Goal: Complete application form

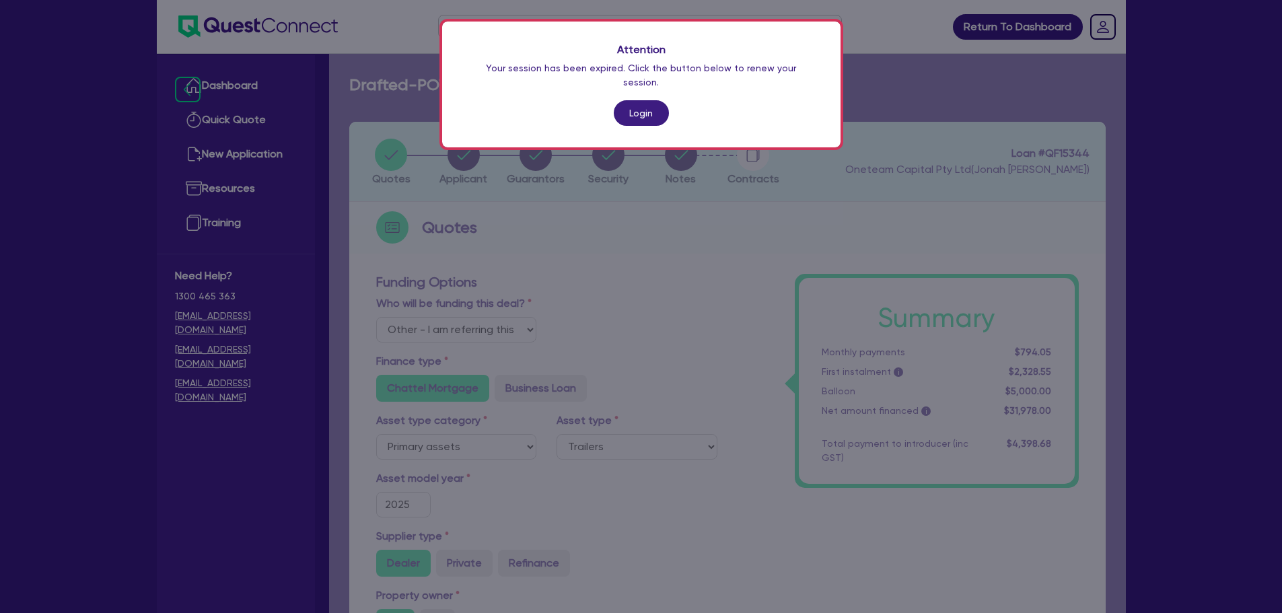
select select "Other"
select select "PRIMARY_ASSETS"
select select "TRAILERS"
click at [655, 100] on link "Login" at bounding box center [641, 113] width 55 height 26
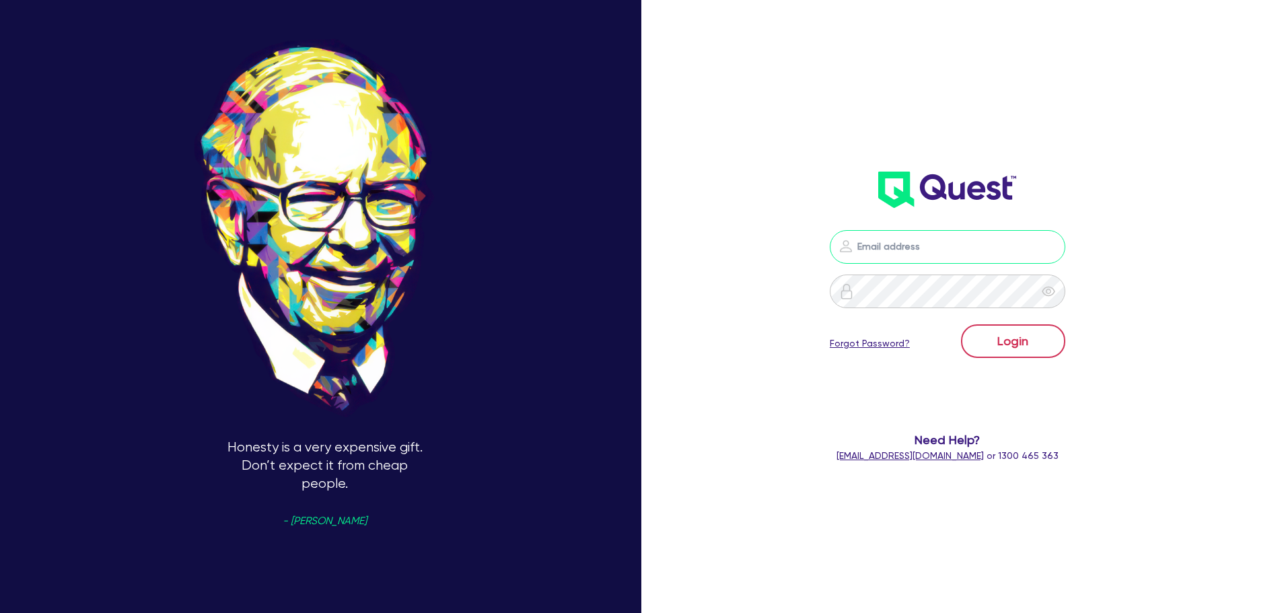
type input "jonah.faigen@quest.finance"
click at [1000, 351] on button "Login" at bounding box center [1013, 341] width 104 height 34
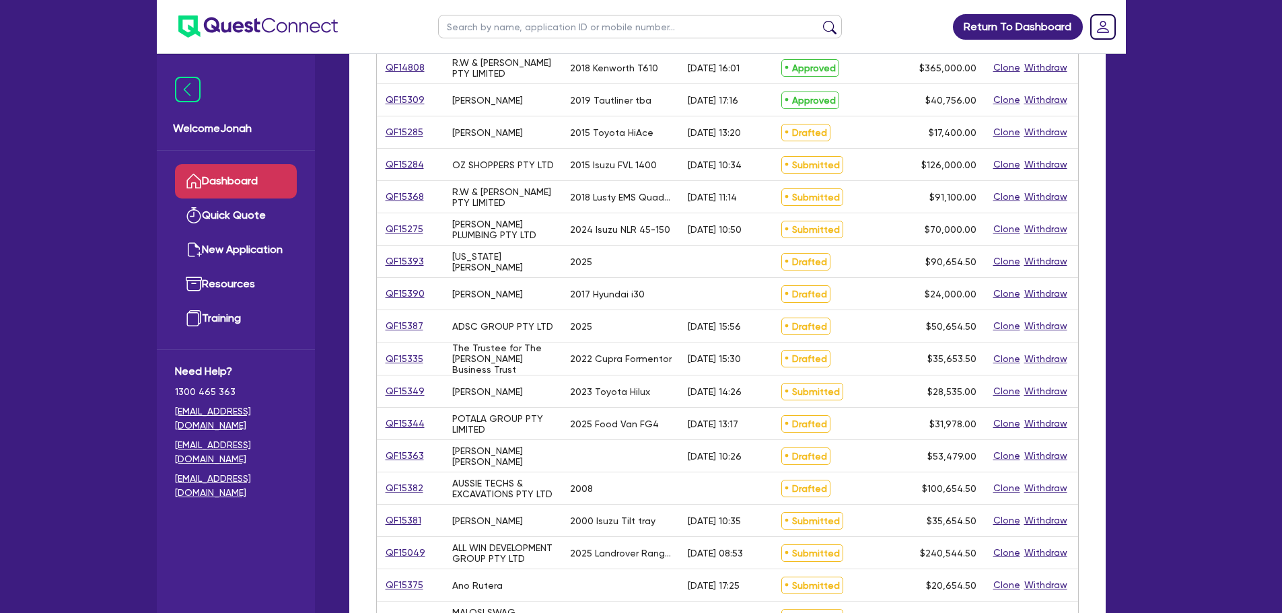
scroll to position [269, 0]
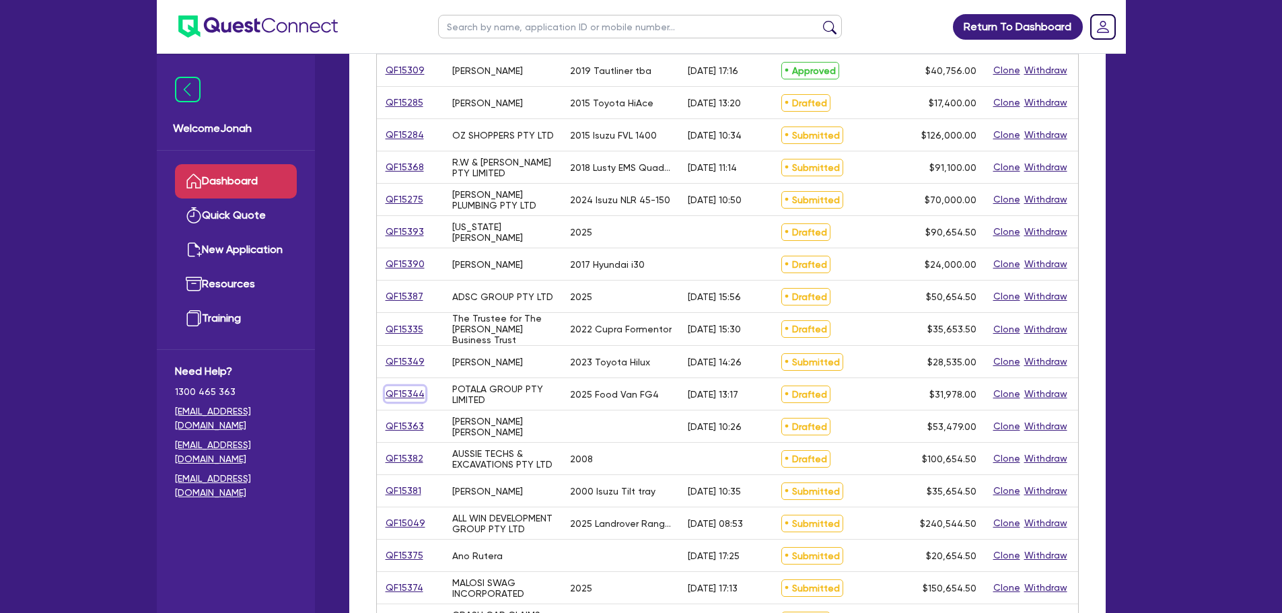
click at [415, 389] on link "QF15344" at bounding box center [405, 393] width 40 height 15
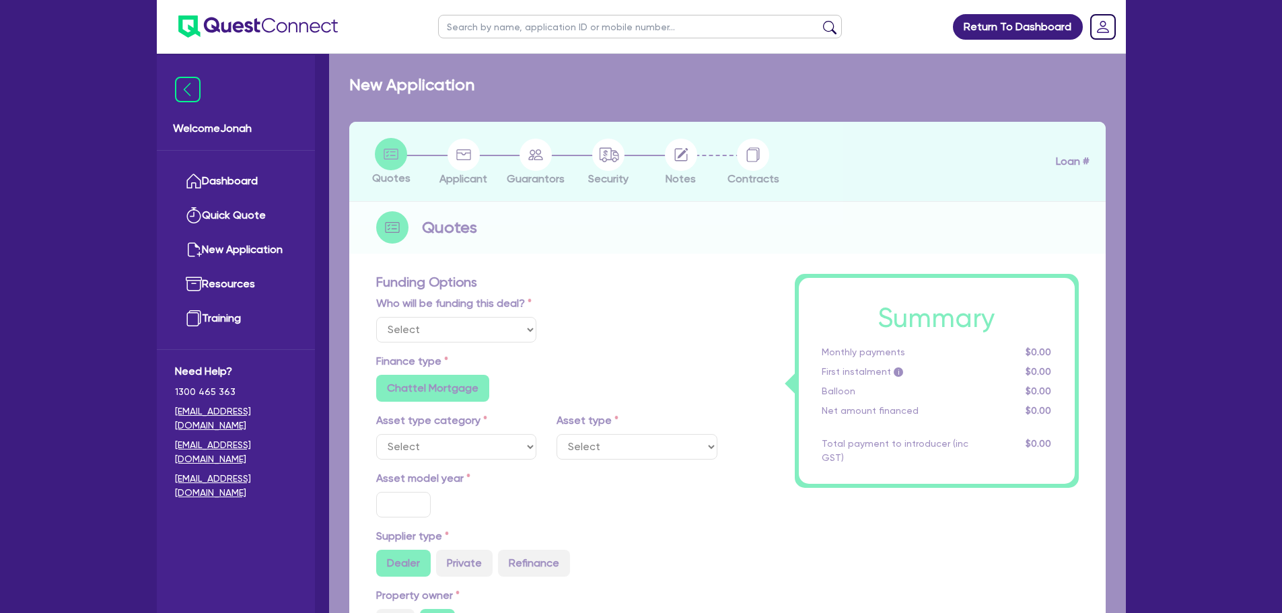
select select "Other"
select select "PRIMARY_ASSETS"
type input "2025"
radio input "true"
type input "31,988"
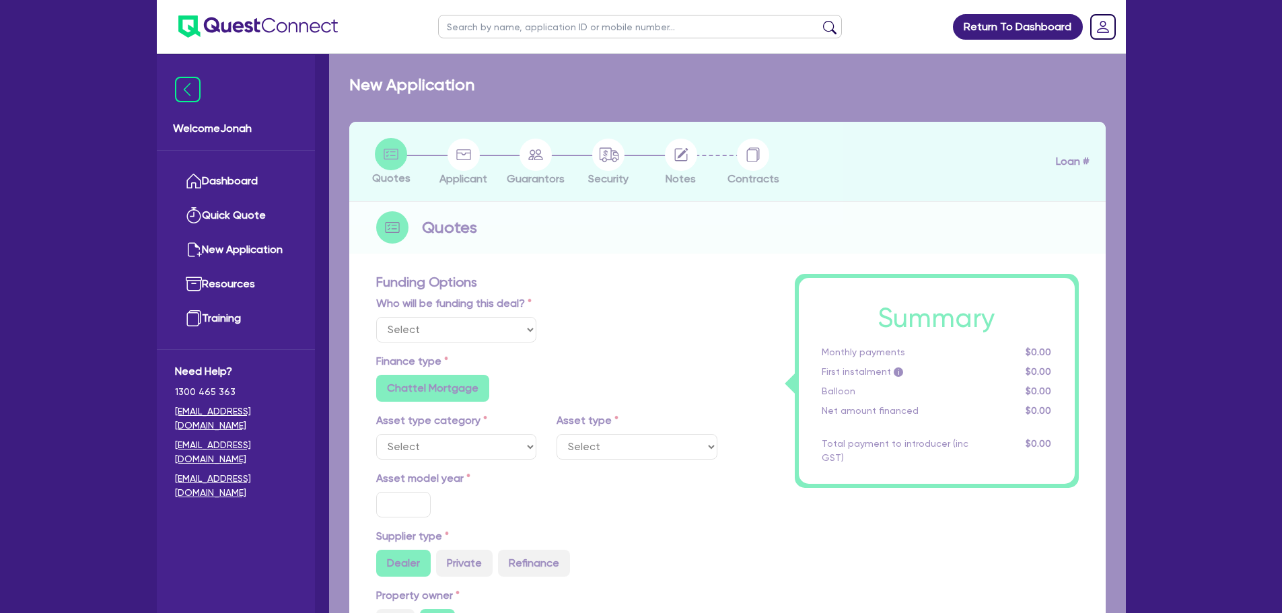
type input "1,000"
type input "15.63"
type input "5,000"
type input "9.71"
type input "3,098.8"
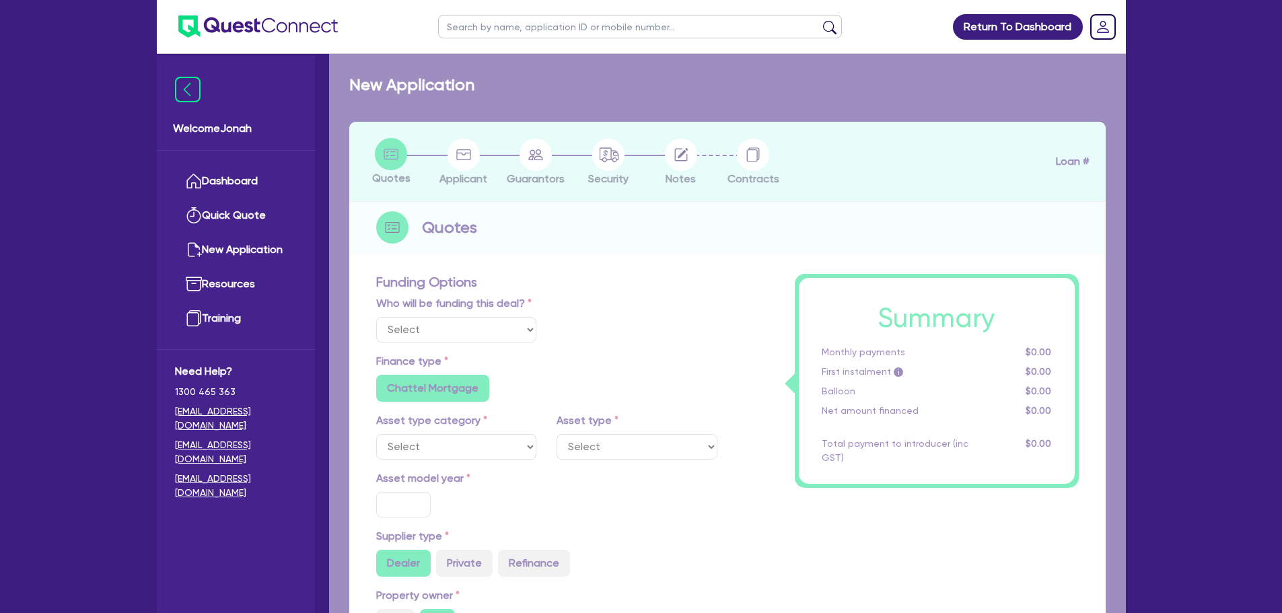
type input "15.95"
type input "1,395"
type input "900"
radio input "false"
radio input "true"
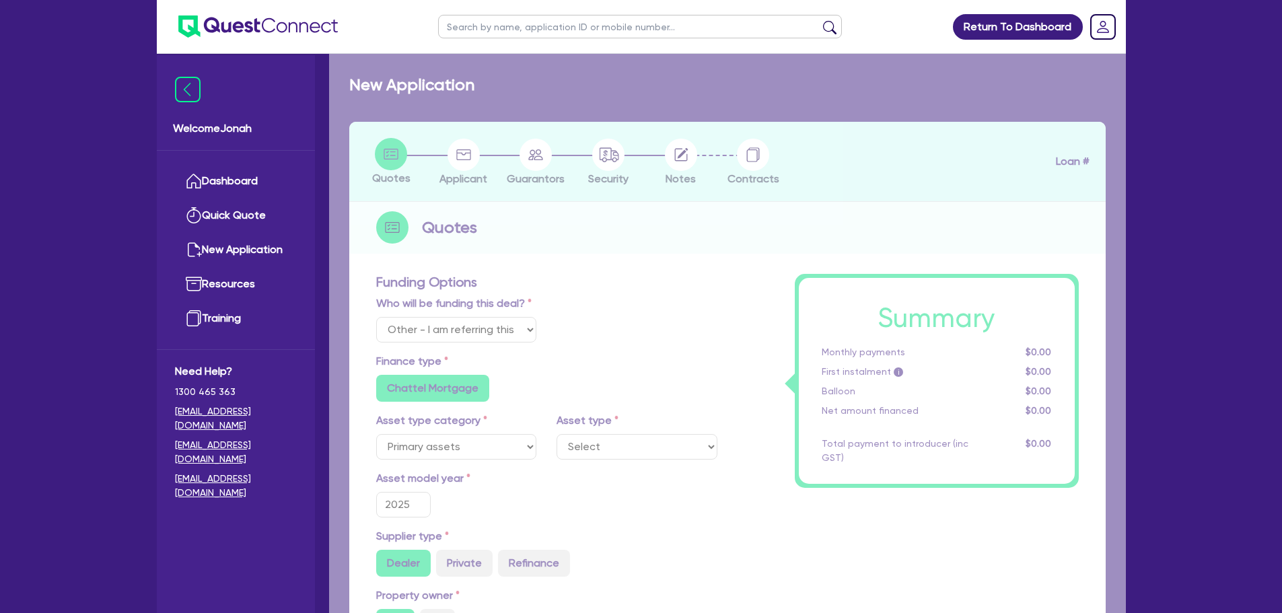
select select "TRAILERS"
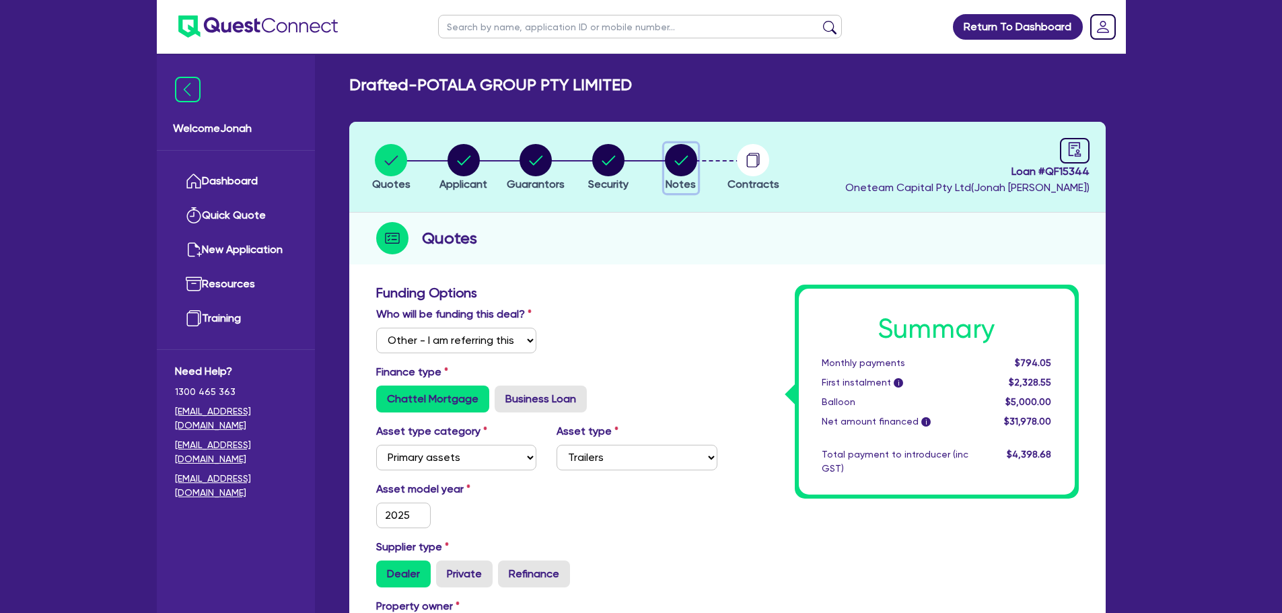
click at [695, 172] on icon "button" at bounding box center [681, 160] width 32 height 32
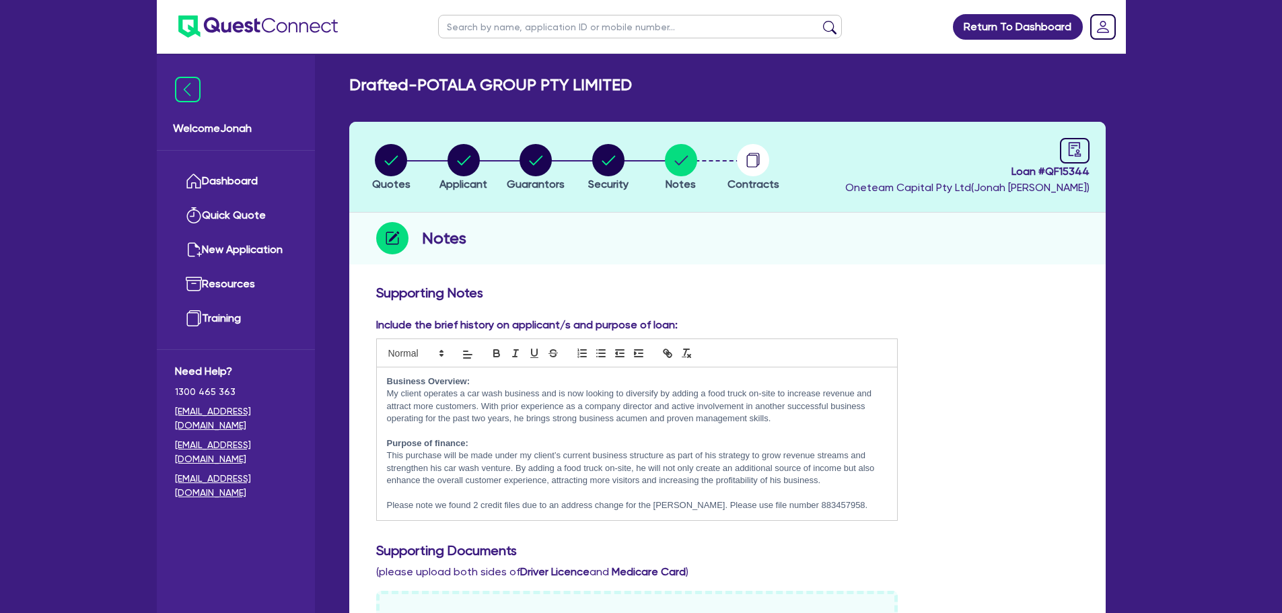
click at [390, 168] on circle "button" at bounding box center [391, 160] width 32 height 32
select select "Other"
select select "PRIMARY_ASSETS"
select select "TRAILERS"
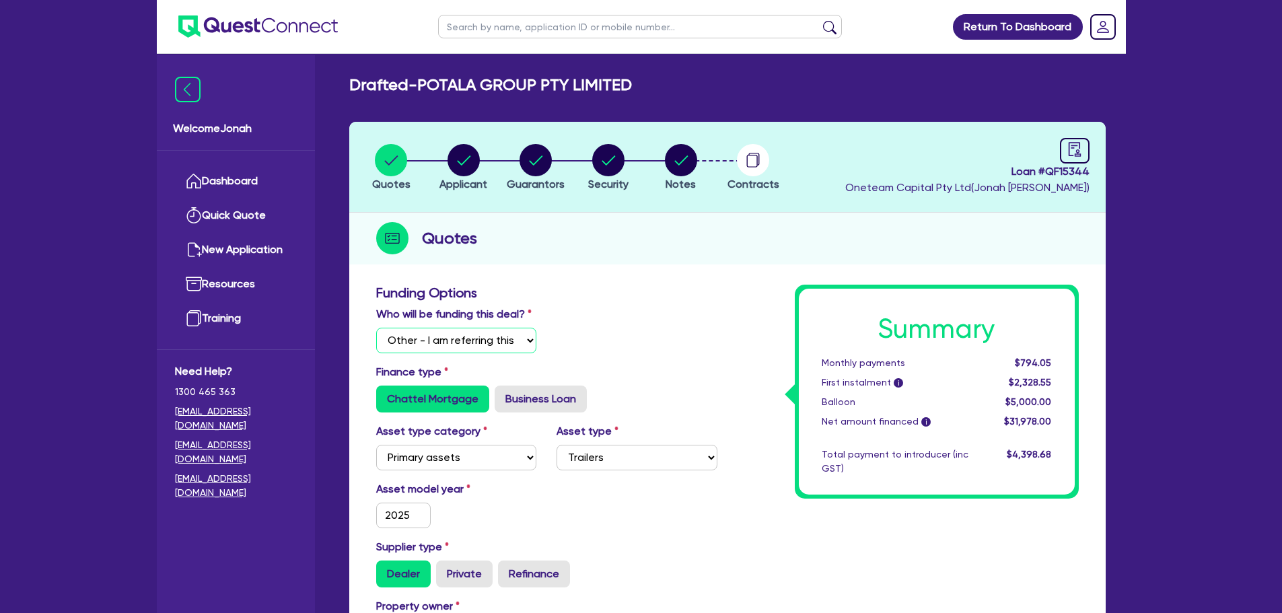
click at [449, 344] on select "Select I will fund 100% I will co-fund with Quest I want Quest to fund 100% Oth…" at bounding box center [456, 341] width 161 height 26
select select "Quest Finance - Platform Funding"
click at [376, 328] on select "Select I will fund 100% I will co-fund with Quest I want Quest to fund 100% Oth…" at bounding box center [456, 341] width 161 height 26
type input "31,988"
type input "1,000"
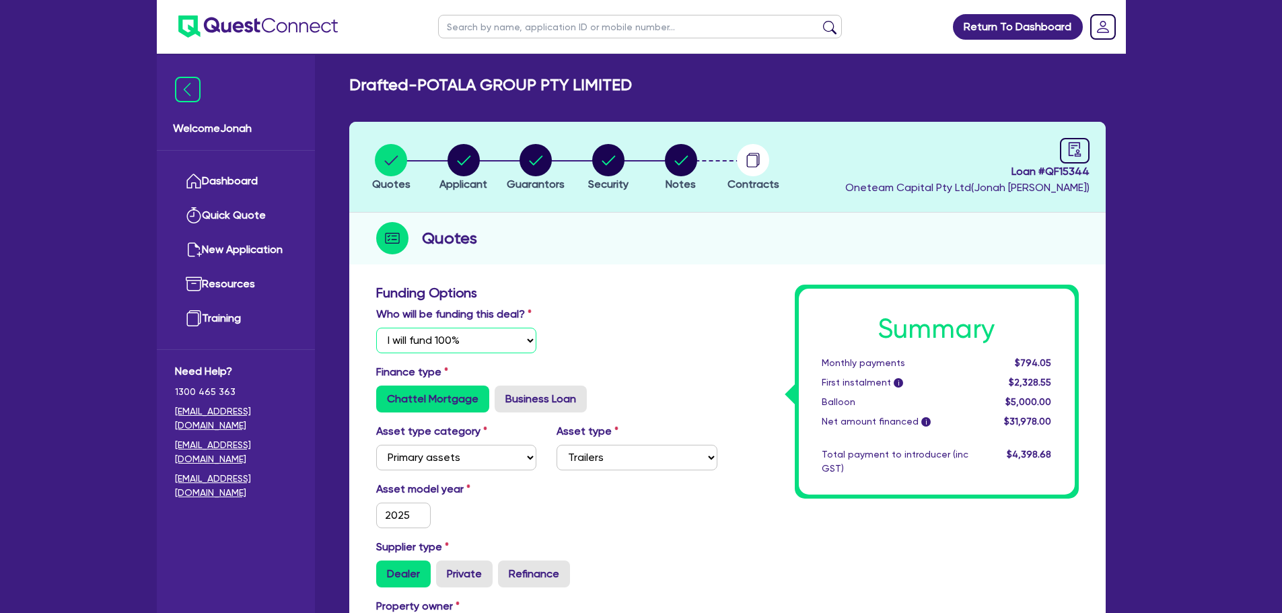
type input "15.63"
type input "5,000"
type input "9.71"
type input "3,098.8"
type input "1,395"
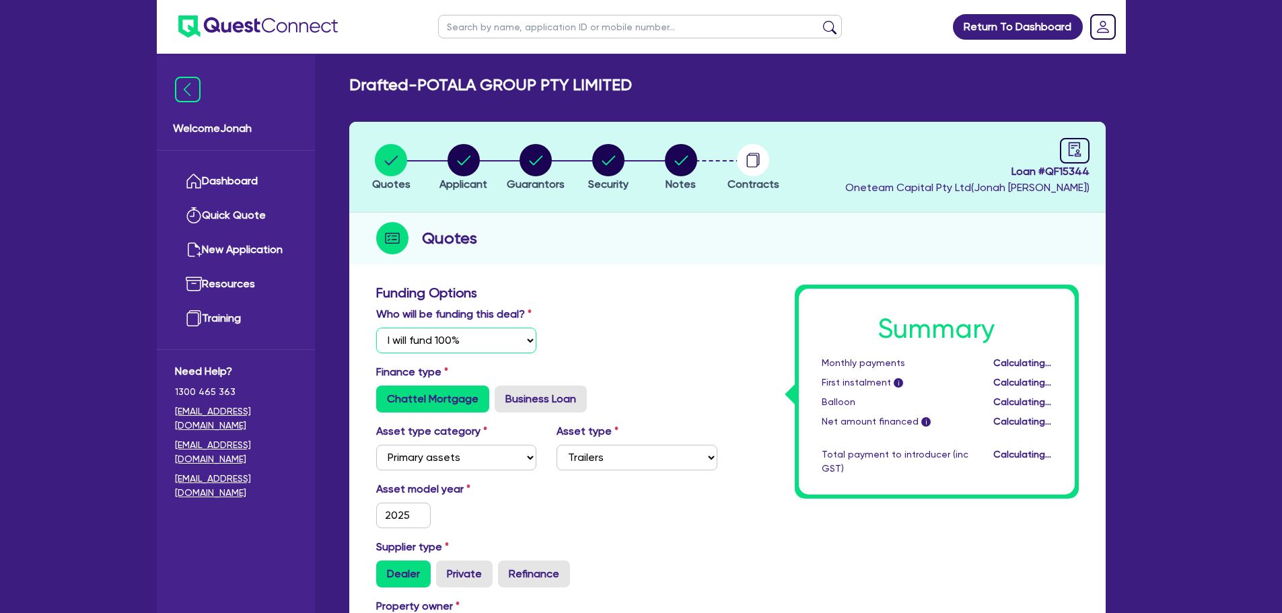
type input "31,988"
type input "1,000"
type input "15.63"
type input "5,000"
type input "9.71"
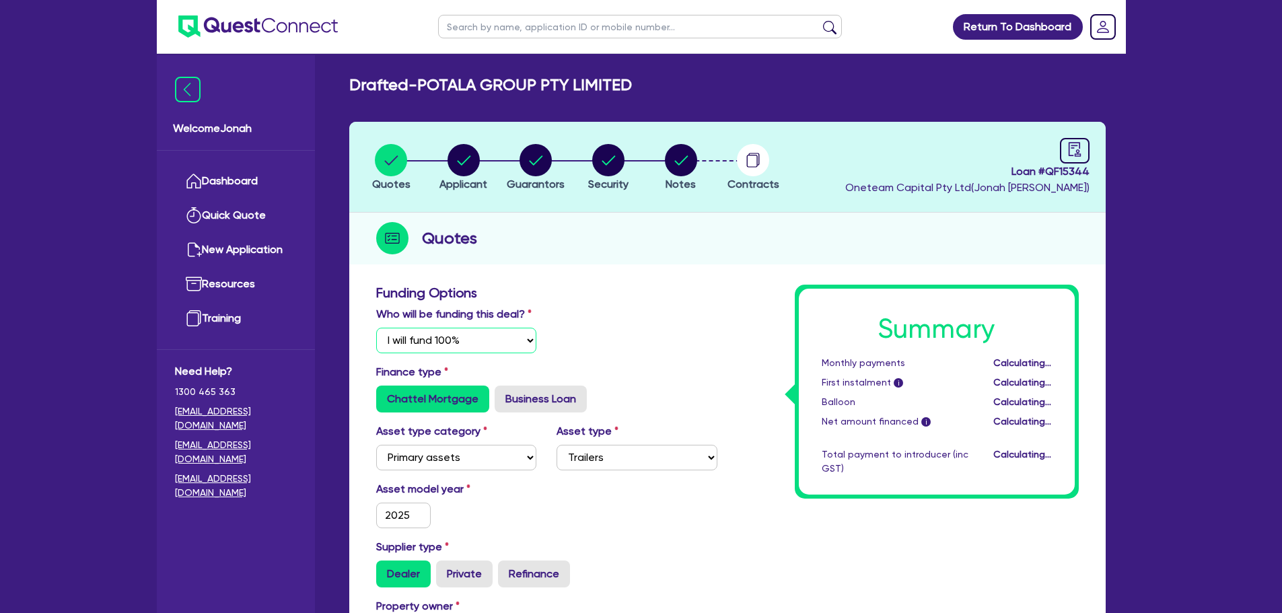
type input "3,098.8"
type input "1,395"
click at [704, 151] on li "Notes" at bounding box center [681, 166] width 73 height 47
click at [694, 162] on circle "button" at bounding box center [681, 160] width 32 height 32
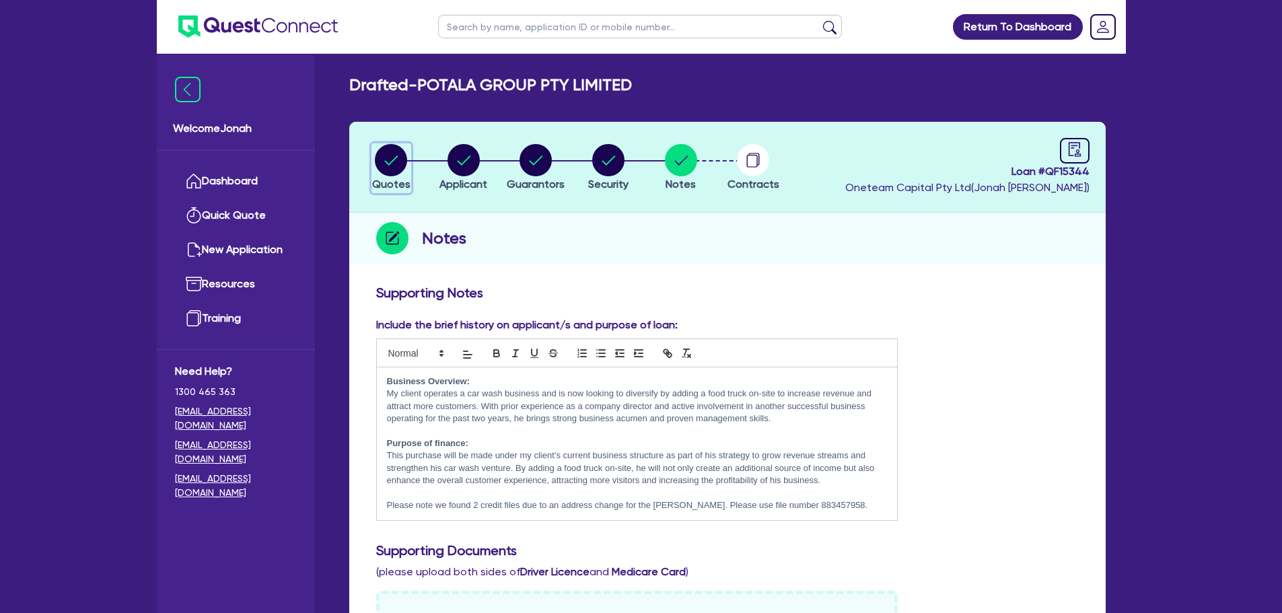
click at [398, 152] on circle "button" at bounding box center [391, 160] width 32 height 32
select select "Quest Finance - Platform Funding"
select select "PRIMARY_ASSETS"
select select "TRAILERS"
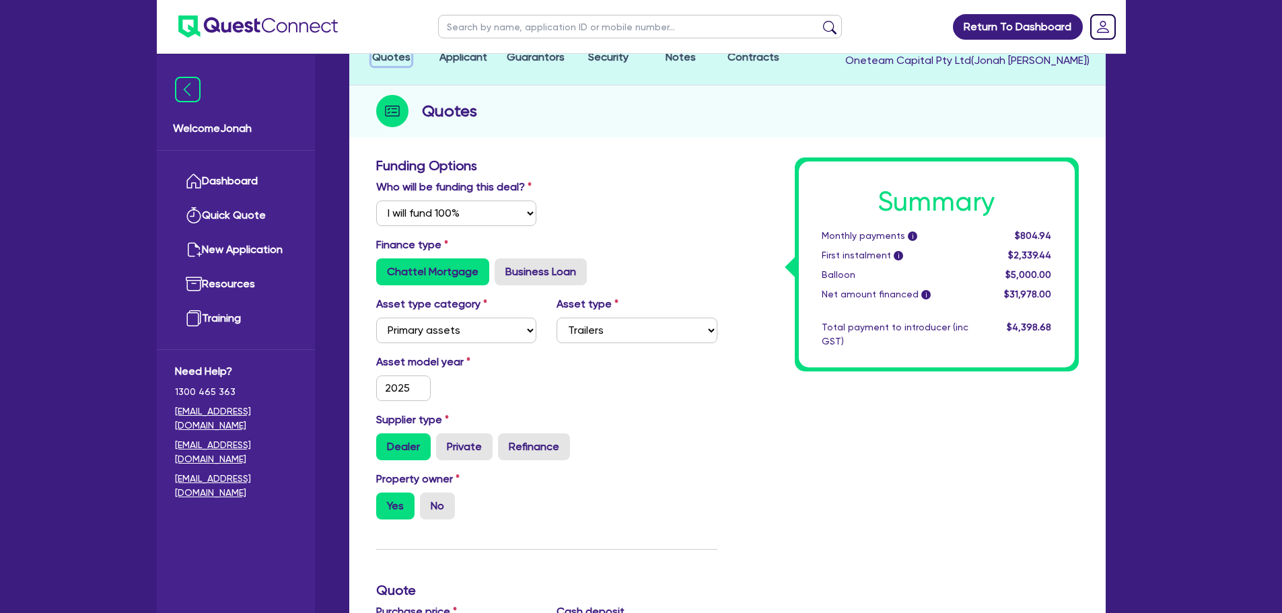
scroll to position [135, 0]
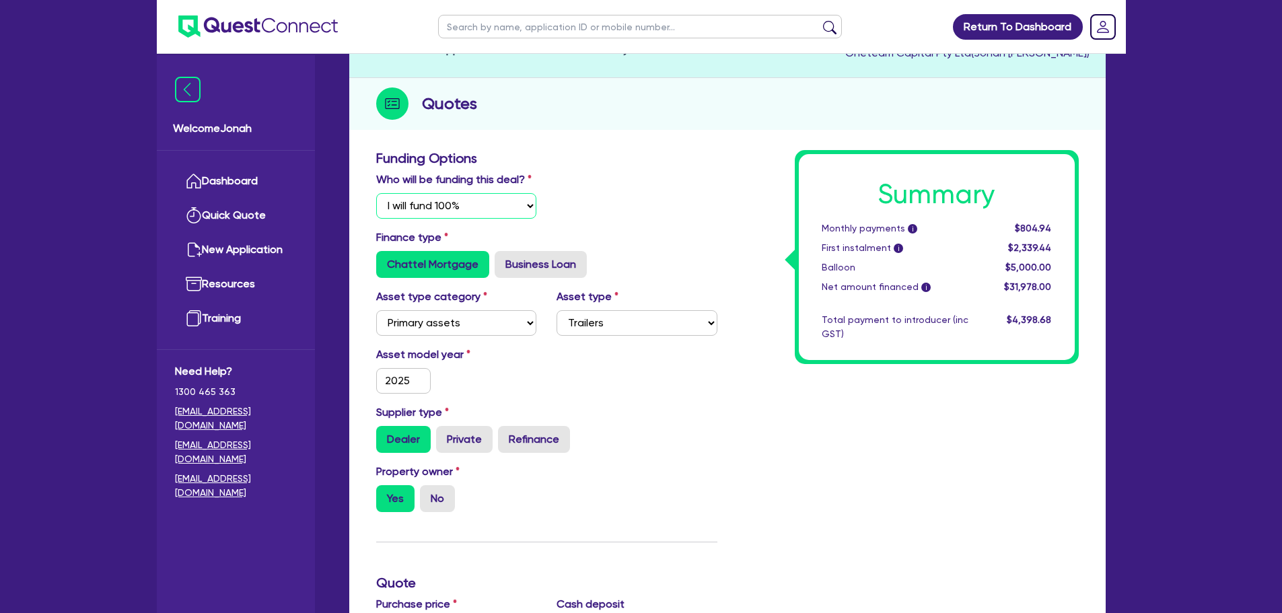
click at [480, 215] on select "Select I will fund 100% I will co-fund with Quest I want Quest to fund 100% Oth…" at bounding box center [456, 206] width 161 height 26
select select "Quest Finance - Own Book"
click at [376, 193] on select "Select I will fund 100% I will co-fund with Quest I want Quest to fund 100% Oth…" at bounding box center [456, 206] width 161 height 26
type input "31,988"
type input "1,000"
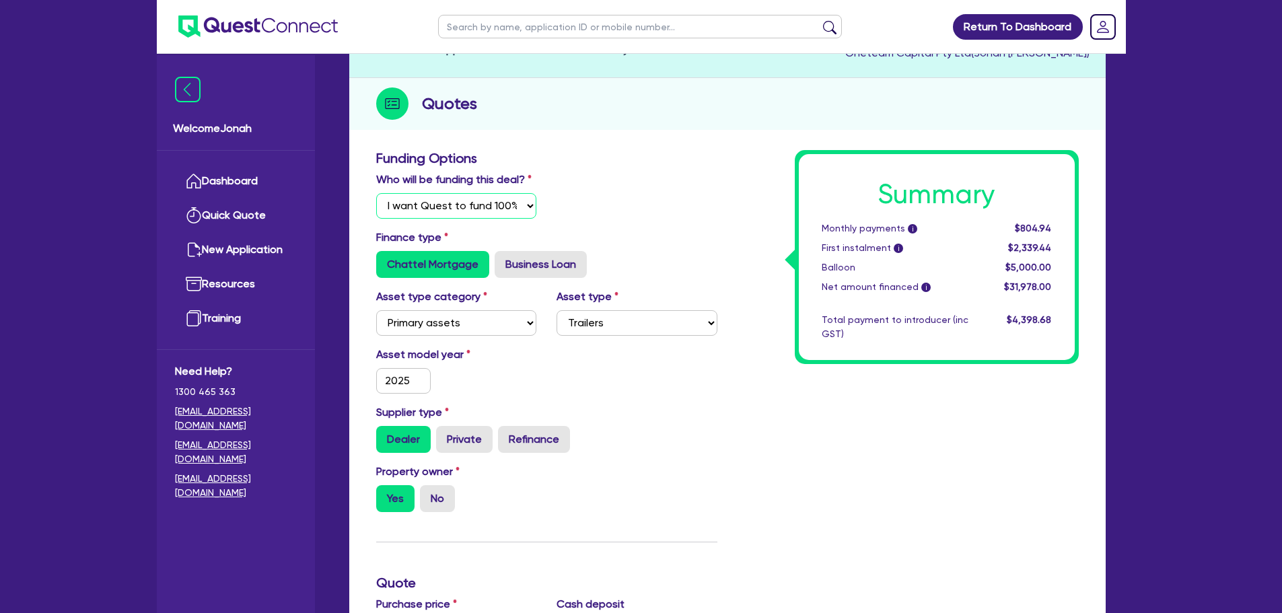
type input "15.63"
type input "5,000"
type input "9.71"
type input "3,098.8"
type input "1,395"
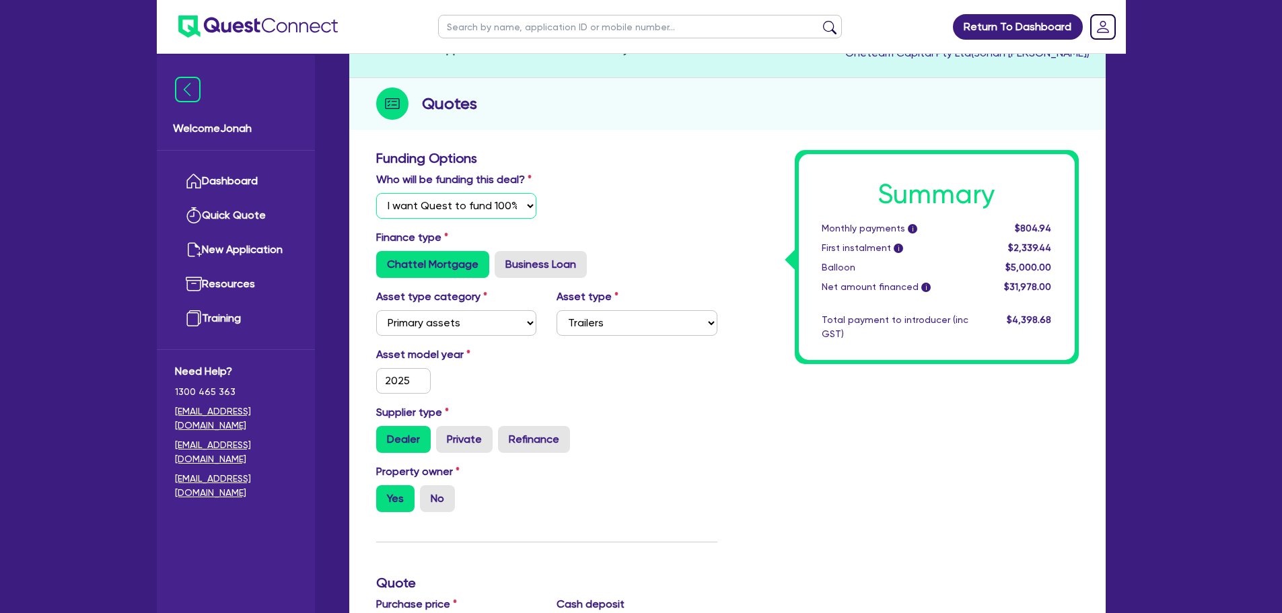
type input "31,988"
type input "1,000"
type input "15.63"
type input "5,000"
type input "9.71"
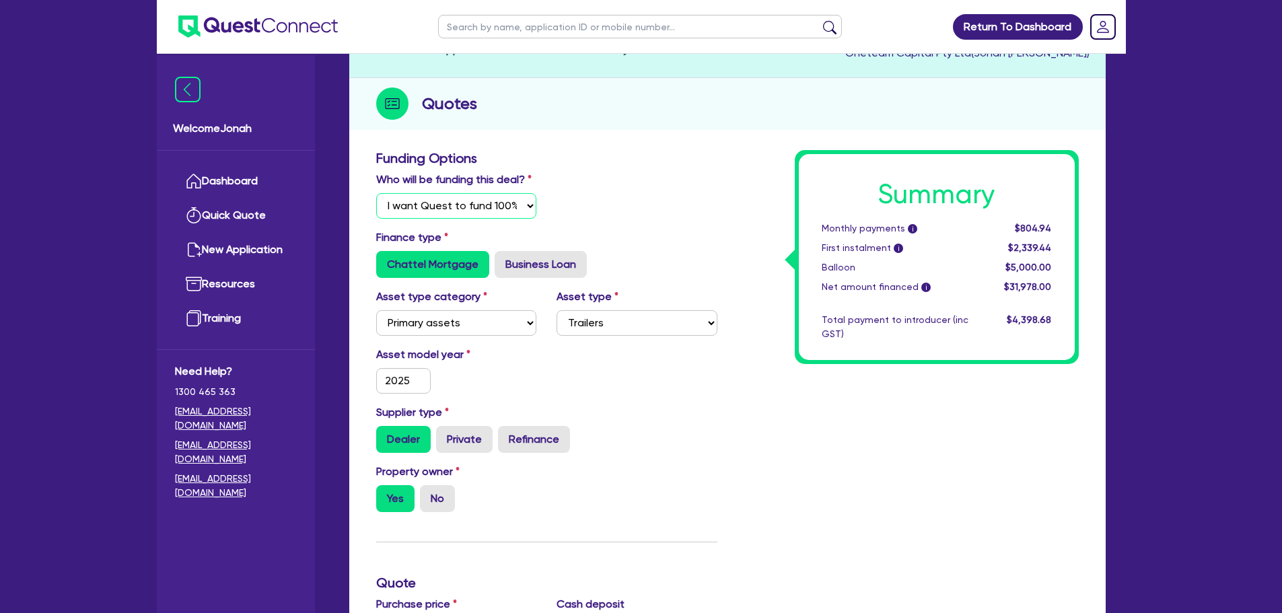
type input "3,098.8"
type input "1,395"
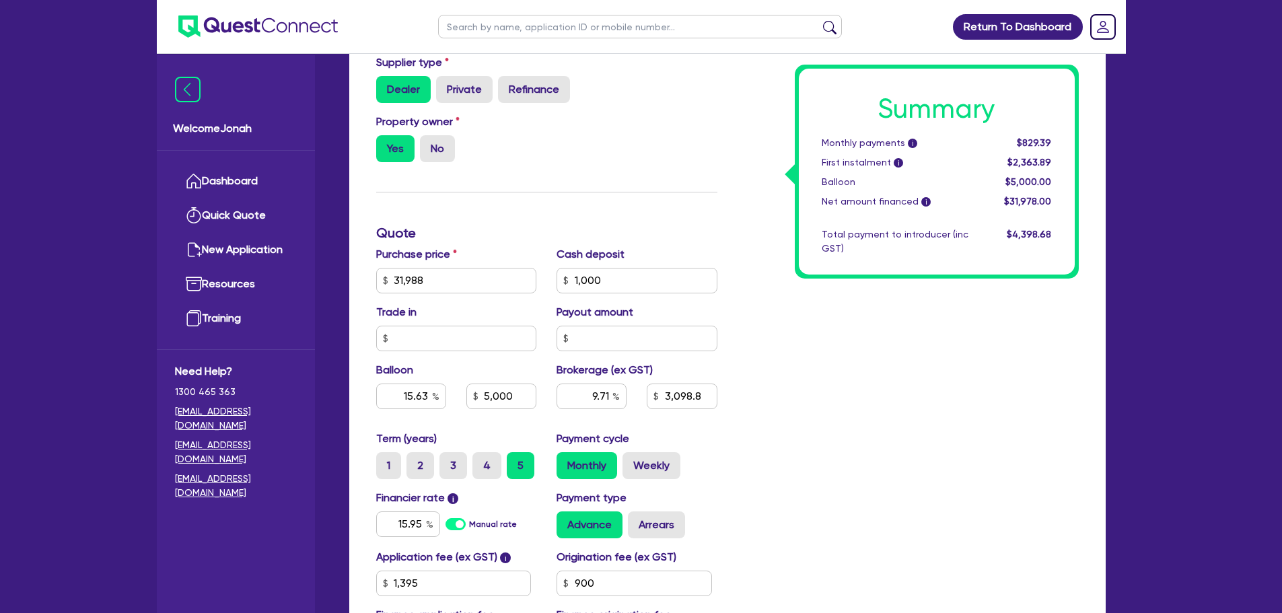
scroll to position [606, 0]
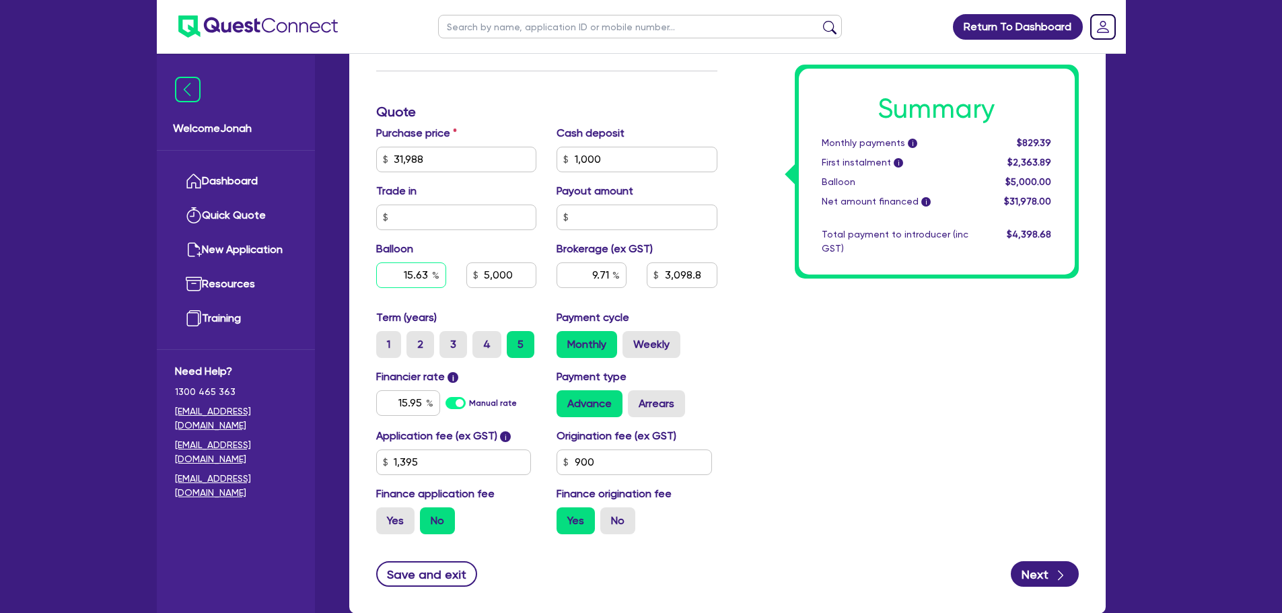
click at [410, 279] on input "15.63" at bounding box center [411, 275] width 70 height 26
type input "31,988"
type input "1,000"
type input "1"
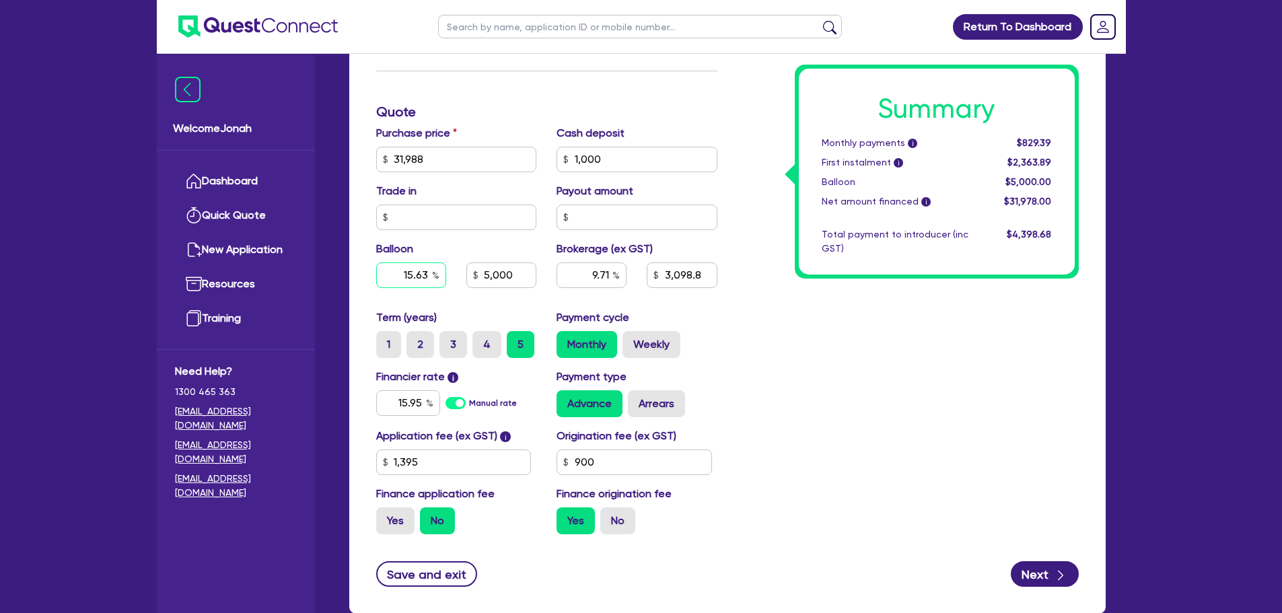
type input "5,000"
type input "9.71"
type input "3,098.8"
type input "1,395"
type input "31,988"
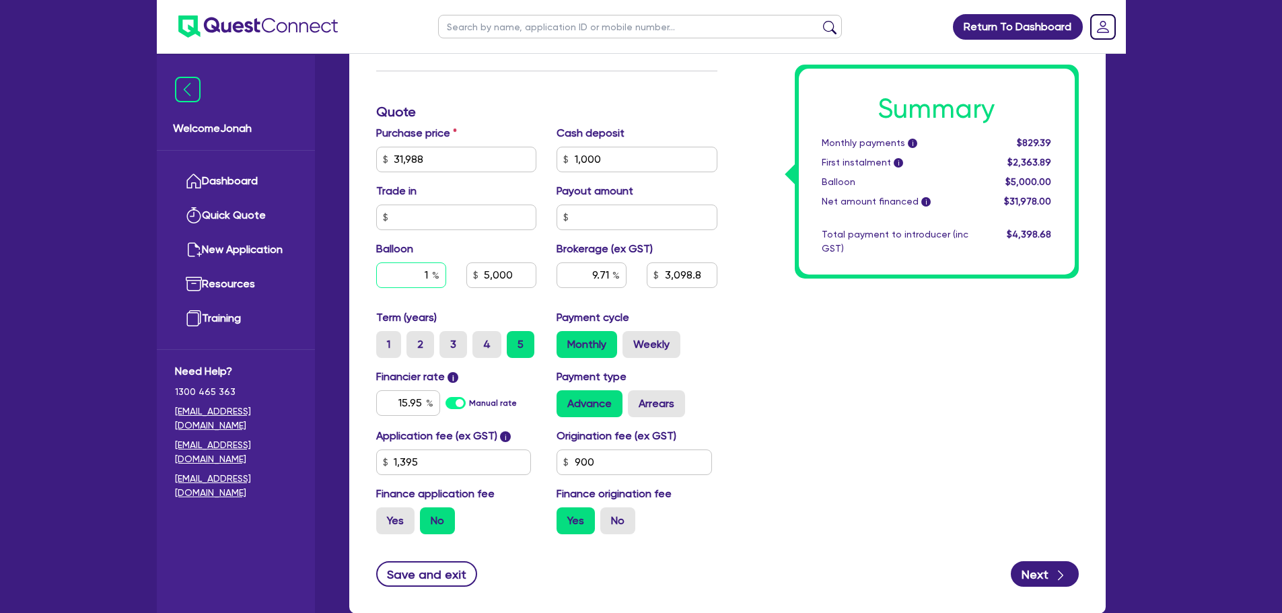
type input "1,000"
type input "17"
type input "5,000"
type input "9.71"
type input "3,098.8"
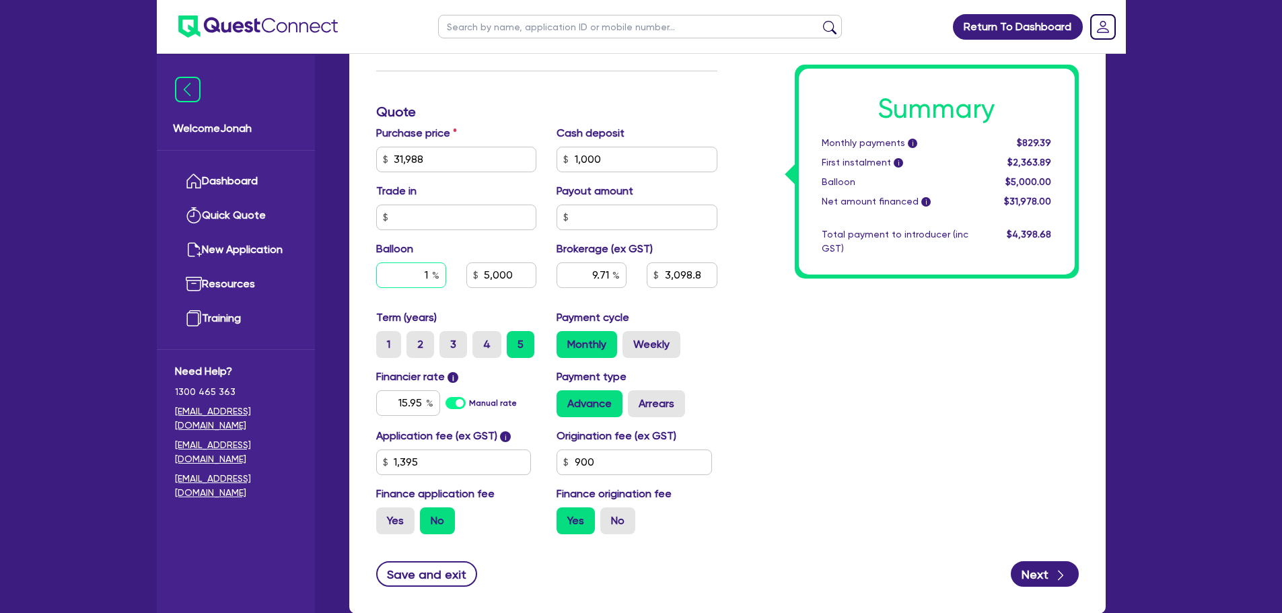
type input "1,395"
type input "31,988"
type input "1,000"
type input "17."
type input "5,000"
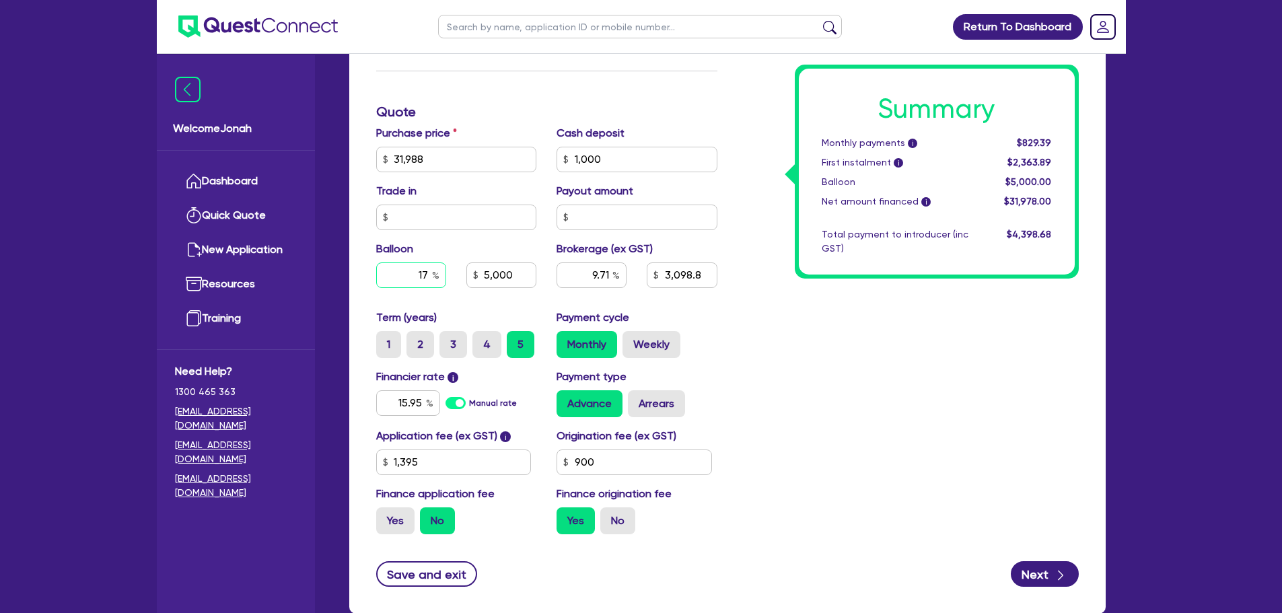
type input "9.71"
type input "3,098.8"
type input "1,395"
type input "31,988"
type input "1,000"
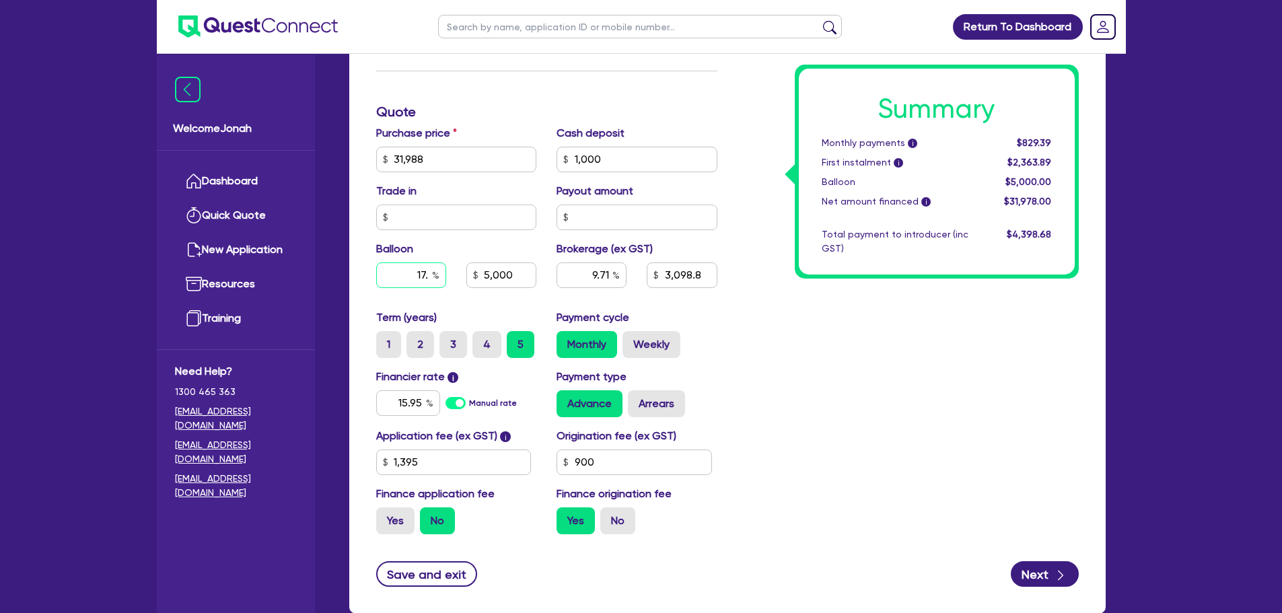
type input "17.9"
type input "5,000"
type input "9.71"
type input "3,098.8"
type input "1,395"
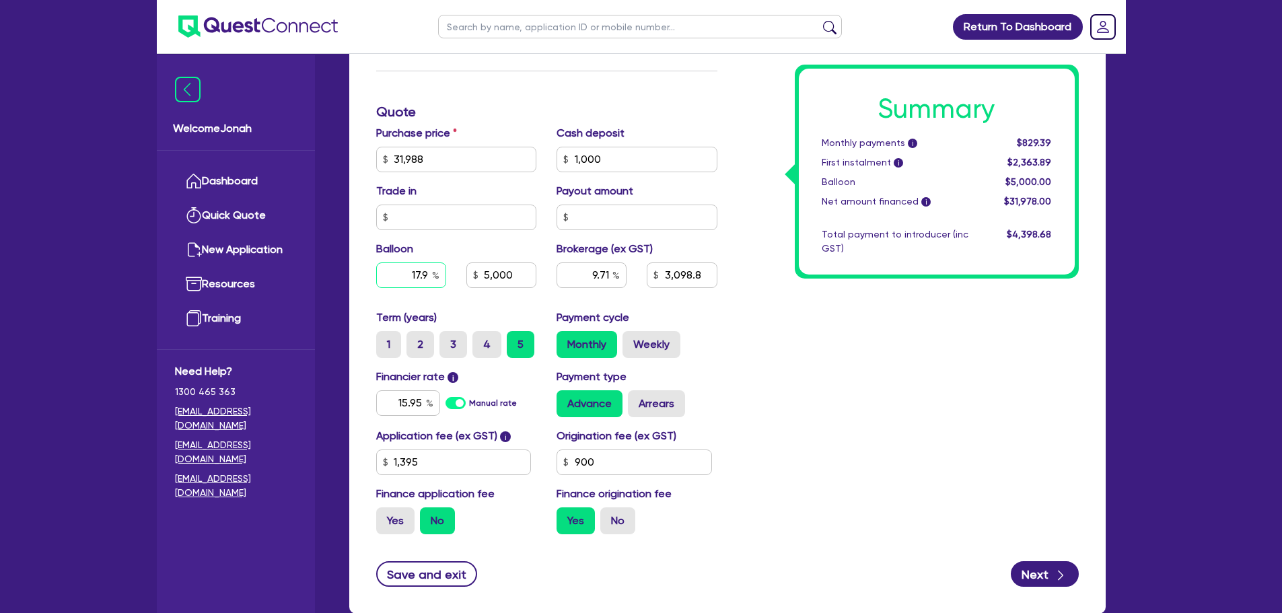
type input "31,988"
type input "1,000"
type input "17.95"
type input "5,000"
type input "9.71"
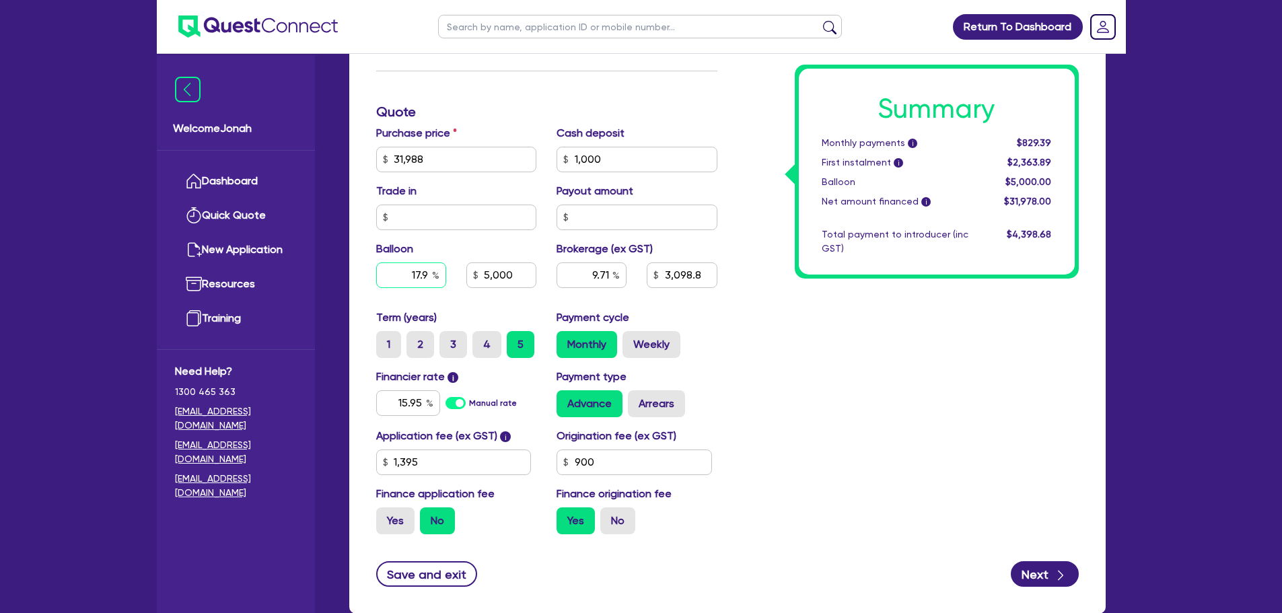
type input "3,098.8"
type input "1,395"
type input "31,988"
type input "1,000"
type input "17.9"
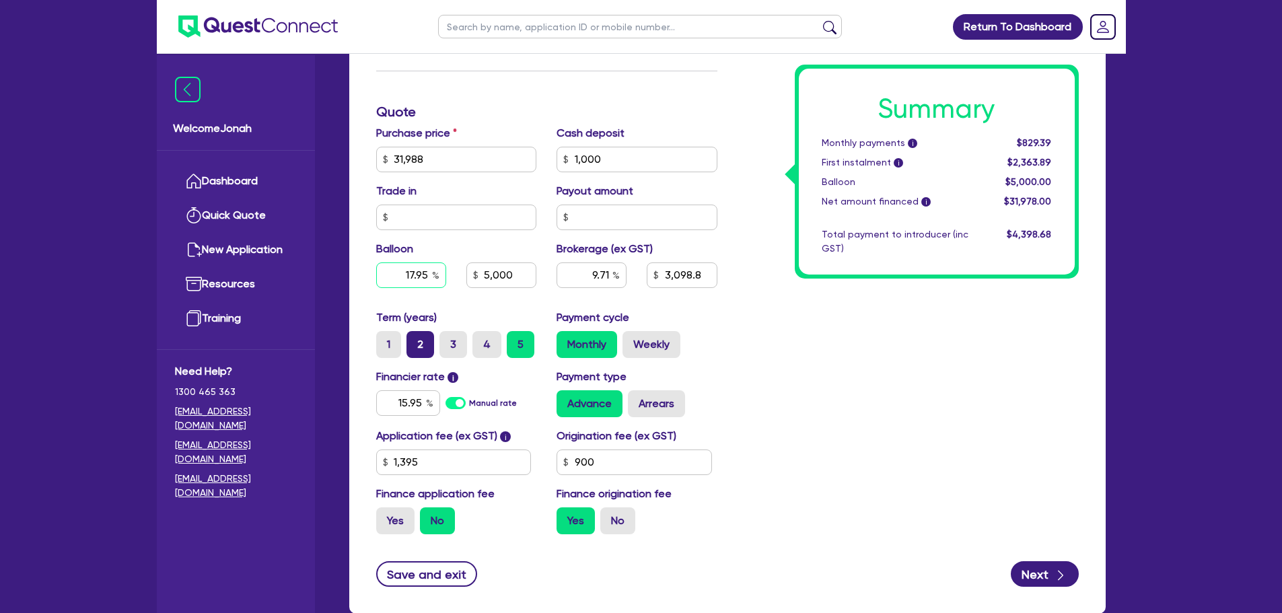
type input "5,000"
type input "9.71"
type input "3,098.8"
type input "1,395"
type input "31,988"
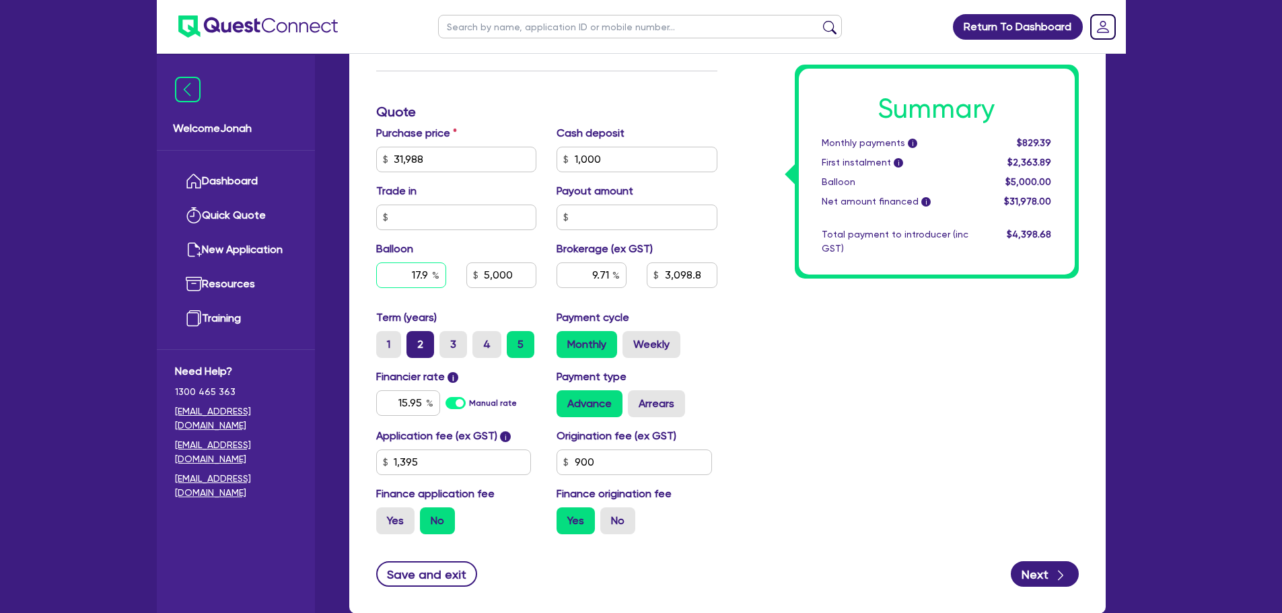
type input "1,000"
type input "17."
type input "5,000"
type input "9.71"
type input "3,098.8"
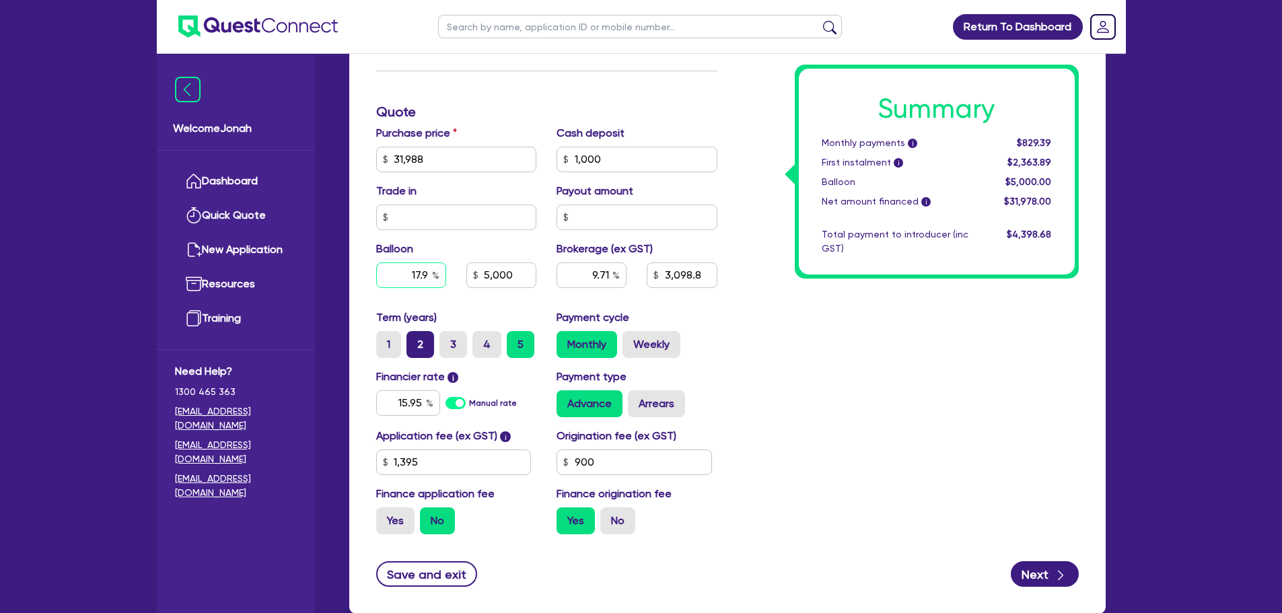
type input "1,395"
type input "31,988"
type input "1,000"
type input "17"
type input "5,000"
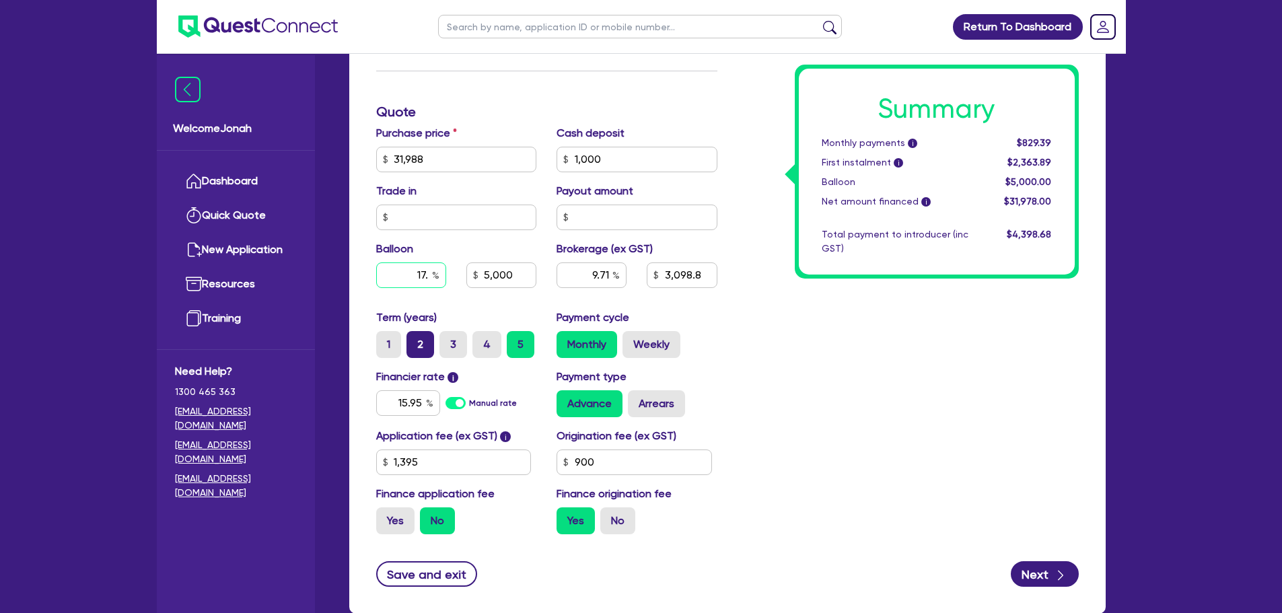
type input "9.71"
type input "3,098.8"
type input "1,395"
type input "31,988"
type input "1,000"
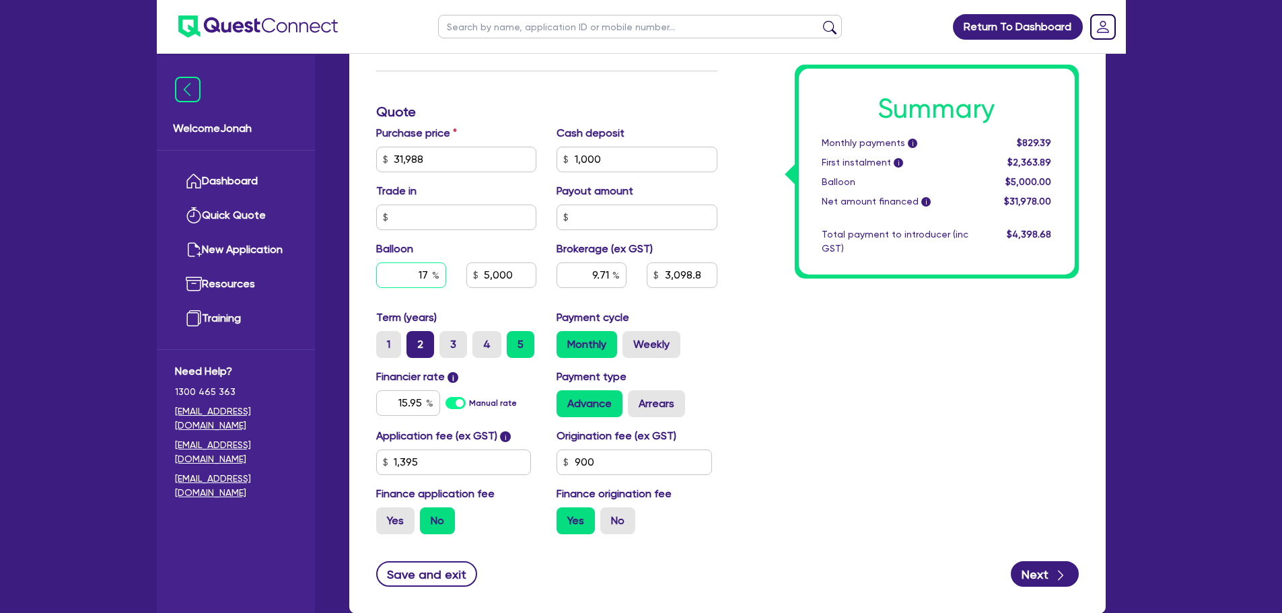
type input "1"
type input "5,000"
type input "9.71"
type input "3,098.8"
type input "1,395"
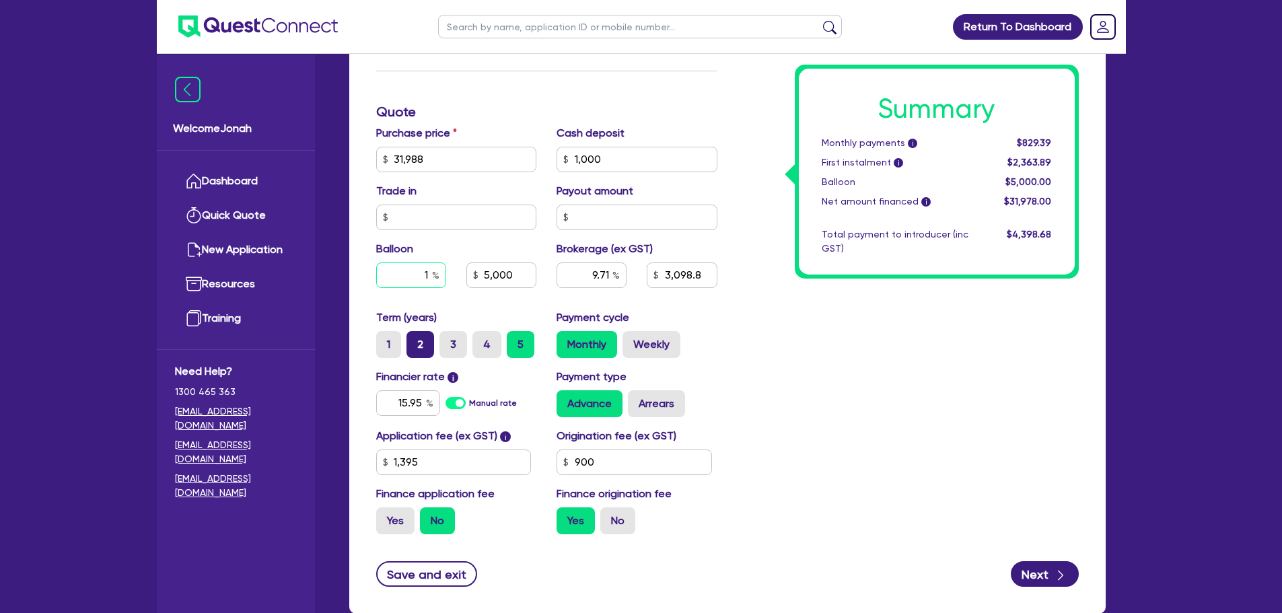
type input "31,988"
type input "1,000"
type input "5,000"
type input "9.71"
type input "3,098.8"
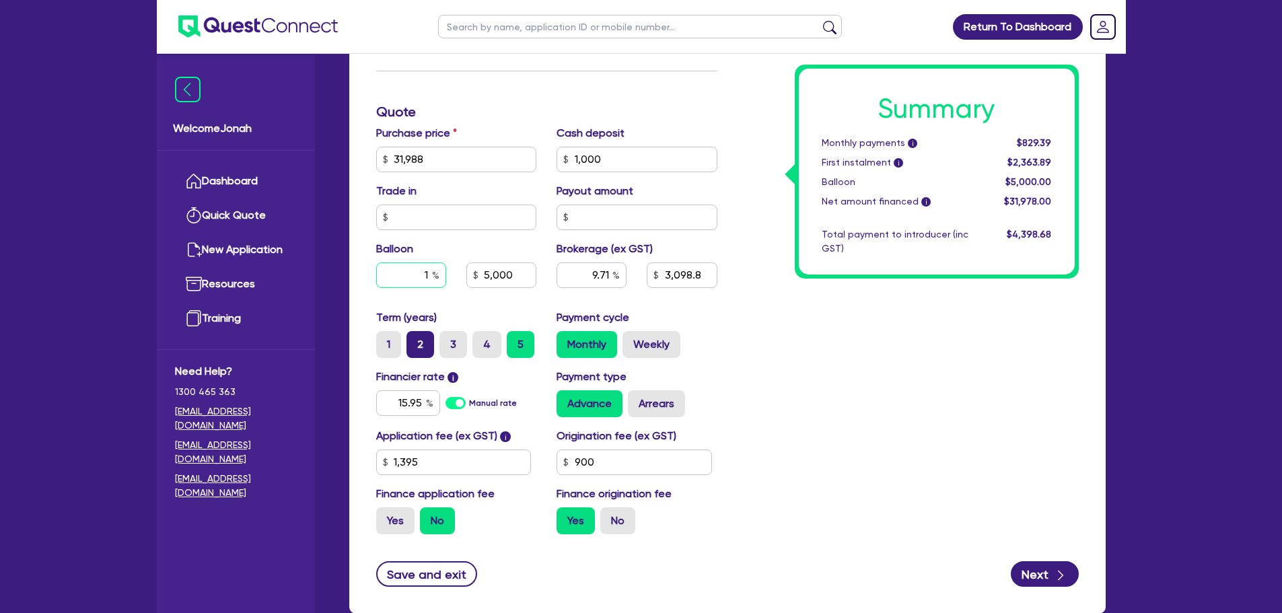
type input "1,395"
type input "31,988"
type input "1,000"
type input "1"
type input "5,000"
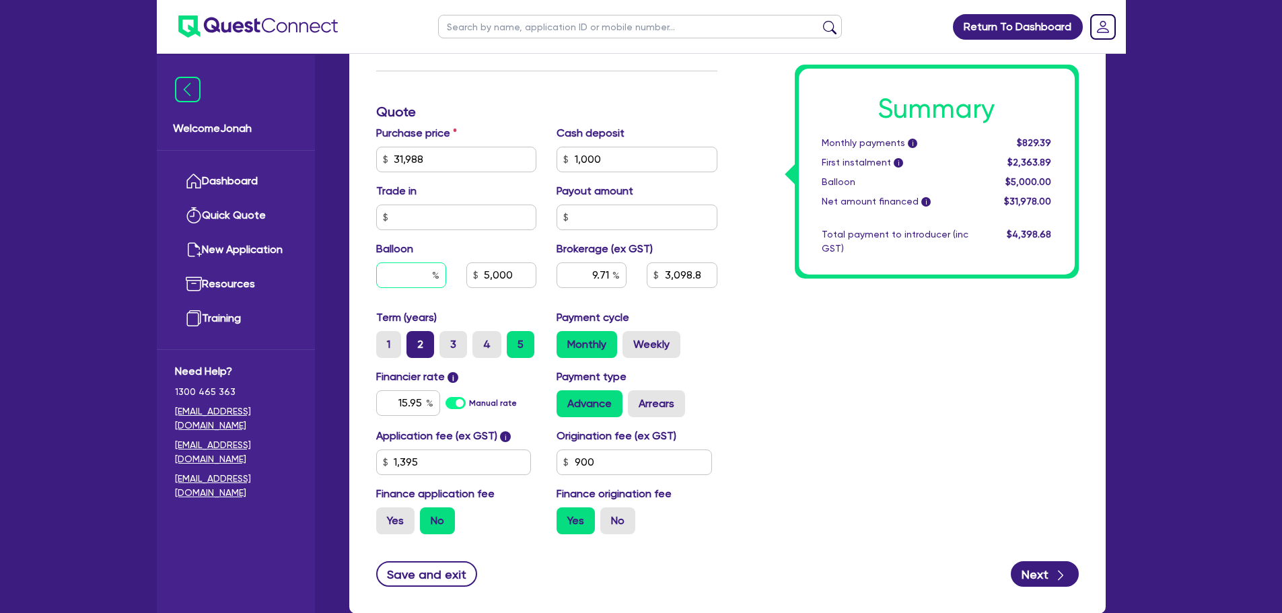
type input "9.71"
type input "3,098.8"
type input "1,395"
type input "31,988"
type input "1,000"
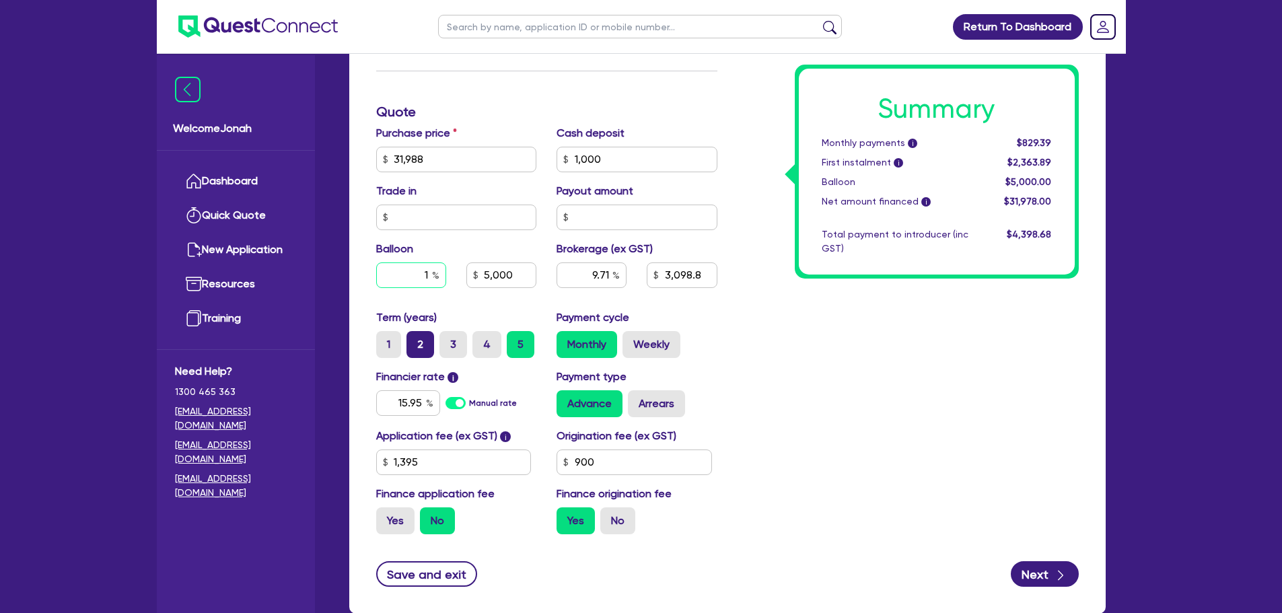
type input "16"
type input "5,000"
type input "9.71"
type input "3,098.8"
type input "1,395"
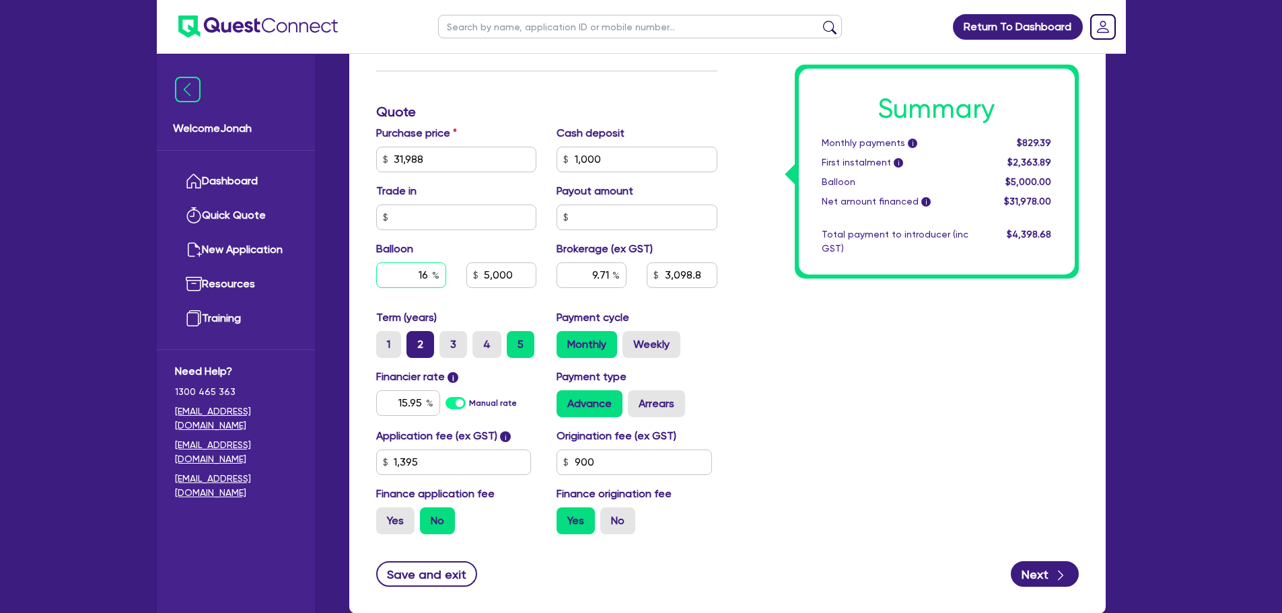
type input "31,988"
type input "1,000"
type input "16."
type input "5,000"
type input "9.71"
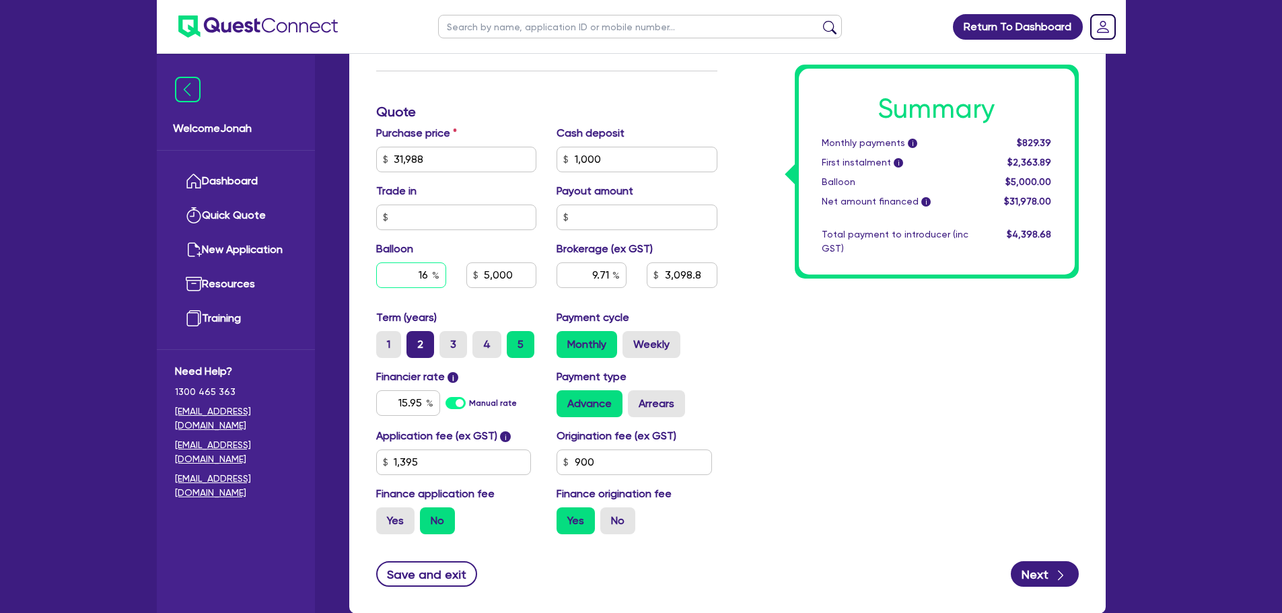
type input "3,098.8"
type input "1,395"
type input "31,988"
type input "1,000"
type input "16.9"
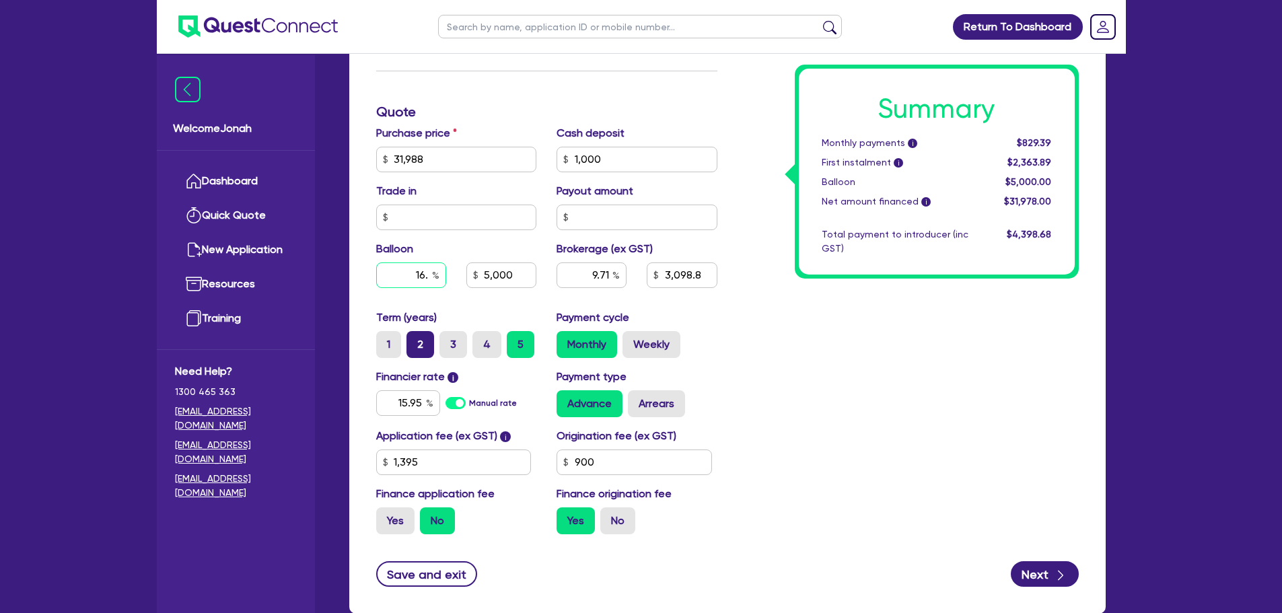
type input "5,000"
type input "9.71"
type input "3,098.8"
type input "1,395"
type input "31,988"
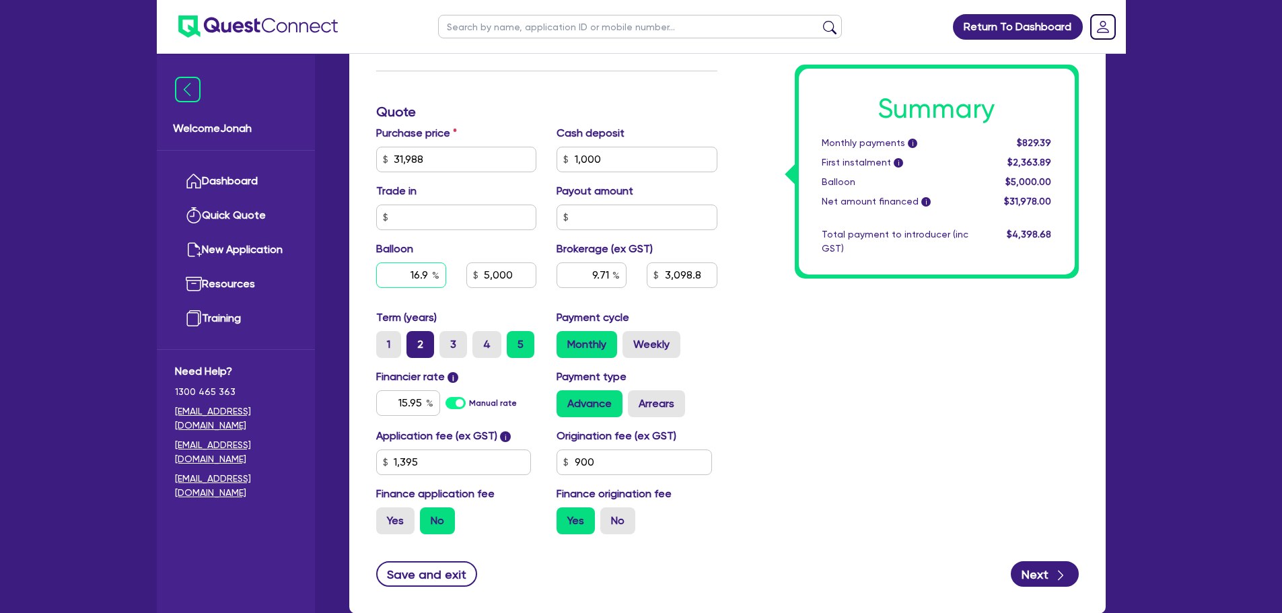
type input "1,000"
type input "16.95"
type input "5,000"
type input "9.71"
type input "3,098.8"
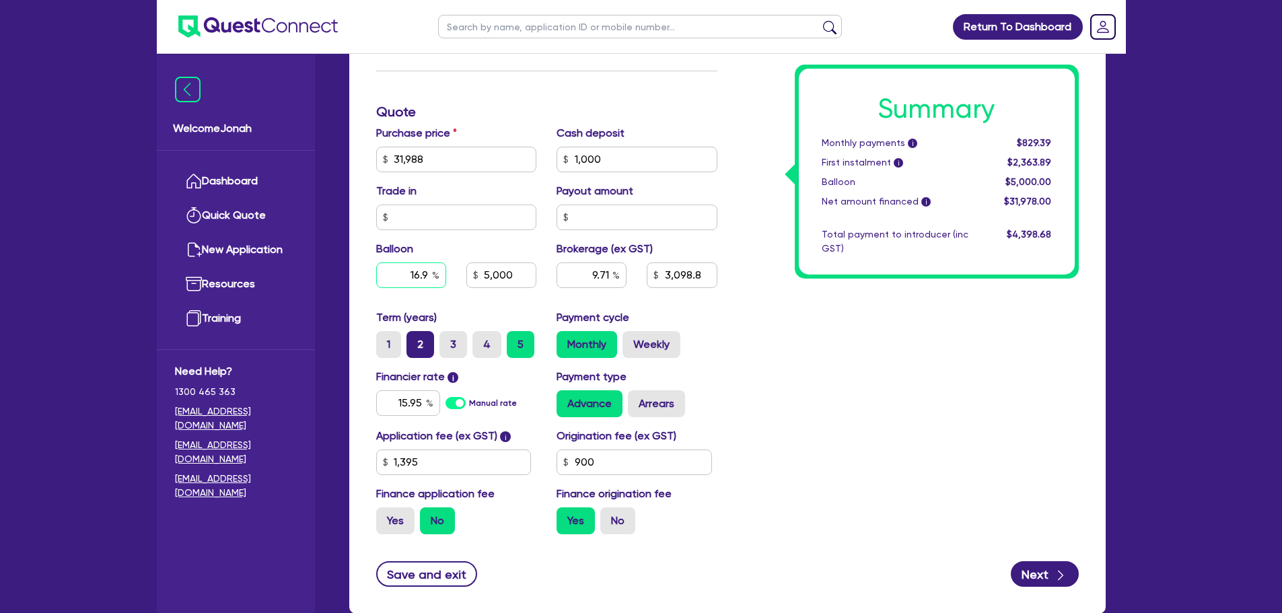
type input "1,395"
type input "16.95"
type input "31,988"
type input "1,000"
type input "5,000"
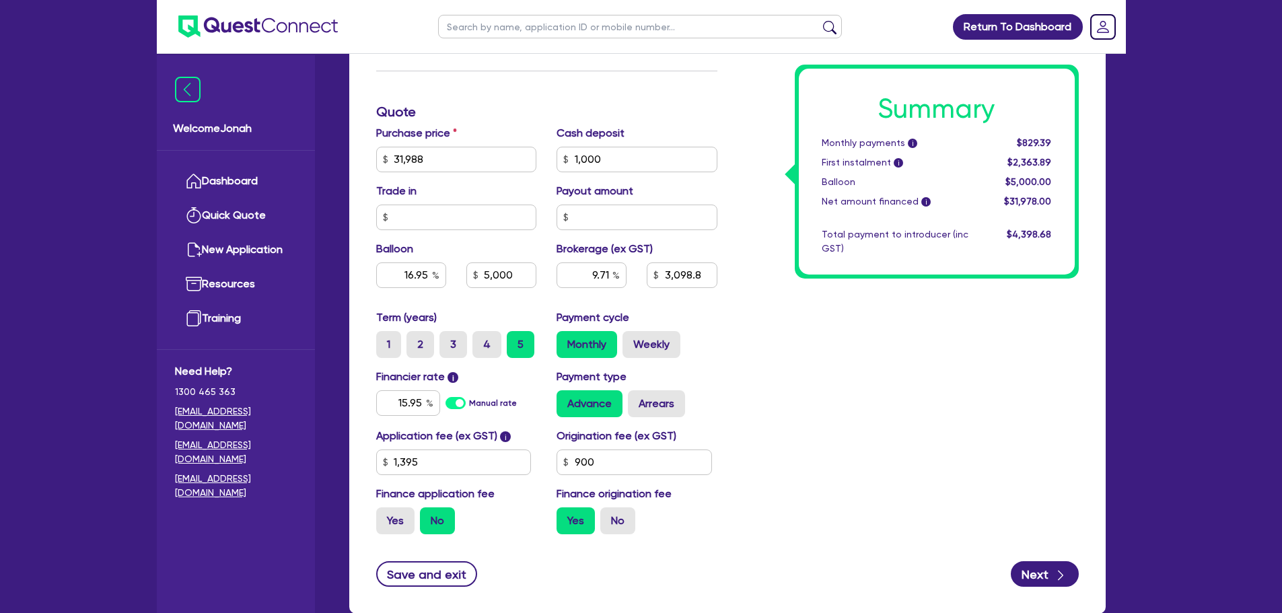
type input "9.71"
type input "3,098.8"
type input "1,395"
click at [877, 394] on div "Summary Monthly payments i $829.39 First instalment i $2,363.89 Balloon $5,000.…" at bounding box center [907, 112] width 361 height 866
type input "31,988"
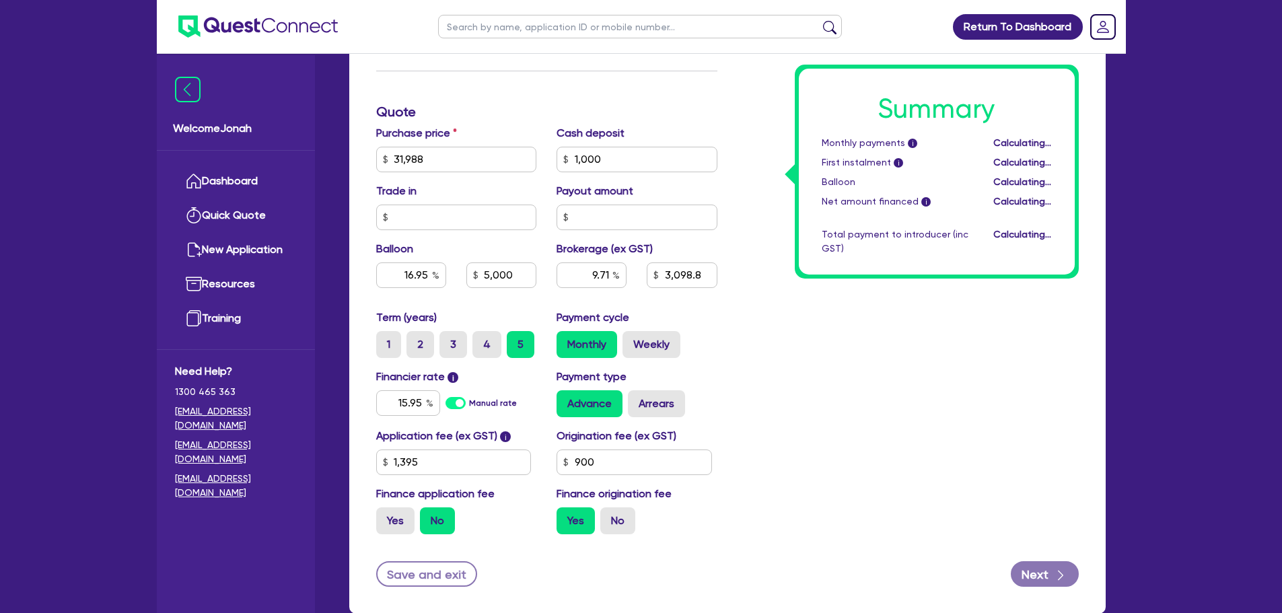
type input "1,000"
type input "5,421.97"
type input "9.71"
type input "3,098.8"
type input "1,395"
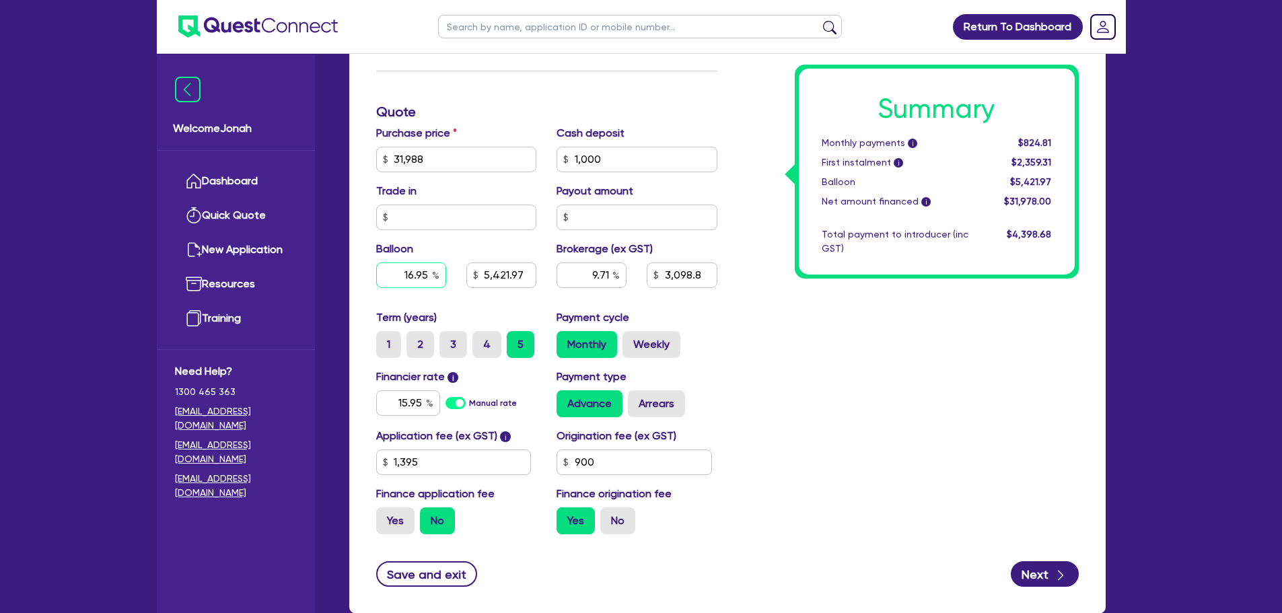
click at [414, 281] on input "16.95" at bounding box center [411, 275] width 70 height 26
type input "31,988"
type input "1,000"
type input "0"
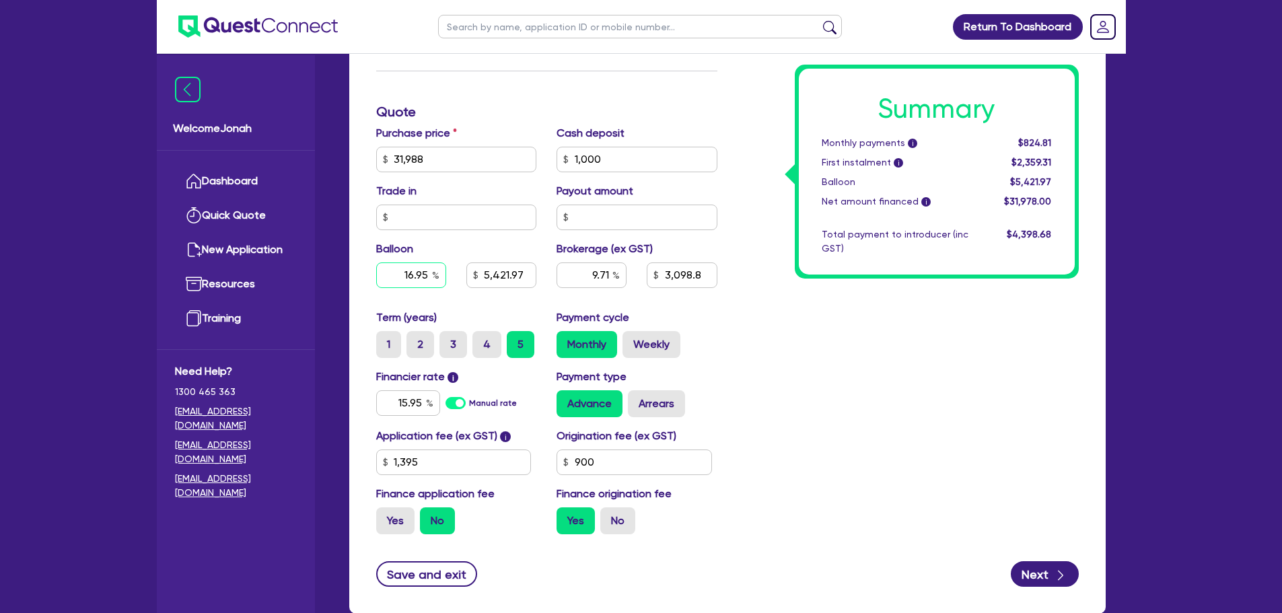
type input "5,421.97"
type input "9.71"
type input "3,098.8"
type input "1,395"
type input "31,988"
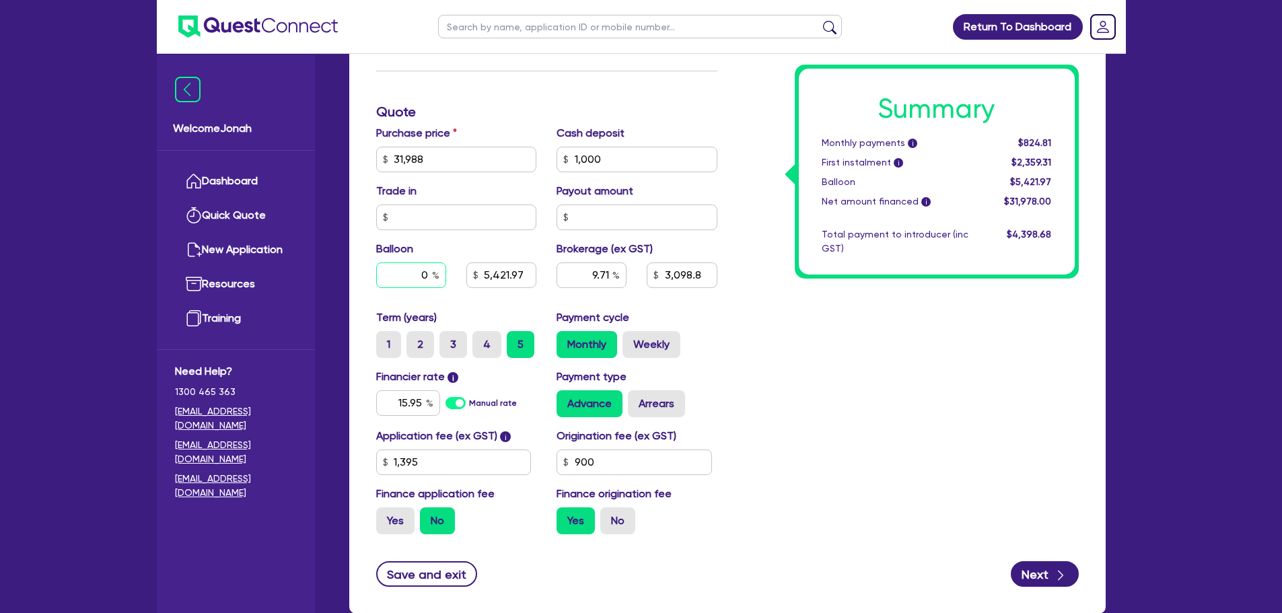
type input "1,000"
type input "05"
type input "5,421.97"
type input "9.71"
type input "3,098.8"
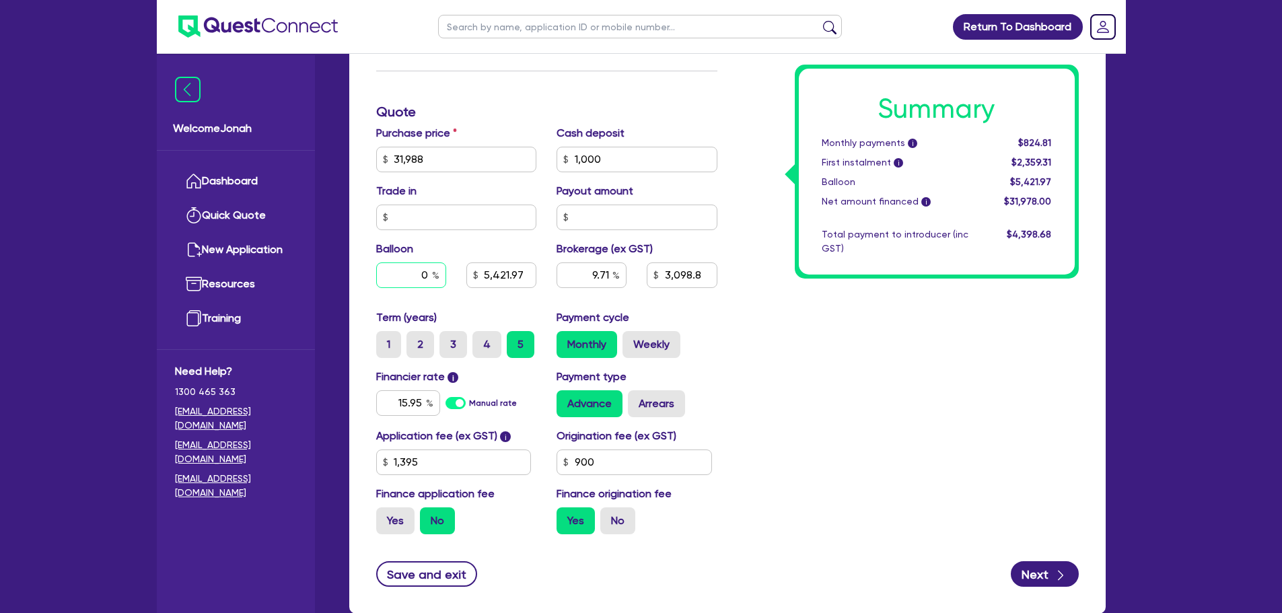
type input "1,395"
type input "31,988"
type input "1,000"
type input "0"
type input "5,421.97"
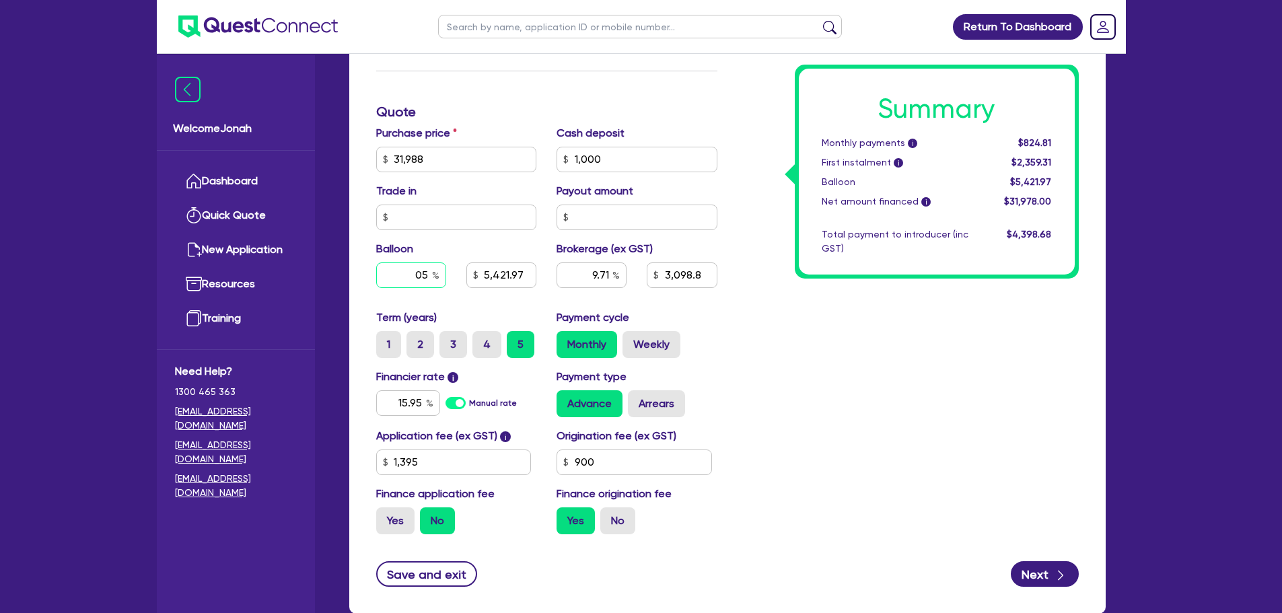
type input "9.71"
type input "3,098.8"
type input "1,395"
type input "31,988"
type input "1,000"
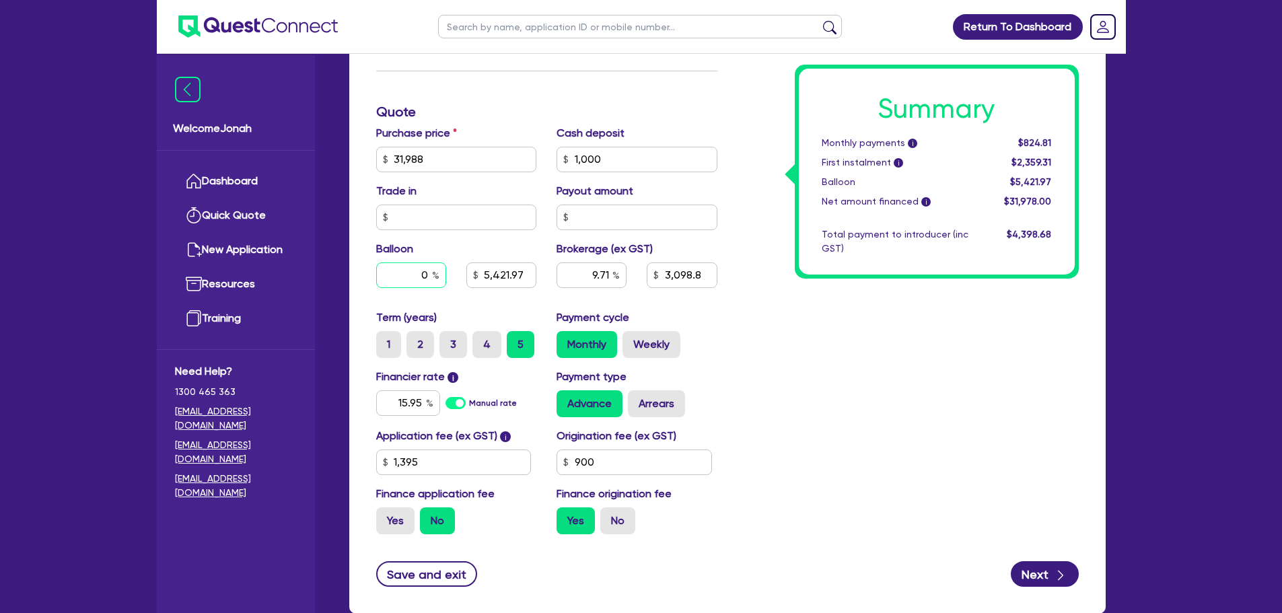
type input "5,421.97"
type input "9.71"
click at [876, 330] on div "Summary Monthly payments i Calculating... First instalment i Calculating... Bal…" at bounding box center [907, 112] width 361 height 866
click at [510, 282] on input "1,599.4" at bounding box center [501, 275] width 70 height 26
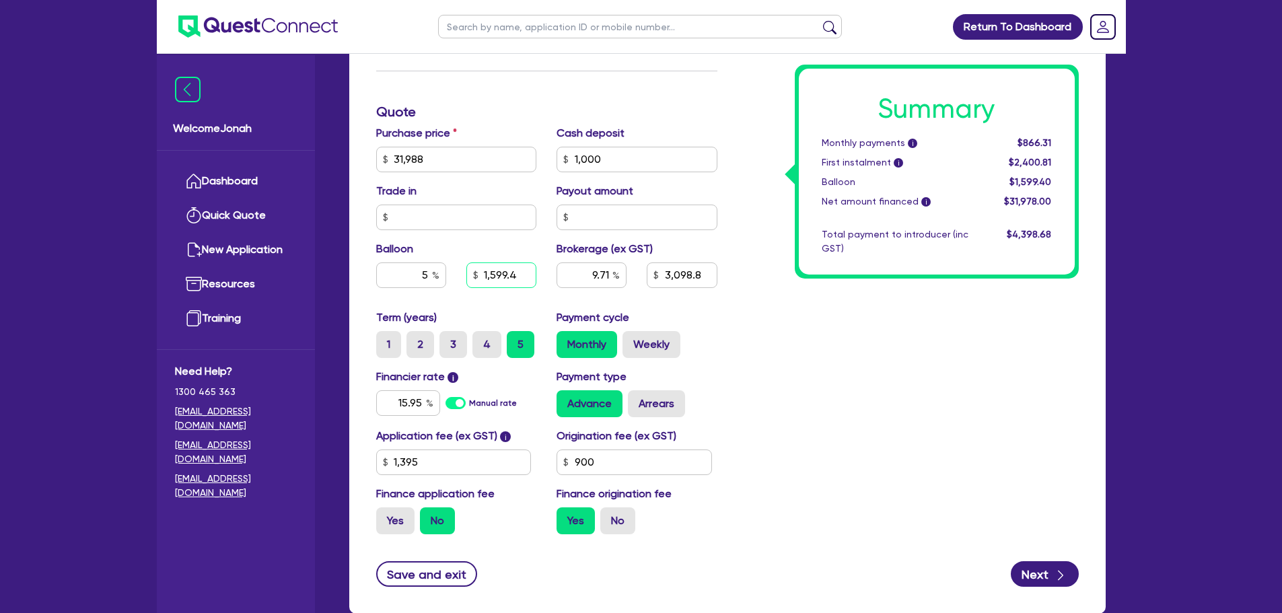
click at [492, 265] on input "1,599.4" at bounding box center [501, 275] width 70 height 26
click at [868, 348] on div "Summary Monthly payments i $866.31 First instalment i $2,400.81 Balloon $1,599.…" at bounding box center [907, 112] width 361 height 866
click at [412, 400] on input "15.95" at bounding box center [408, 403] width 64 height 26
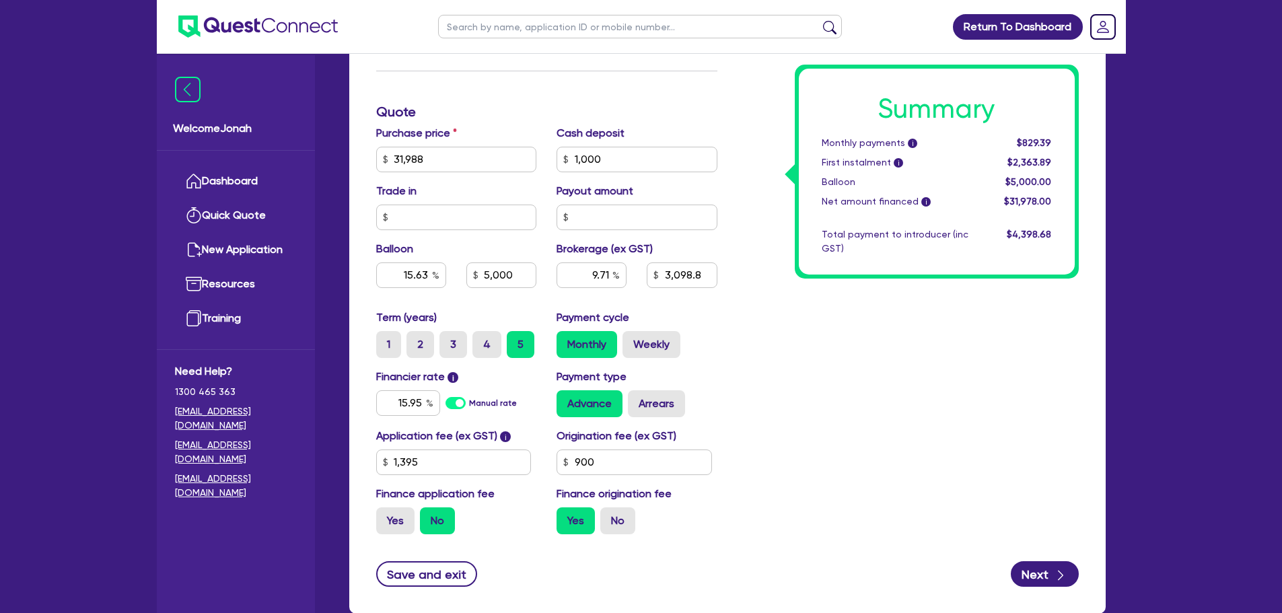
click at [887, 416] on div "Summary Monthly payments i $829.39 First instalment i $2,363.89 Balloon $5,000.…" at bounding box center [907, 112] width 361 height 866
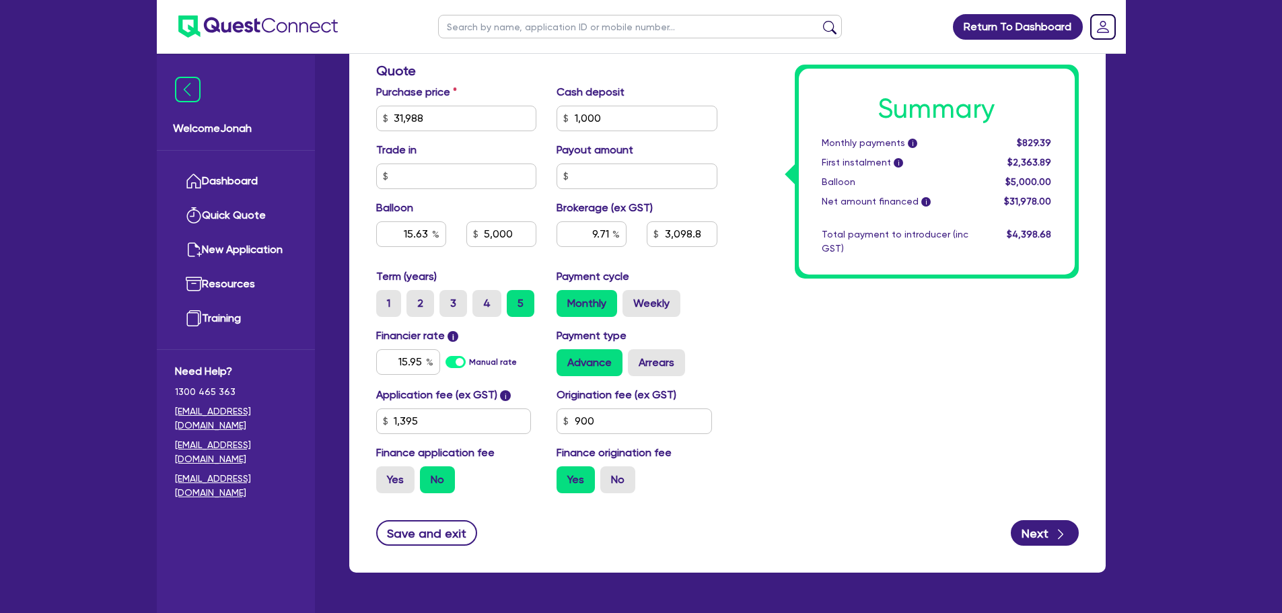
scroll to position [673, 0]
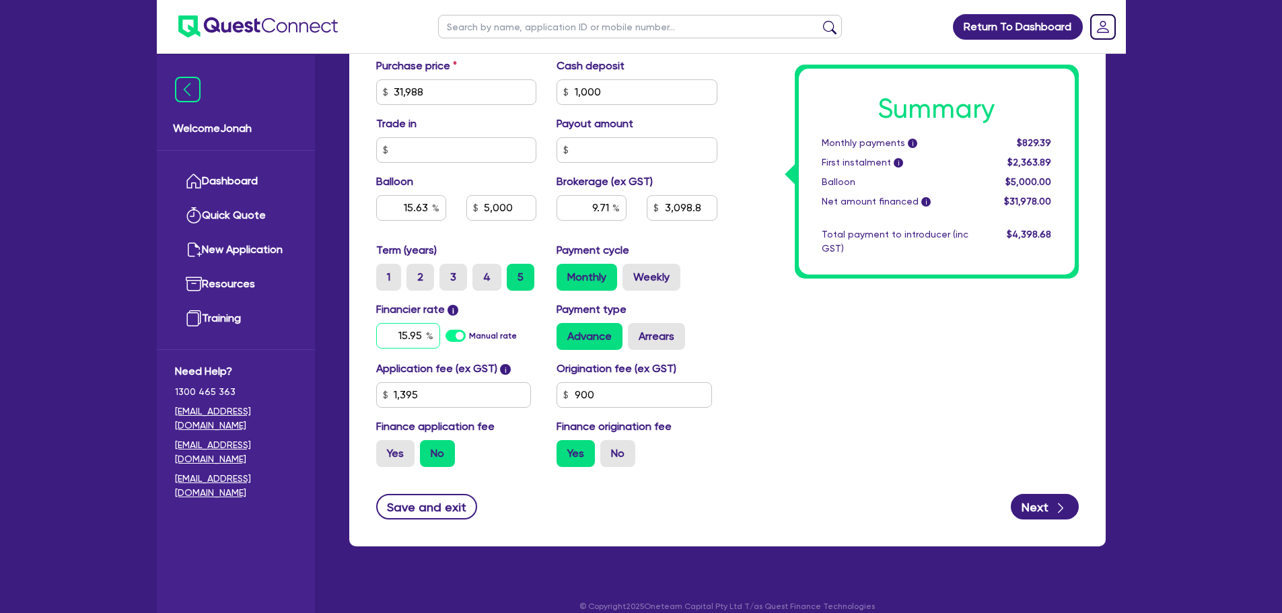
click at [420, 335] on input "15.95" at bounding box center [408, 336] width 64 height 26
click at [820, 346] on div "Summary Monthly payments i $829.39 First instalment i $2,363.89 Balloon $5,000.…" at bounding box center [907, 45] width 361 height 866
click at [605, 205] on input "9.71" at bounding box center [591, 208] width 70 height 26
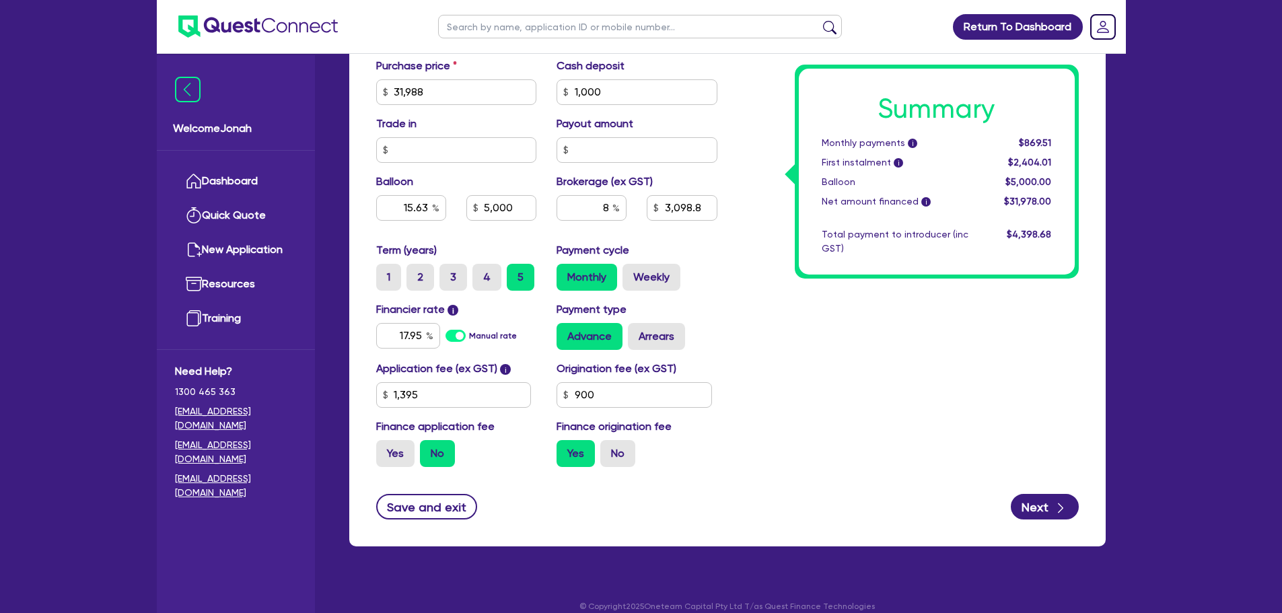
click at [897, 316] on div "Summary Monthly payments i $869.51 First instalment i $2,404.01 Balloon $5,000.…" at bounding box center [907, 45] width 361 height 866
click at [422, 307] on label "Financier rate i" at bounding box center [417, 309] width 83 height 16
click at [465, 303] on div "Financier rate i 17.95 Manual rate" at bounding box center [456, 325] width 181 height 48
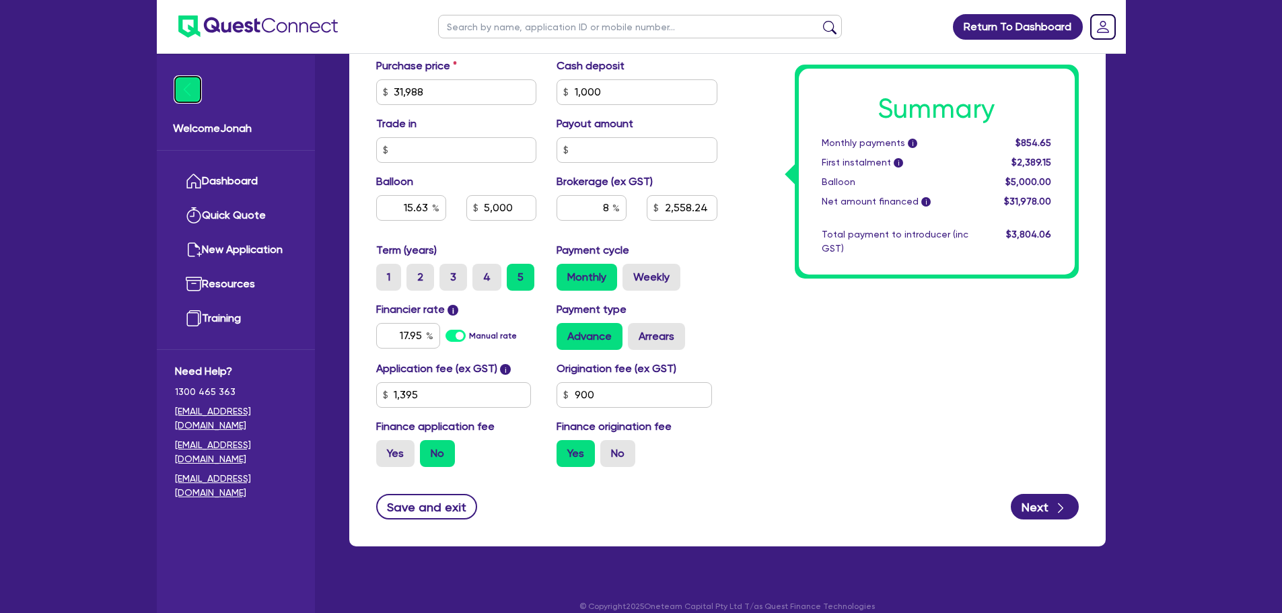
click at [190, 94] on img at bounding box center [188, 90] width 26 height 26
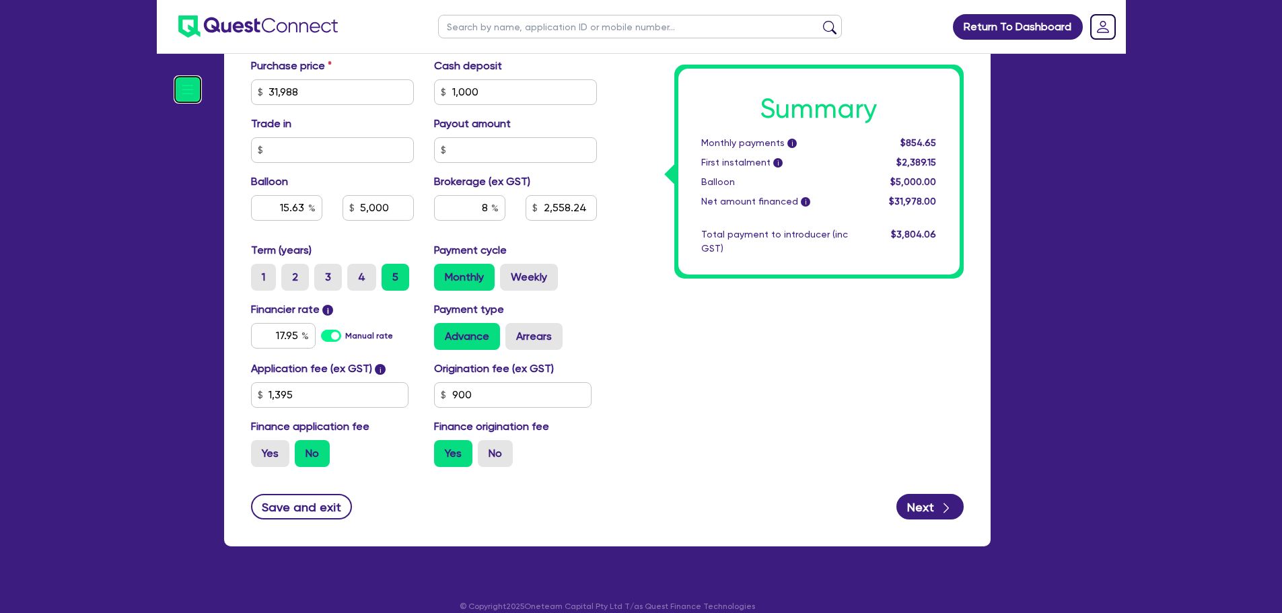
click at [180, 94] on img at bounding box center [188, 90] width 26 height 26
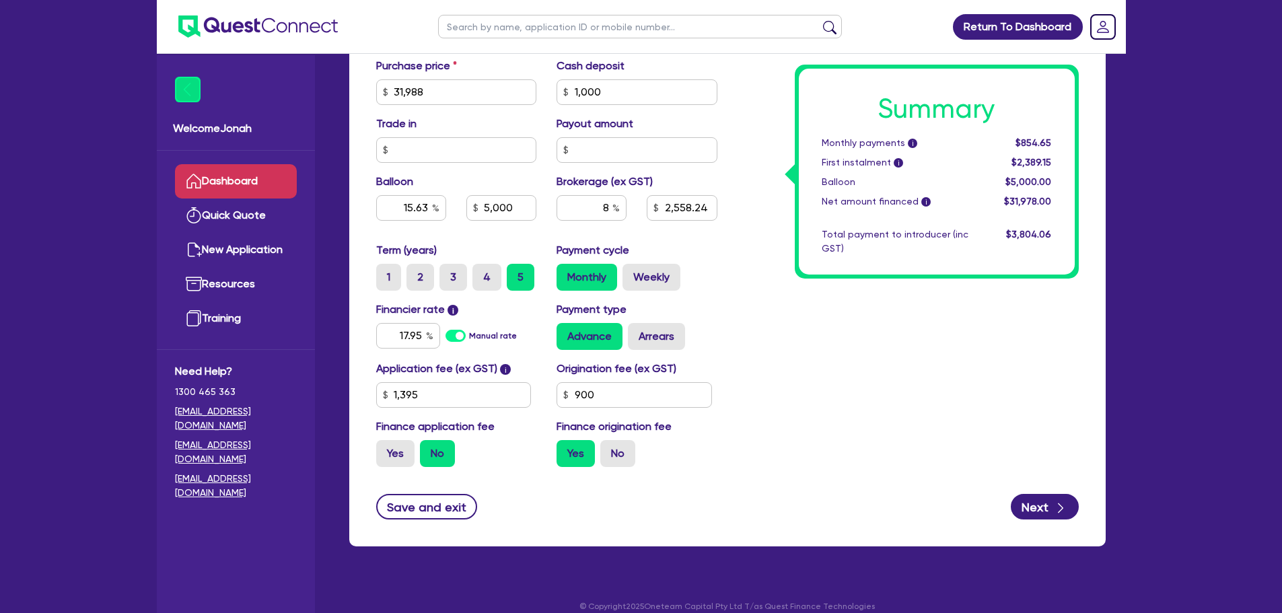
click at [256, 190] on link "Dashboard" at bounding box center [236, 181] width 122 height 34
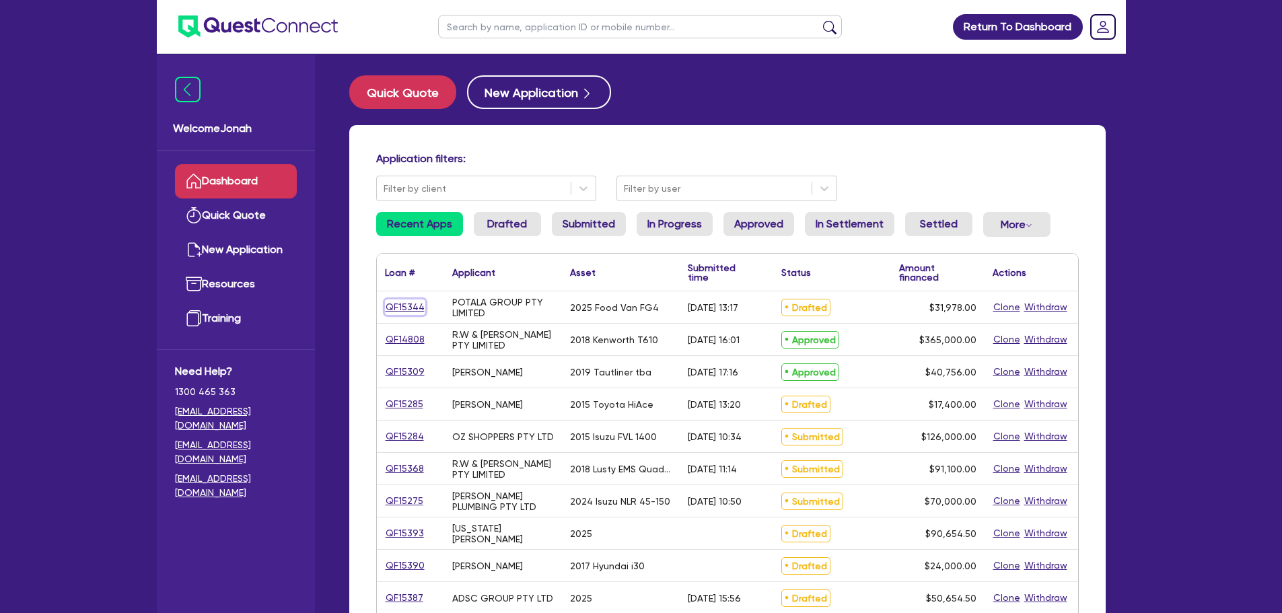
click at [409, 303] on link "QF15344" at bounding box center [405, 306] width 40 height 15
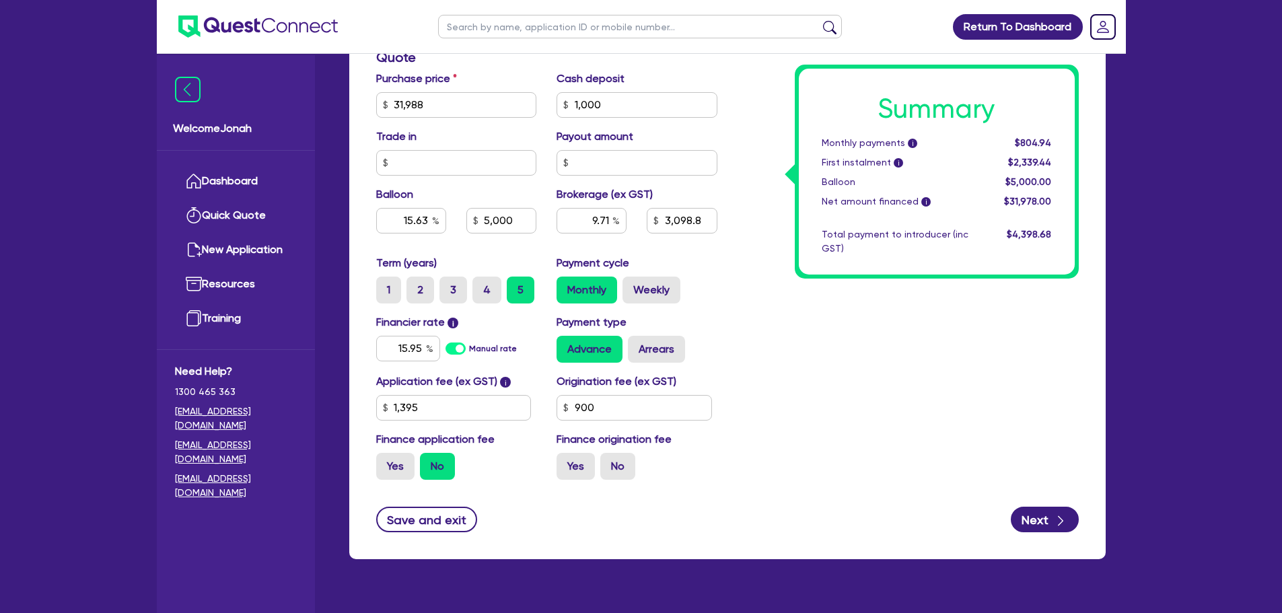
scroll to position [673, 0]
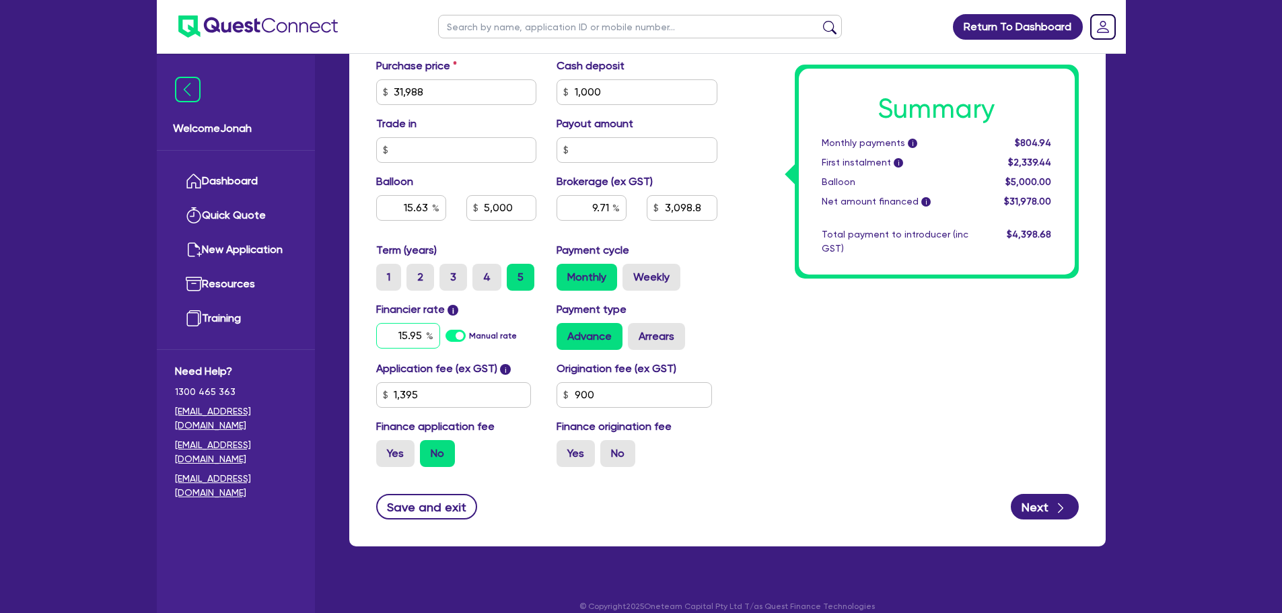
click at [404, 330] on input "15.95" at bounding box center [408, 336] width 64 height 26
click at [410, 327] on input "15.95" at bounding box center [408, 336] width 64 height 26
click at [766, 348] on div "Summary Monthly payments i Calculating... First instalment i Calculating... Bal…" at bounding box center [907, 45] width 361 height 866
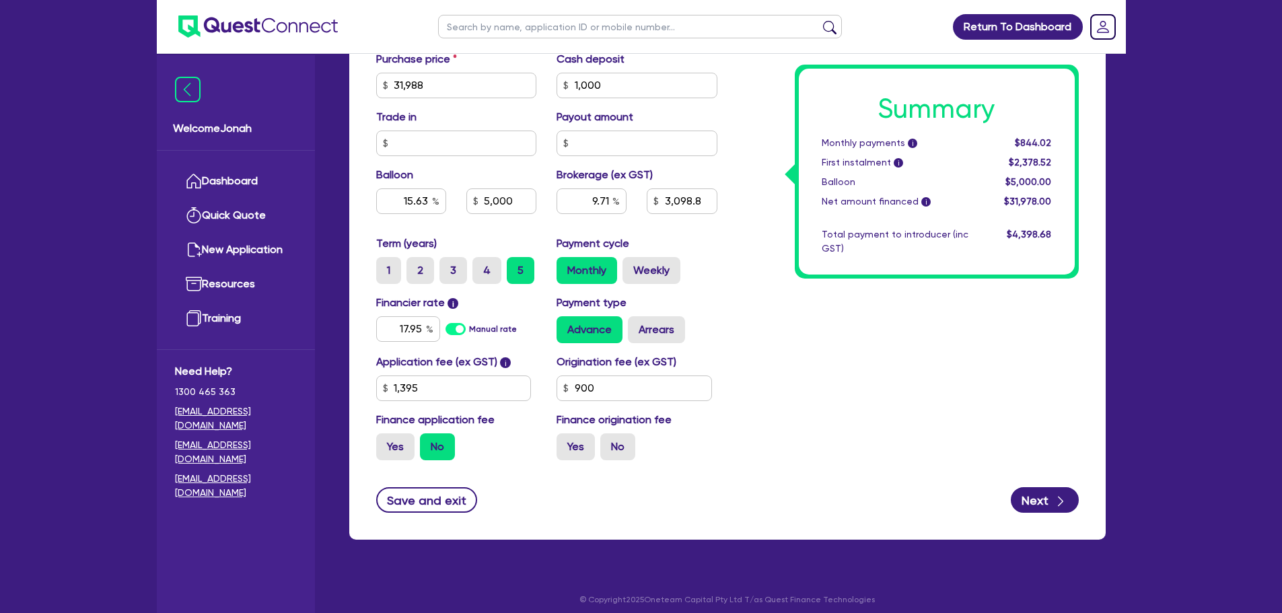
scroll to position [688, 0]
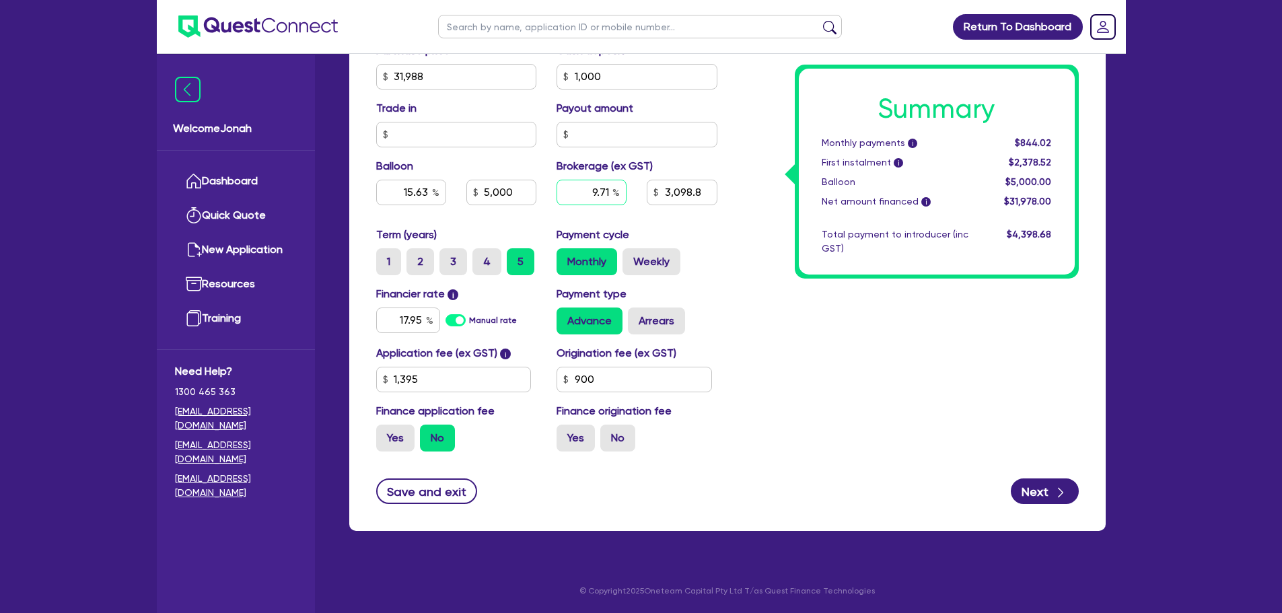
click at [597, 198] on input "9.71" at bounding box center [591, 193] width 70 height 26
click at [813, 327] on div "Summary Monthly payments i $844.02 First instalment i $2,378.52 Balloon $5,000.…" at bounding box center [907, 29] width 361 height 866
click at [604, 194] on input "8" at bounding box center [591, 193] width 70 height 26
drag, startPoint x: 612, startPoint y: 194, endPoint x: 594, endPoint y: 195, distance: 17.5
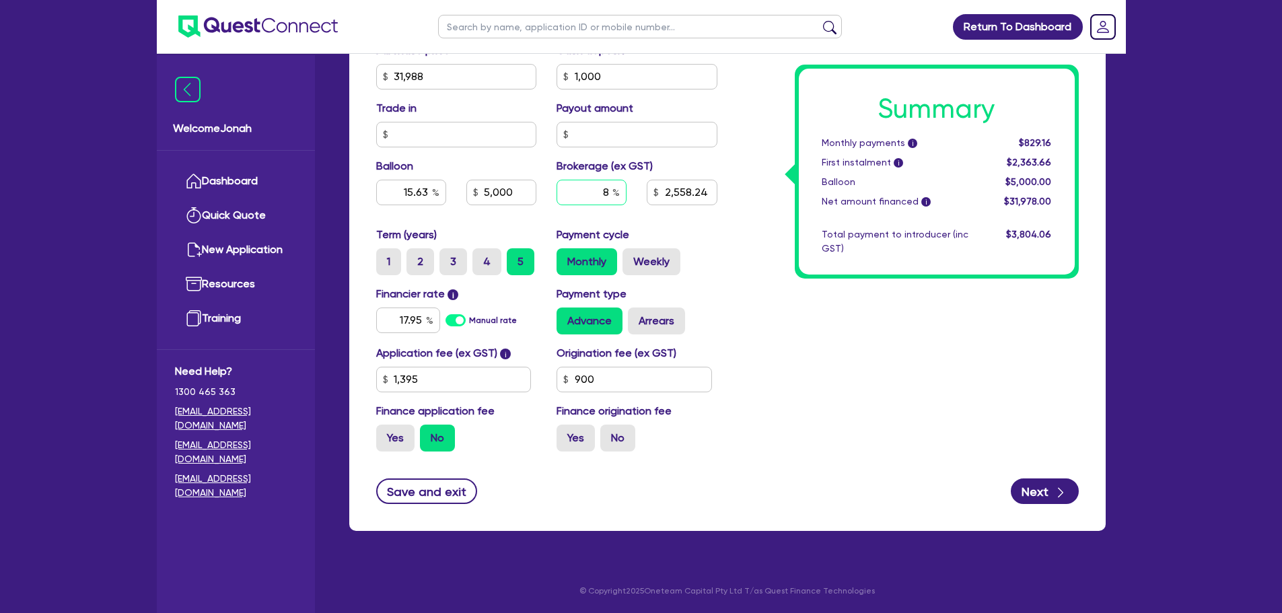
click at [594, 195] on input "8" at bounding box center [591, 193] width 70 height 26
click at [768, 378] on div "Summary Monthly payments i $829.16 First instalment i $2,363.66 Balloon $5,000.…" at bounding box center [907, 29] width 361 height 866
drag, startPoint x: 401, startPoint y: 323, endPoint x: 436, endPoint y: 319, distance: 35.2
click at [436, 319] on input "17.95" at bounding box center [408, 320] width 64 height 26
click at [704, 291] on div "Payment type Advance Arrears" at bounding box center [636, 310] width 181 height 48
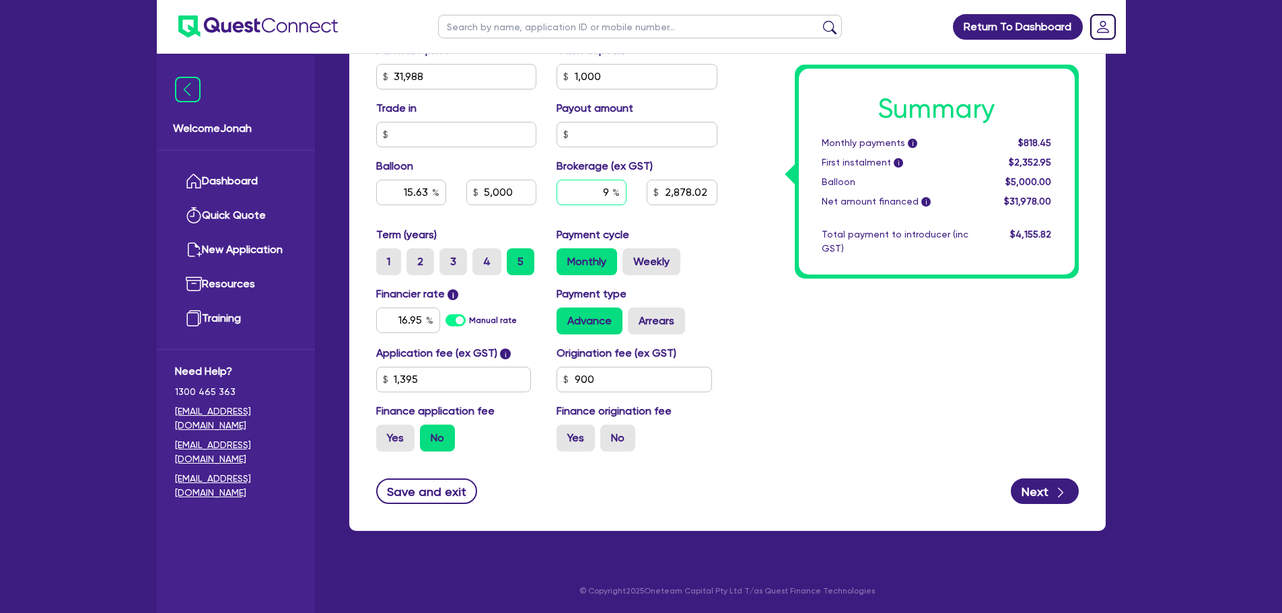
drag, startPoint x: 600, startPoint y: 183, endPoint x: 616, endPoint y: 191, distance: 18.1
click at [616, 191] on div "9" at bounding box center [591, 193] width 70 height 26
click at [714, 282] on div "Term (years) 1 2 3 4 5 Payment cycle Monthly Weekly" at bounding box center [546, 256] width 361 height 59
click at [406, 328] on input "16.95" at bounding box center [408, 320] width 64 height 26
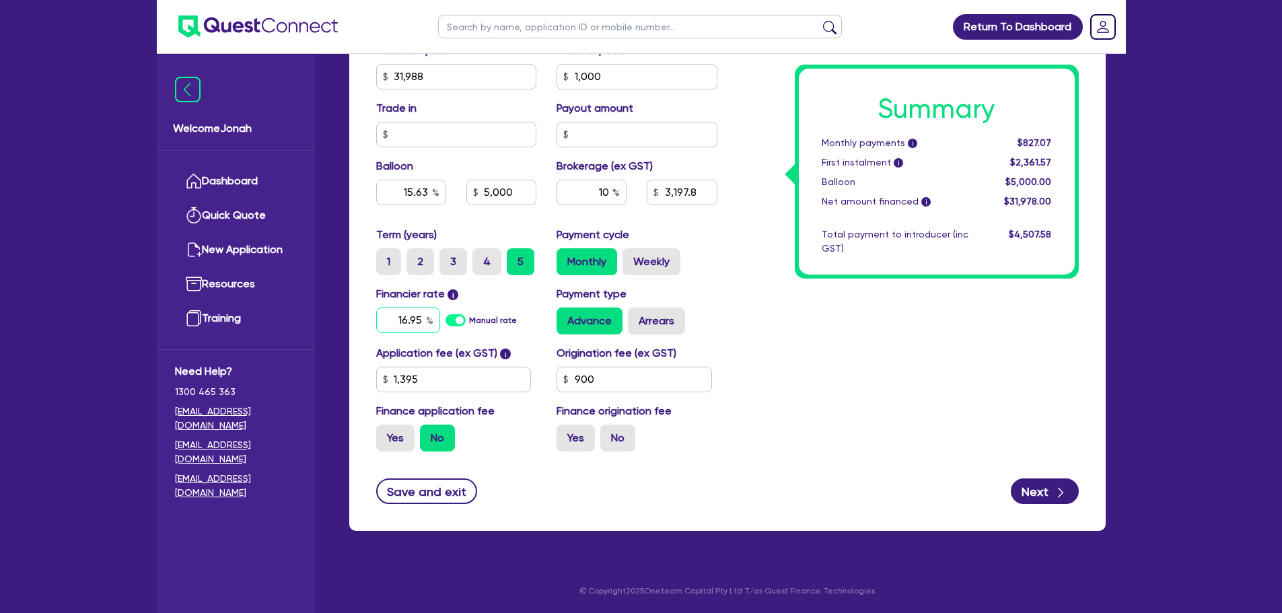
click at [406, 328] on input "16.95" at bounding box center [408, 320] width 64 height 26
click at [791, 338] on div "Summary Monthly payments i $827.07 First instalment i $2,361.57 Balloon $5,000.…" at bounding box center [907, 29] width 361 height 866
drag, startPoint x: 1028, startPoint y: 147, endPoint x: 1037, endPoint y: 143, distance: 9.6
click at [1037, 143] on span "$846.74" at bounding box center [1033, 142] width 36 height 11
click at [930, 316] on div "Summary Monthly payments i $846.74 First instalment i $2,381.24 Balloon $5,000.…" at bounding box center [907, 29] width 361 height 866
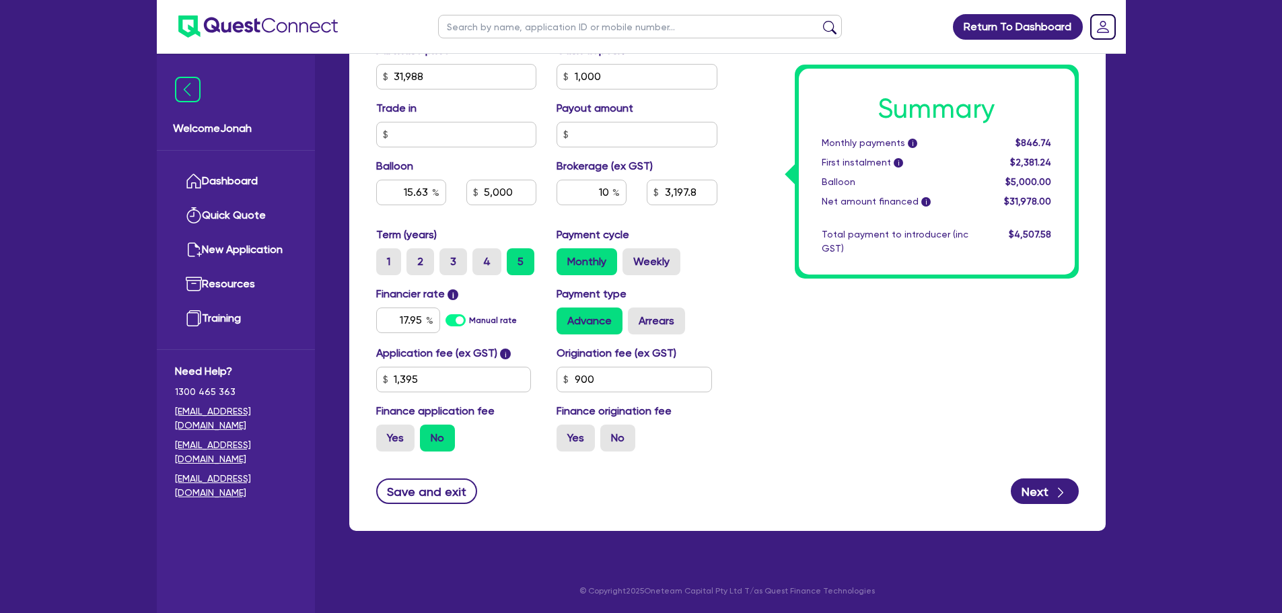
click at [744, 315] on div "Summary Monthly payments i $846.74 First instalment i $2,381.24 Balloon $5,000.…" at bounding box center [907, 29] width 361 height 866
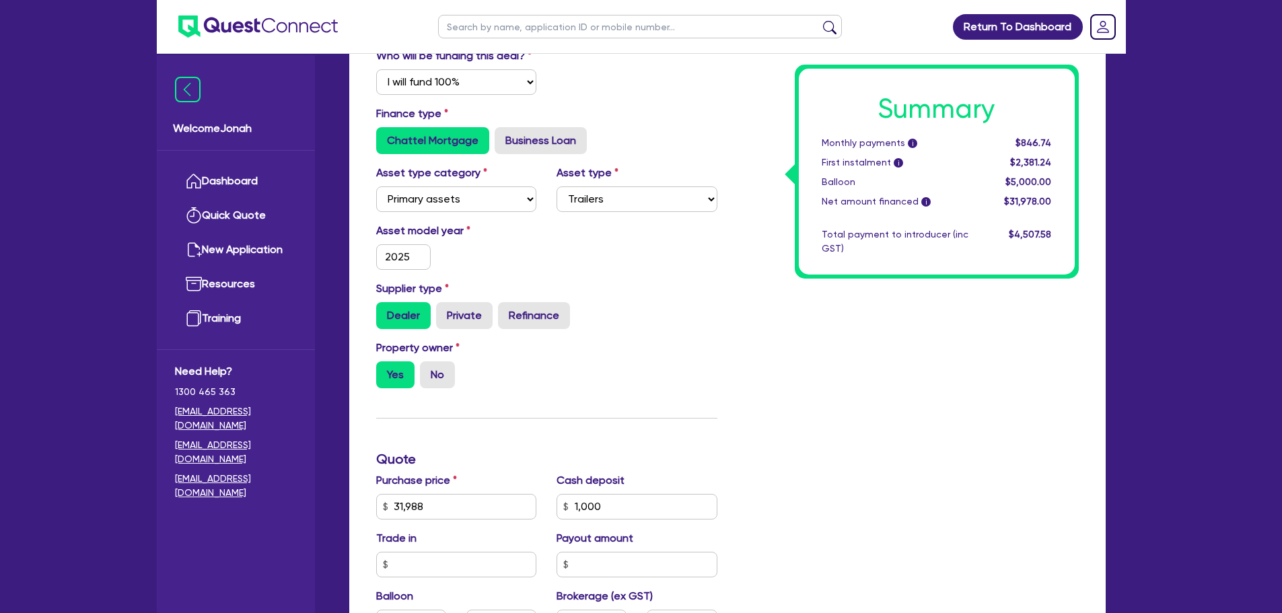
scroll to position [0, 0]
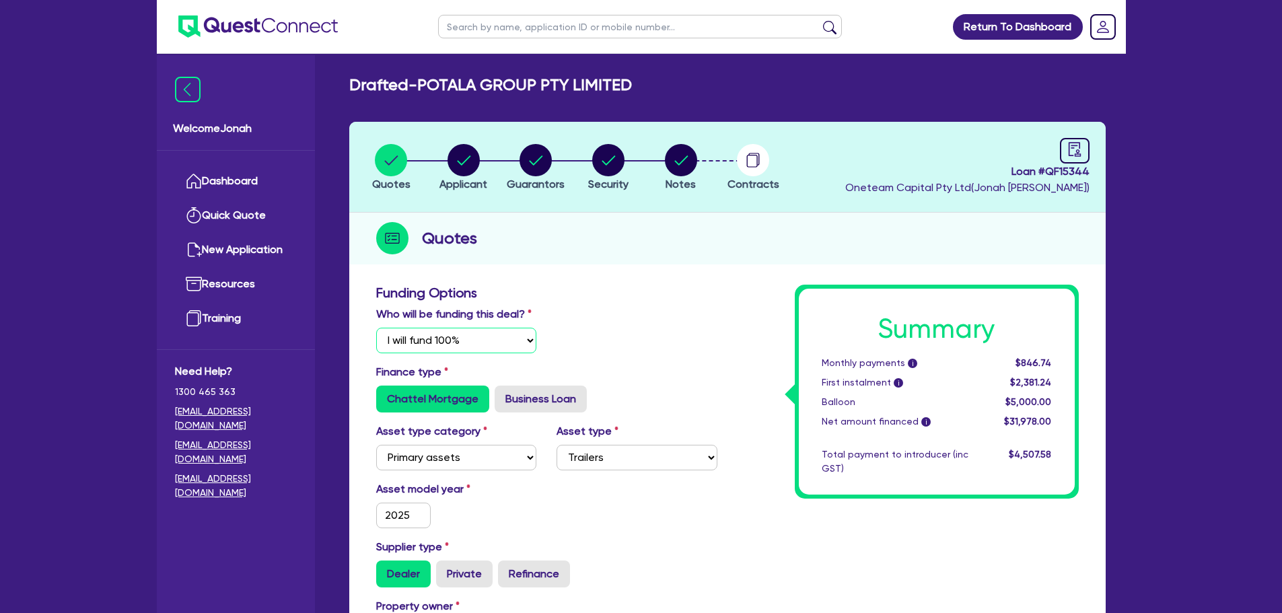
click at [466, 335] on select "Select I will fund 100% I will co-fund with Quest I want Quest to fund 100% Oth…" at bounding box center [456, 341] width 161 height 26
click at [376, 328] on select "Select I will fund 100% I will co-fund with Quest I want Quest to fund 100% Oth…" at bounding box center [456, 341] width 161 height 26
click at [627, 338] on div "Who will be funding this deal? Select I will fund 100% I will co-fund with Ques…" at bounding box center [546, 335] width 361 height 58
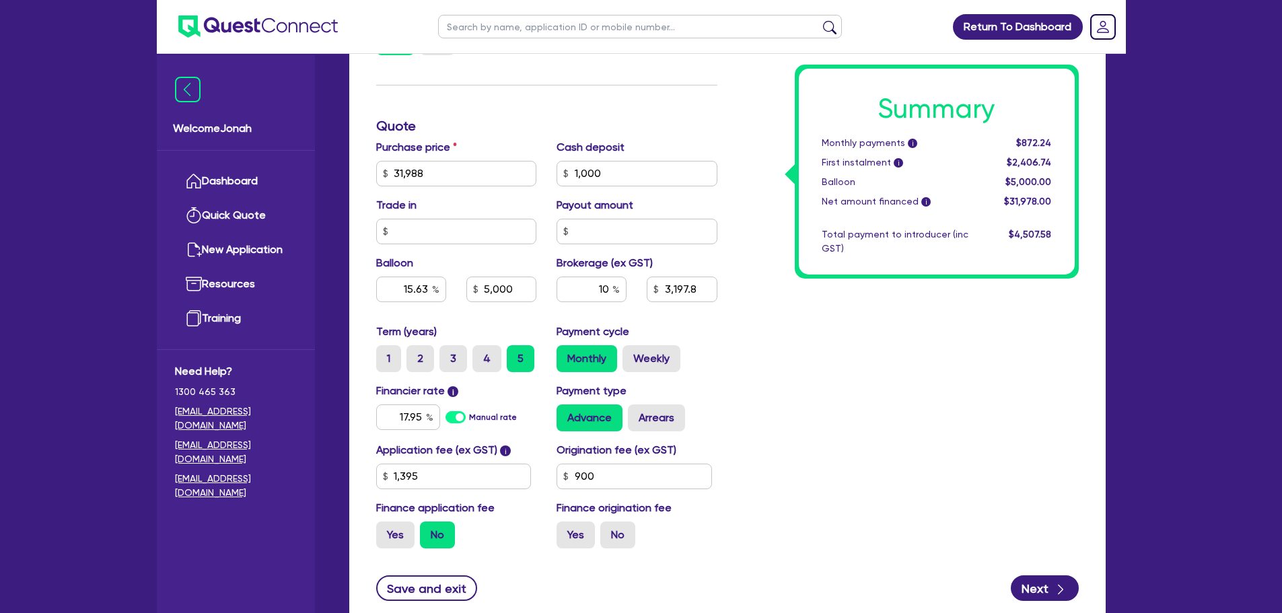
scroll to position [621, 0]
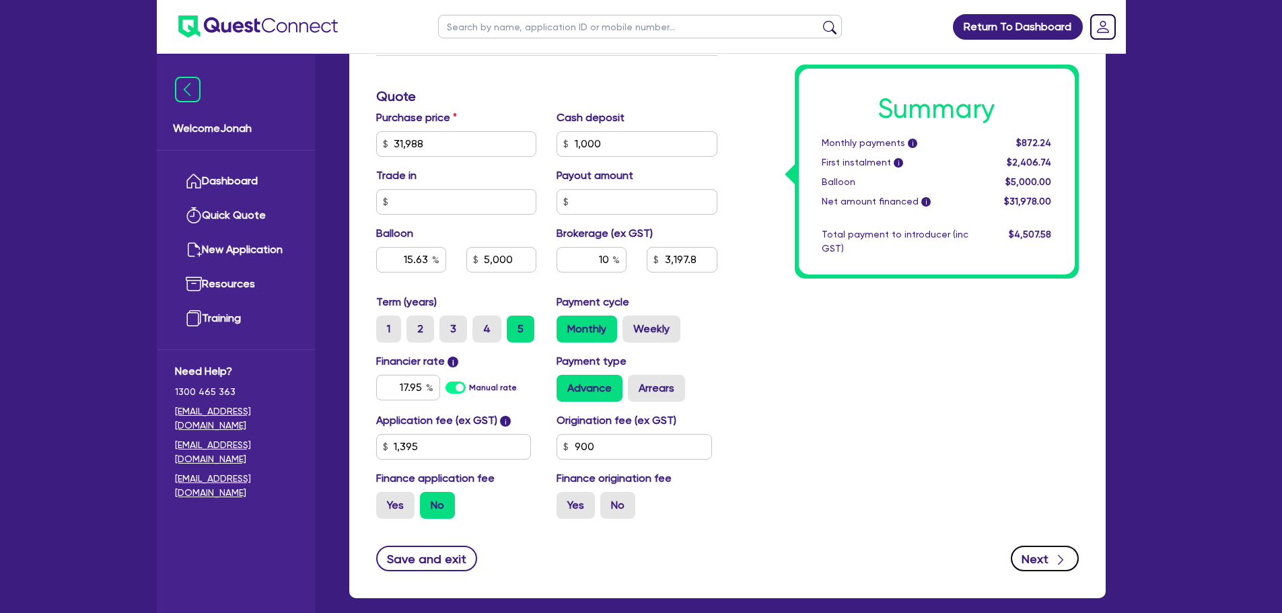
click at [1034, 554] on button "Next" at bounding box center [1045, 559] width 68 height 26
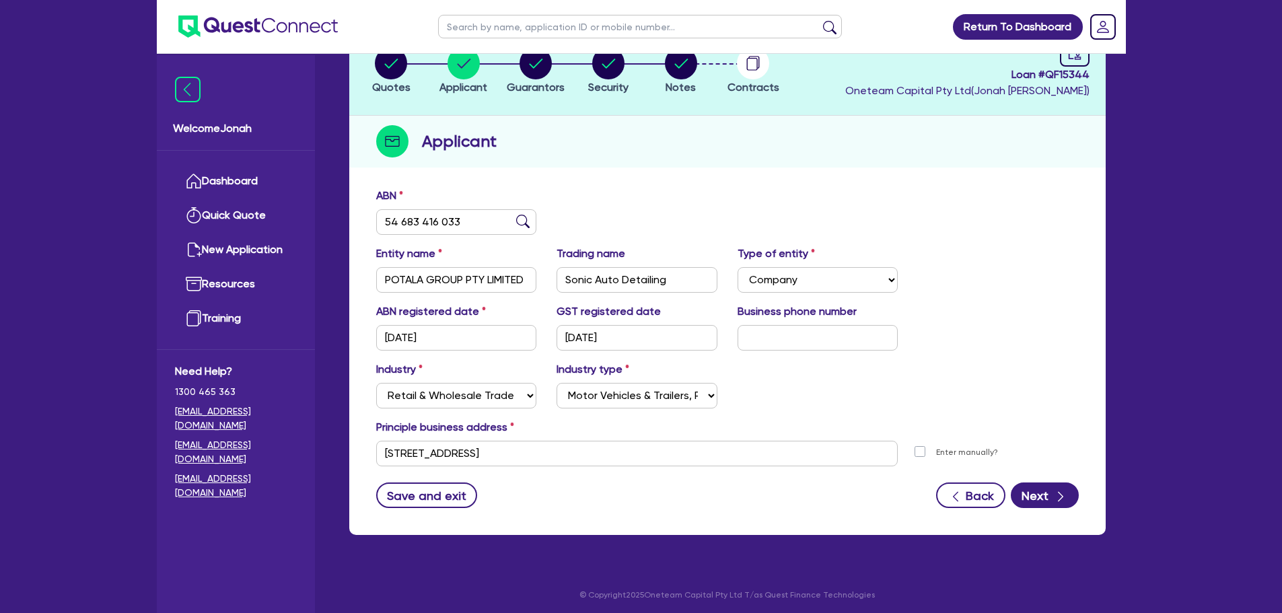
scroll to position [101, 0]
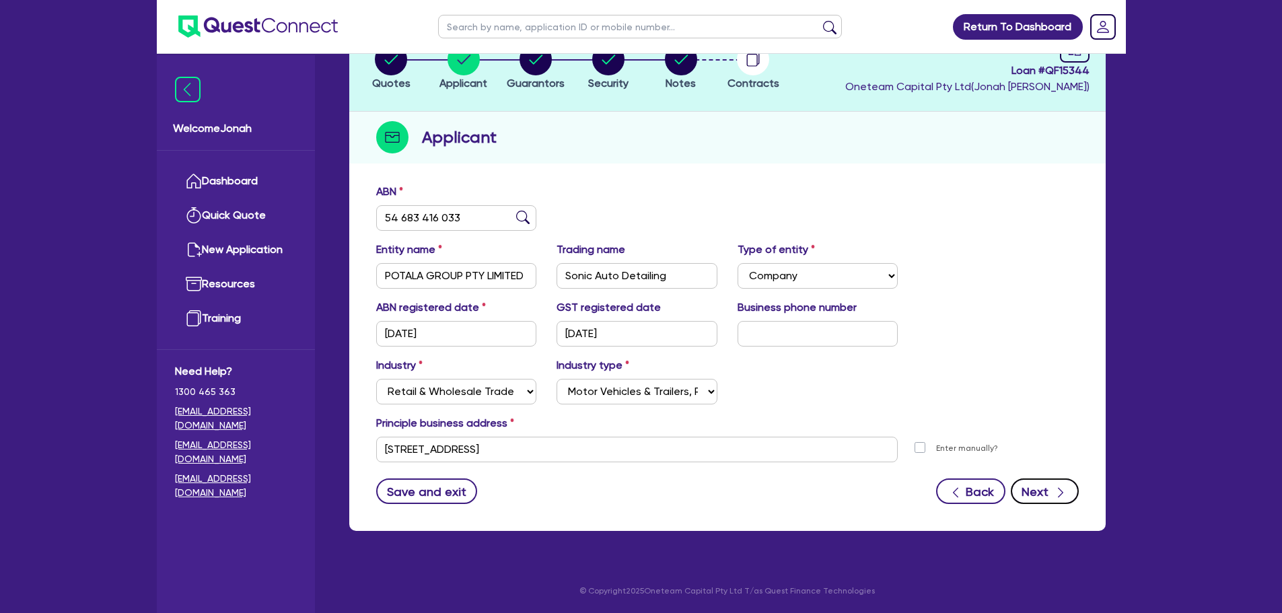
click at [1013, 486] on button "Next" at bounding box center [1045, 491] width 68 height 26
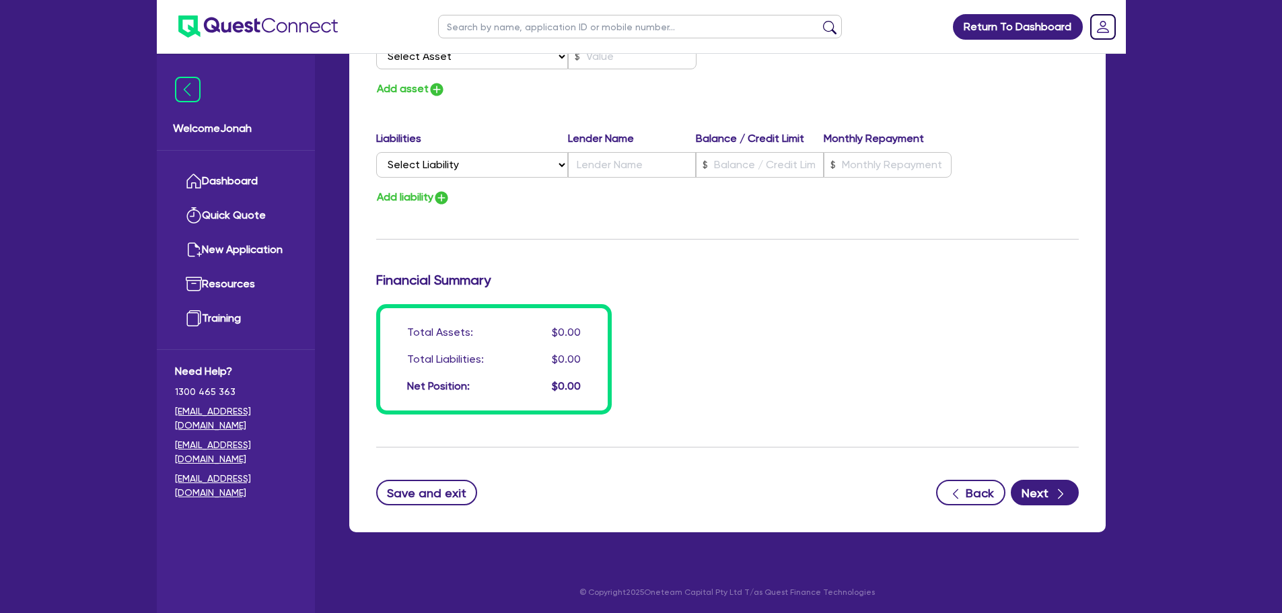
scroll to position [1989, 0]
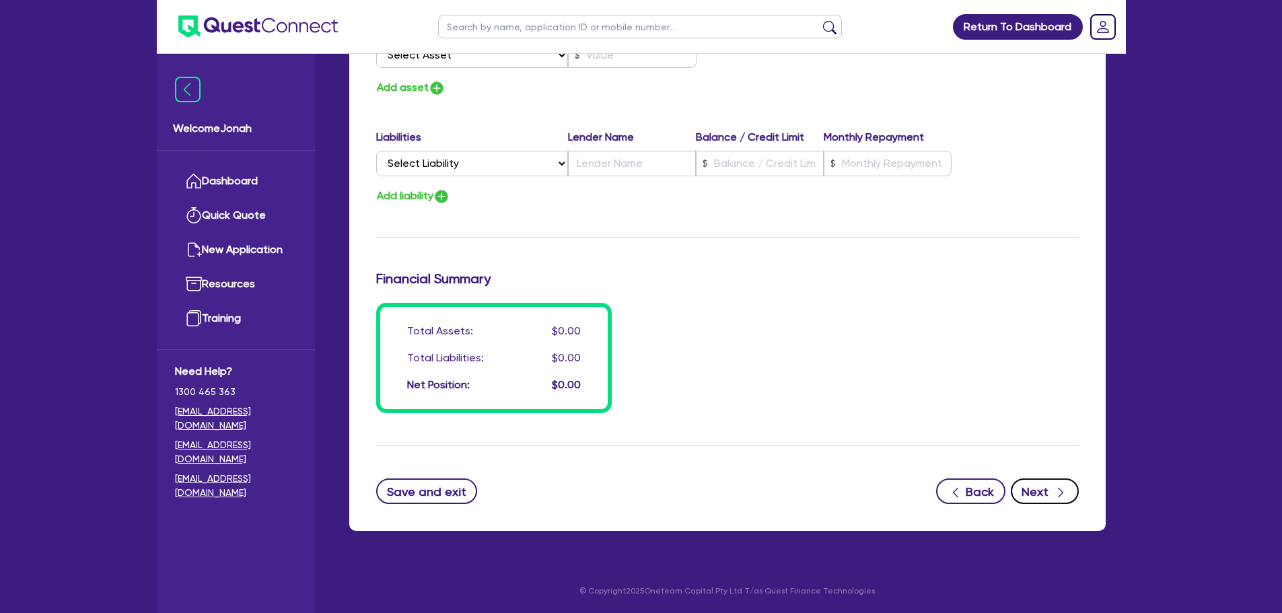
click at [1033, 493] on button "Next" at bounding box center [1045, 491] width 68 height 26
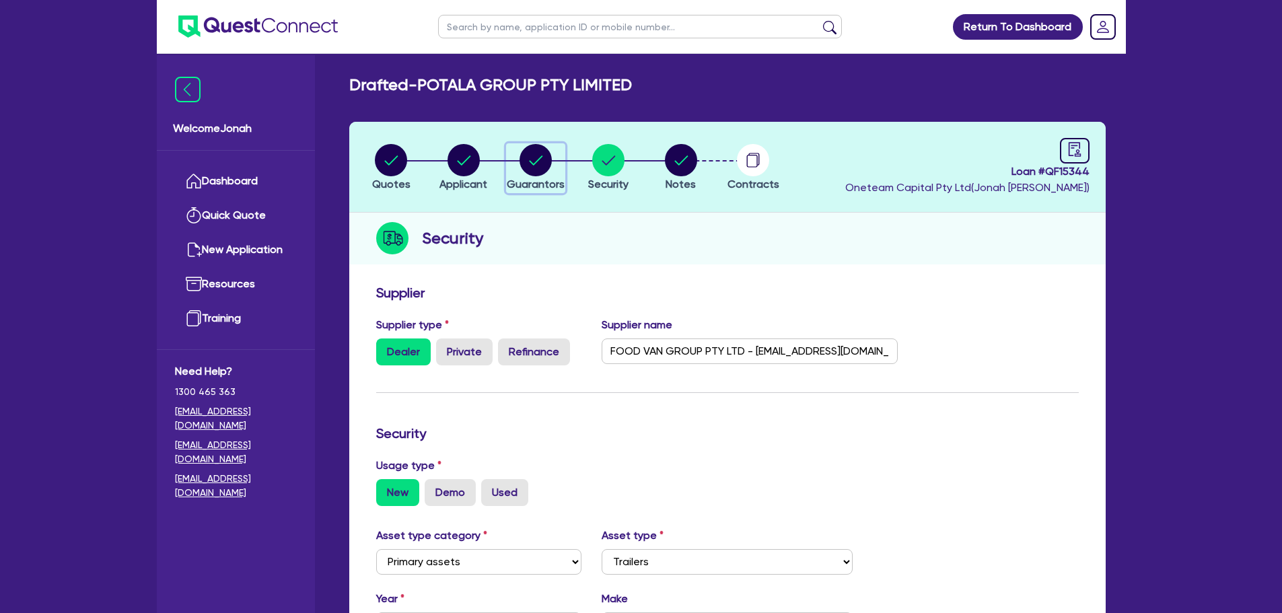
click at [535, 165] on circle "button" at bounding box center [535, 160] width 32 height 32
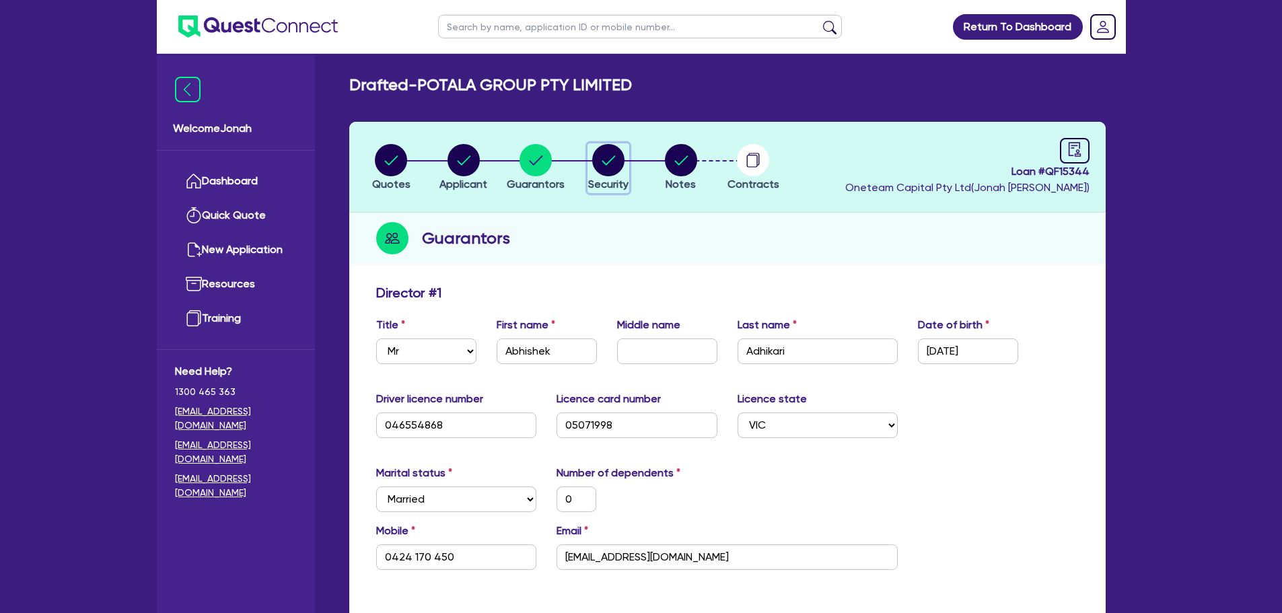
click at [593, 159] on circle "button" at bounding box center [608, 160] width 32 height 32
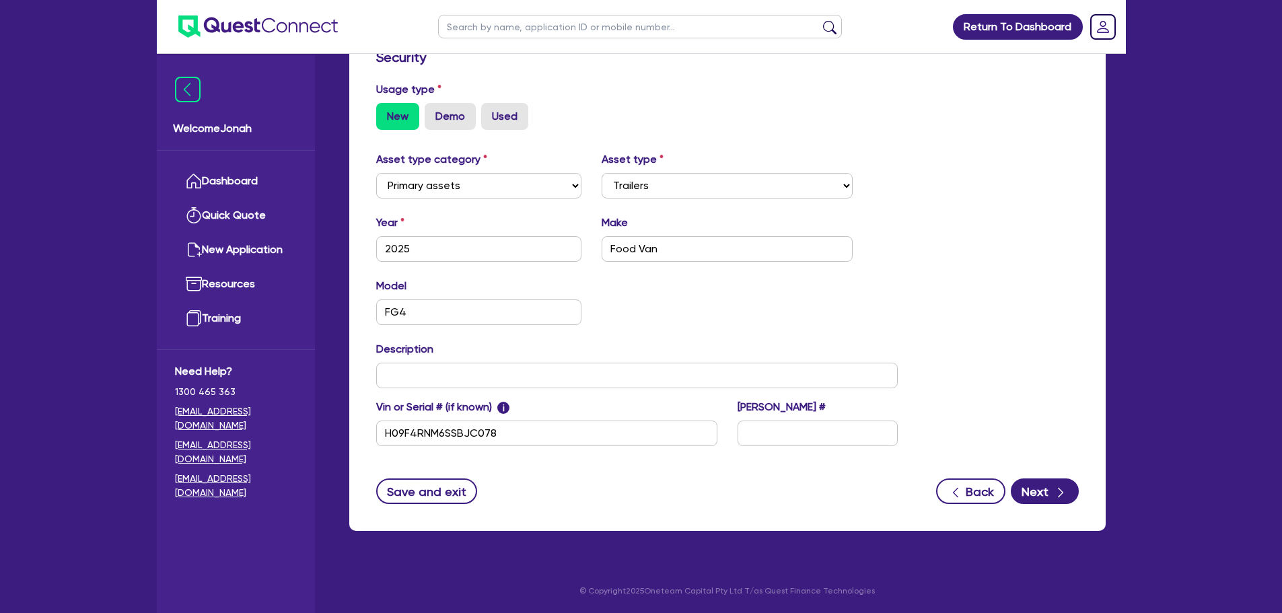
scroll to position [107, 0]
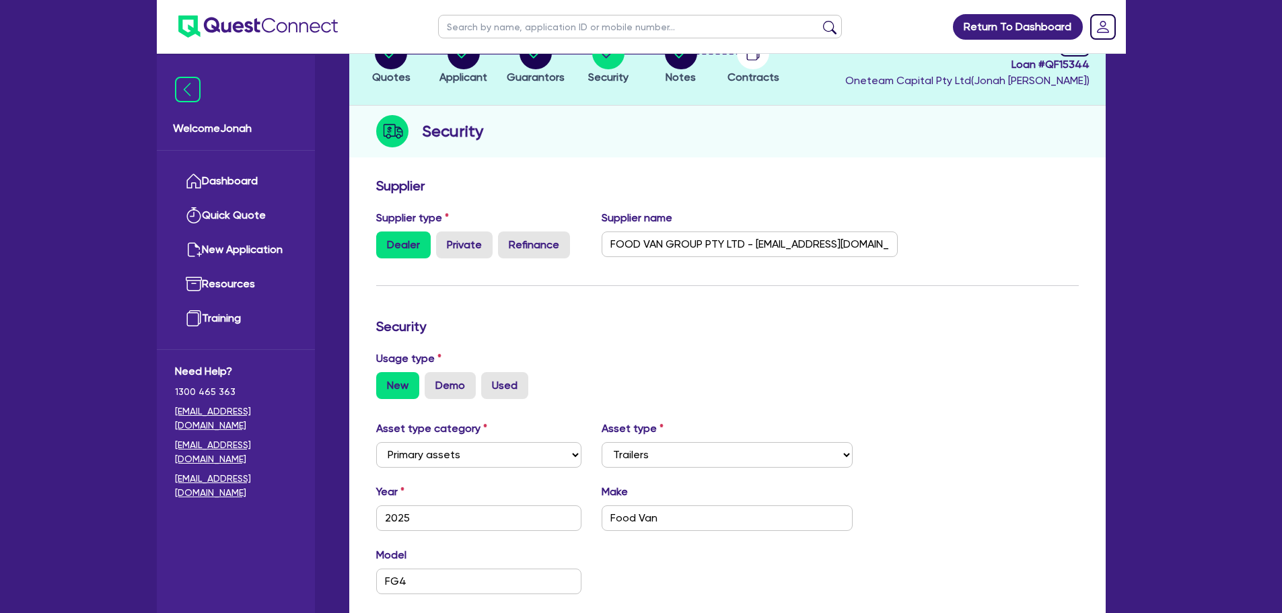
click at [548, 86] on header "Quotes Applicant Guarantors Security Notes Contracts Loan # QF15344 Oneteam Cap…" at bounding box center [727, 60] width 756 height 91
click at [543, 69] on button "Guarantors" at bounding box center [535, 61] width 59 height 50
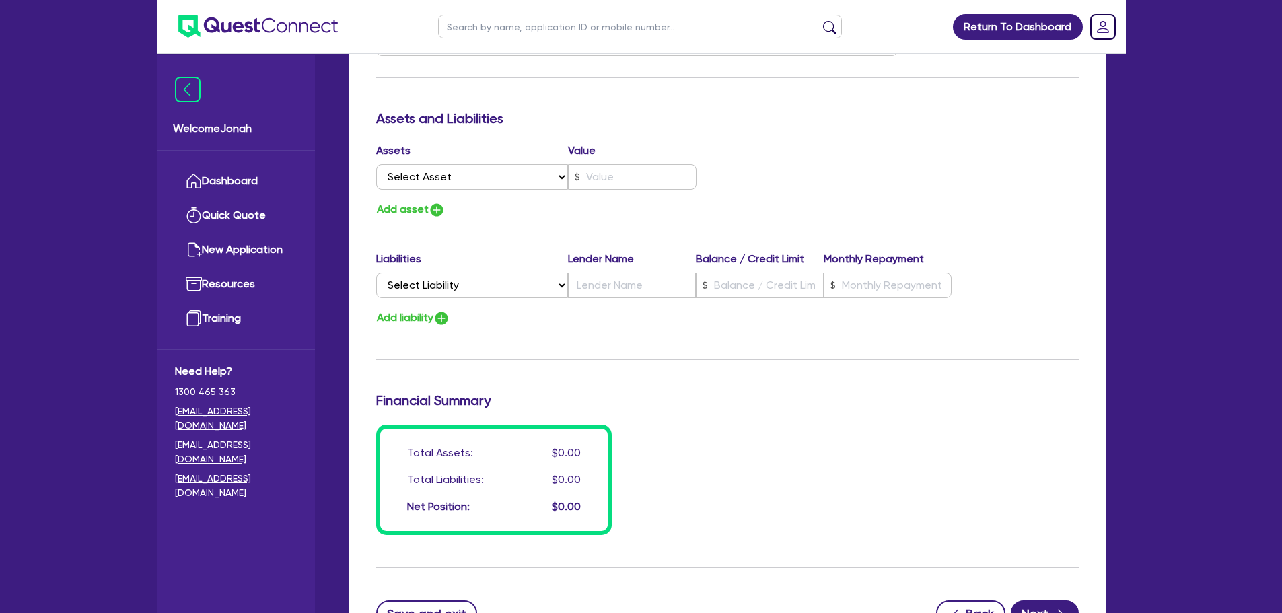
scroll to position [1884, 0]
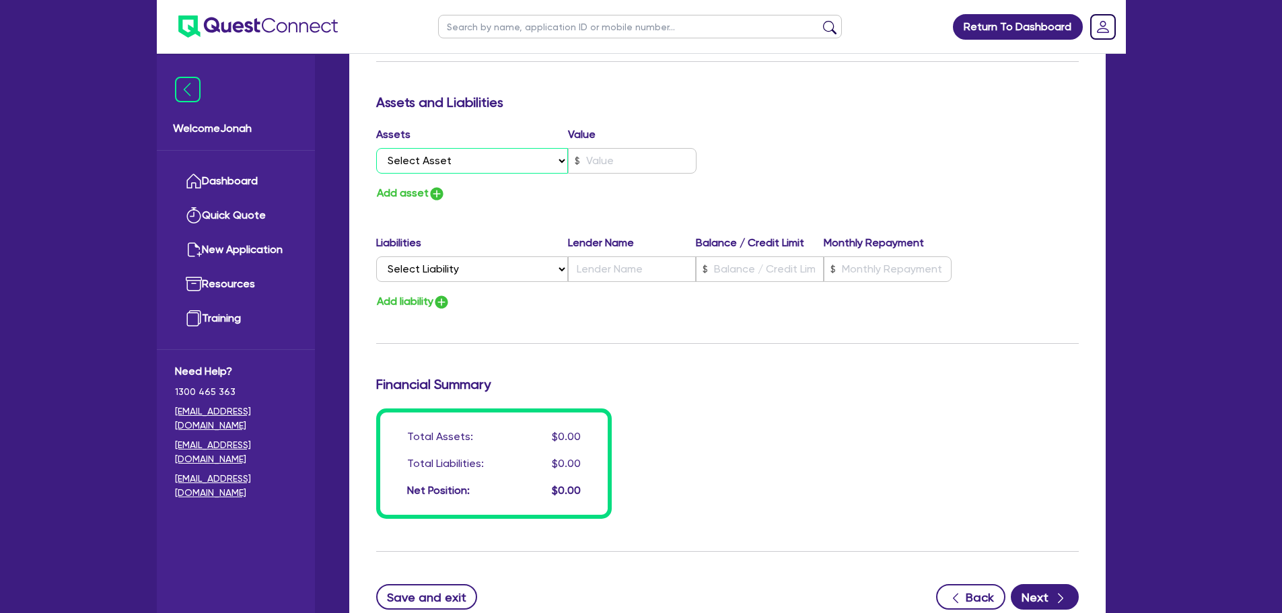
click at [478, 169] on select "Select Asset Cash Property Investment property Vehicle Truck Trailer Equipment …" at bounding box center [472, 161] width 192 height 26
click at [376, 148] on select "Select Asset Cash Property Investment property Vehicle Truck Trailer Equipment …" at bounding box center [472, 161] width 192 height 26
click at [605, 157] on input "text" at bounding box center [632, 161] width 129 height 26
click at [703, 352] on div "Update residential status for Director #2 Boarding is only acceptable when the …" at bounding box center [727, 21] width 702 height 995
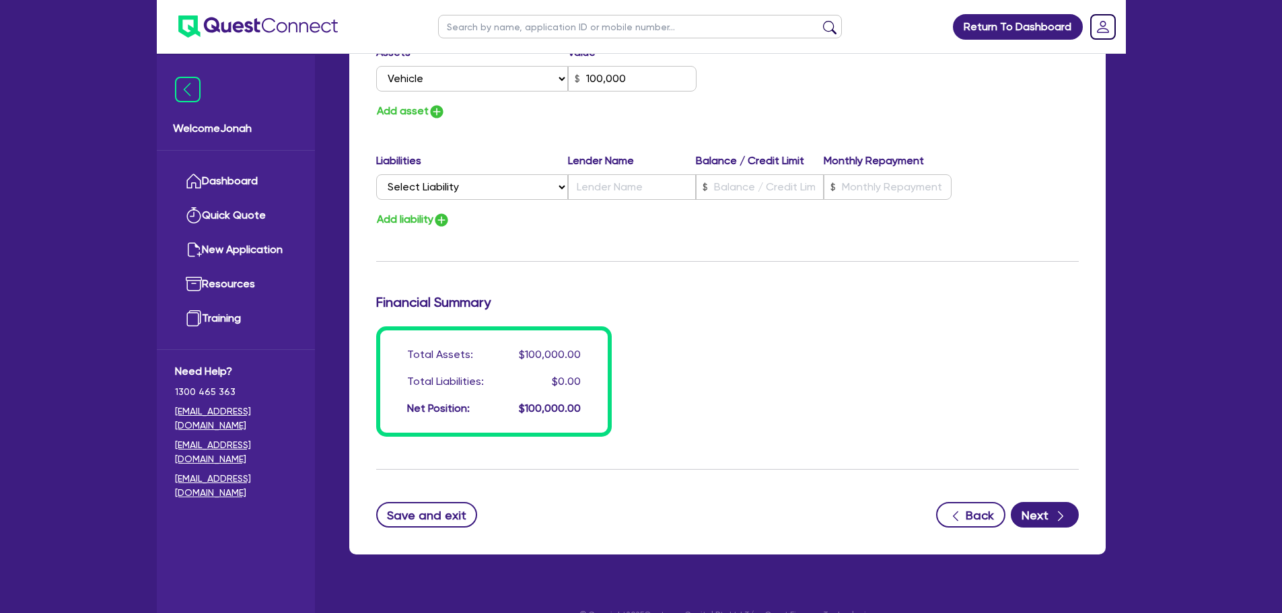
scroll to position [1989, 0]
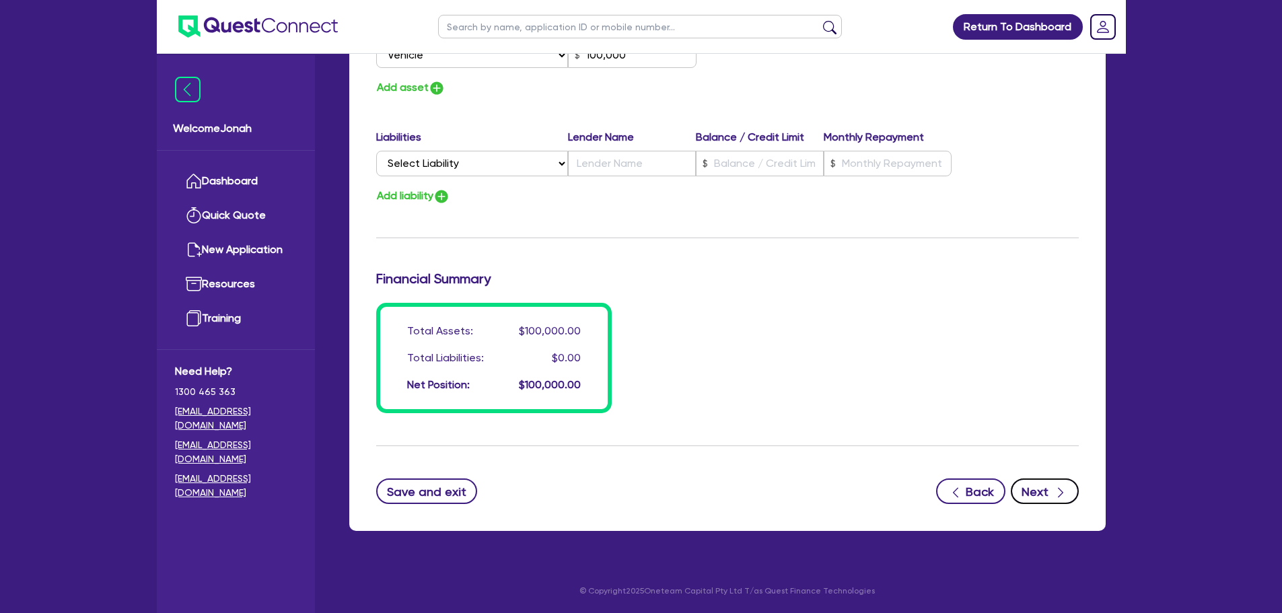
click at [1019, 486] on button "Next" at bounding box center [1045, 491] width 68 height 26
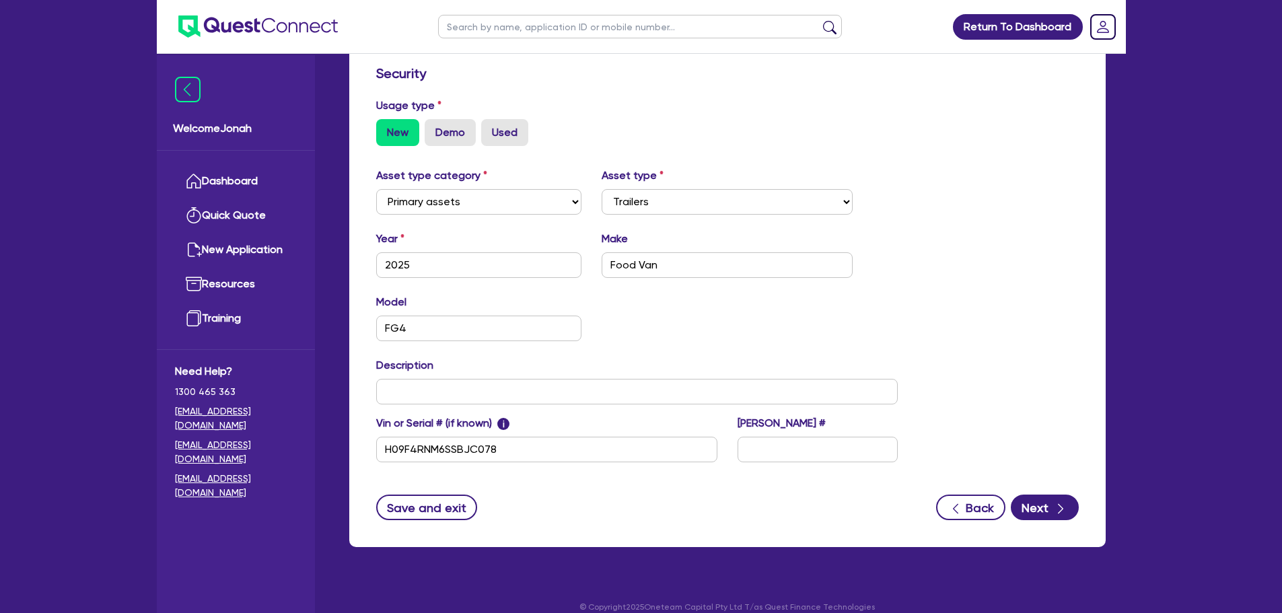
scroll to position [376, 0]
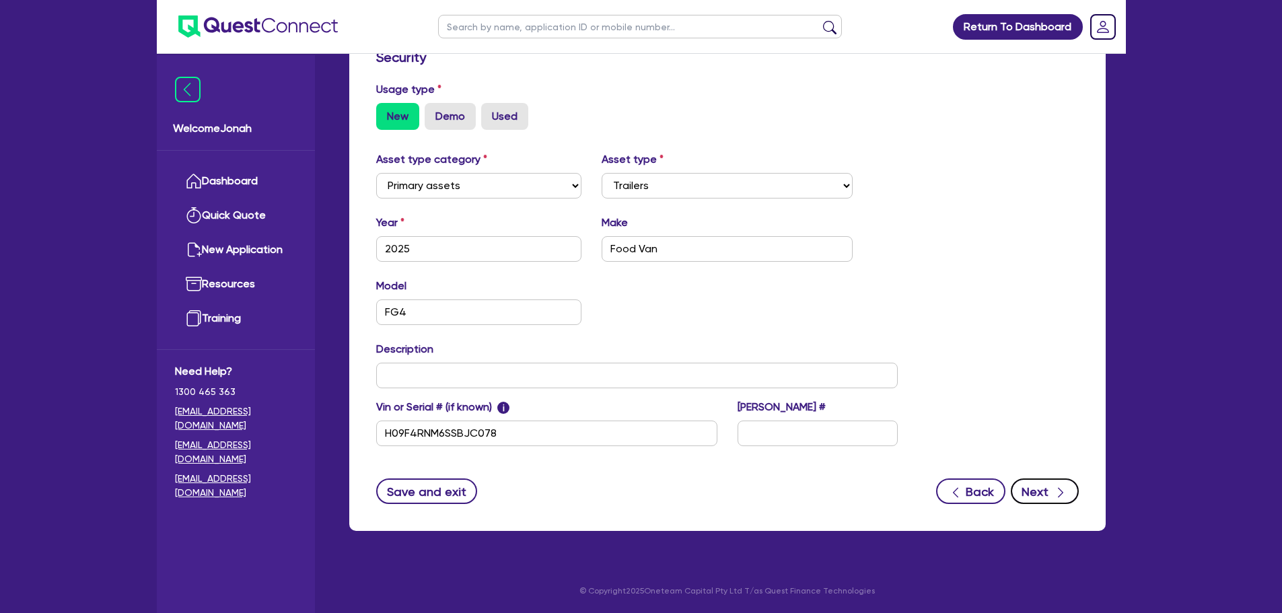
click at [1034, 491] on button "Next" at bounding box center [1045, 491] width 68 height 26
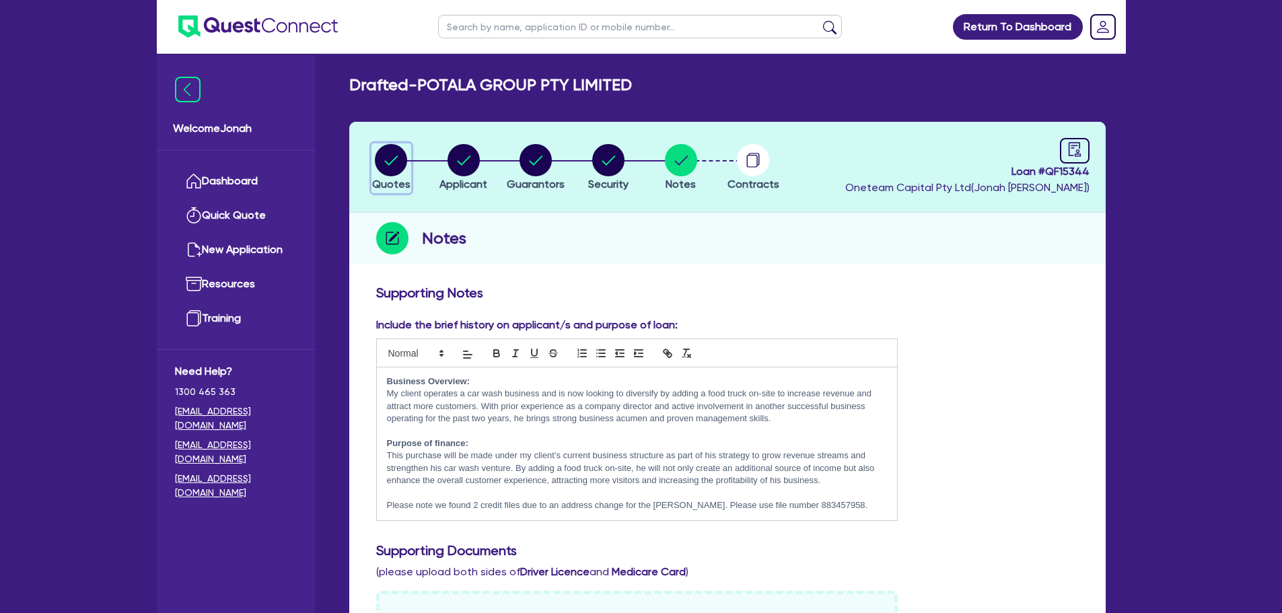
click at [400, 168] on circle "button" at bounding box center [391, 160] width 32 height 32
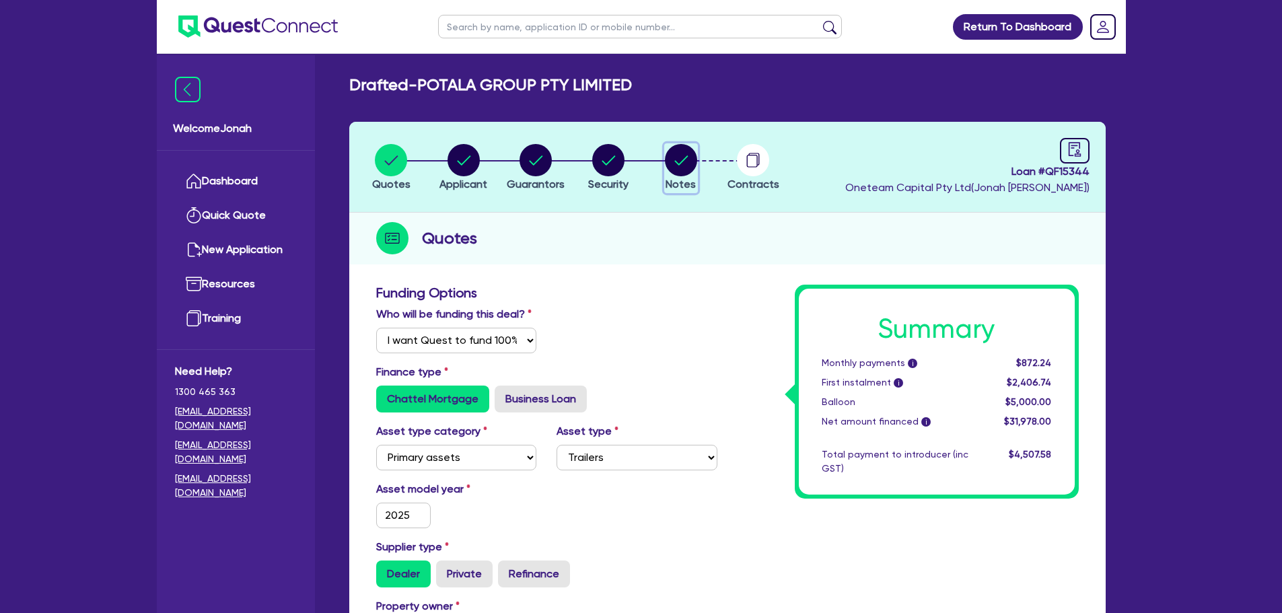
click at [684, 148] on circle "button" at bounding box center [681, 160] width 32 height 32
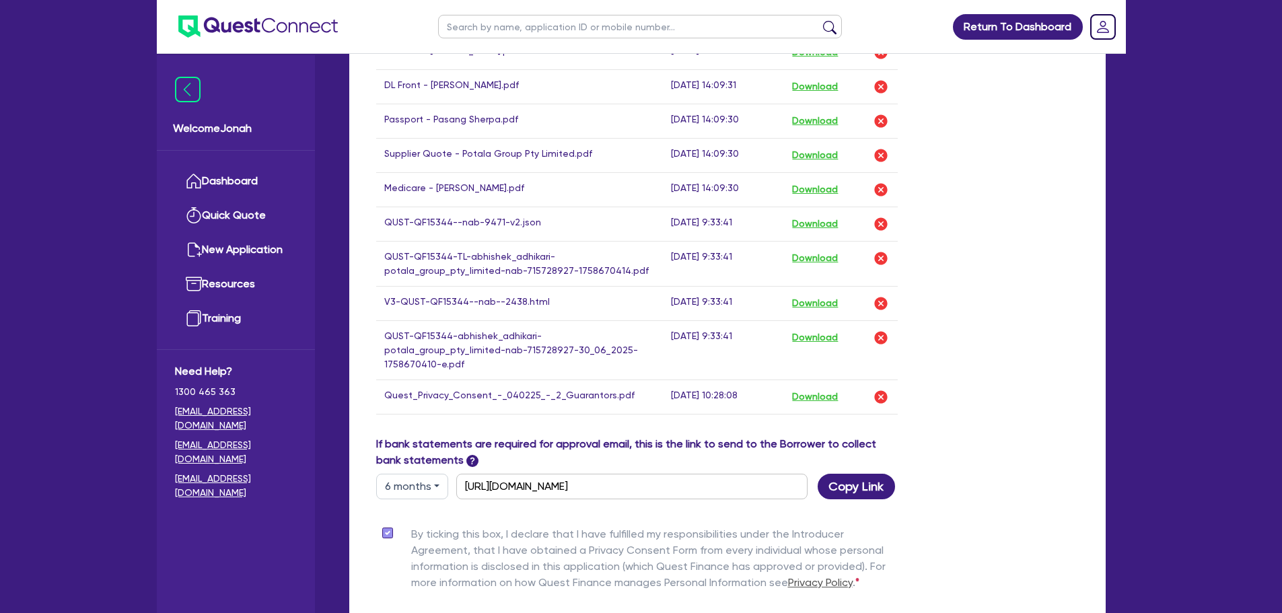
scroll to position [986, 0]
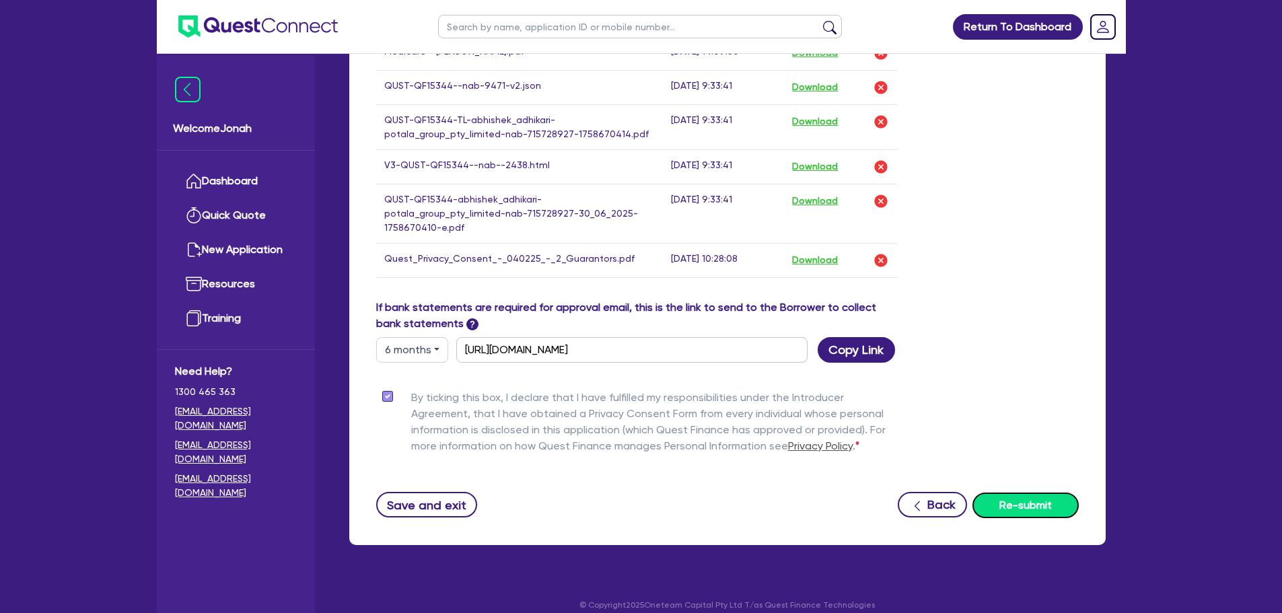
click at [996, 492] on button "Re-submit" at bounding box center [1025, 505] width 106 height 26
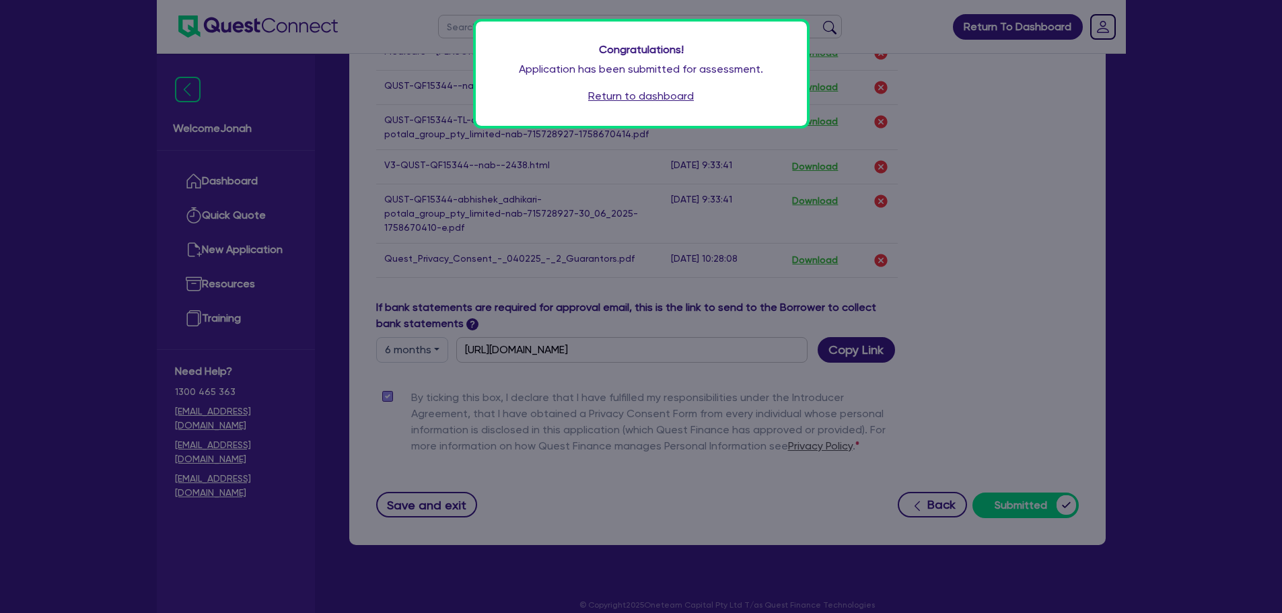
click at [627, 99] on link "Return to dashboard" at bounding box center [641, 96] width 106 height 16
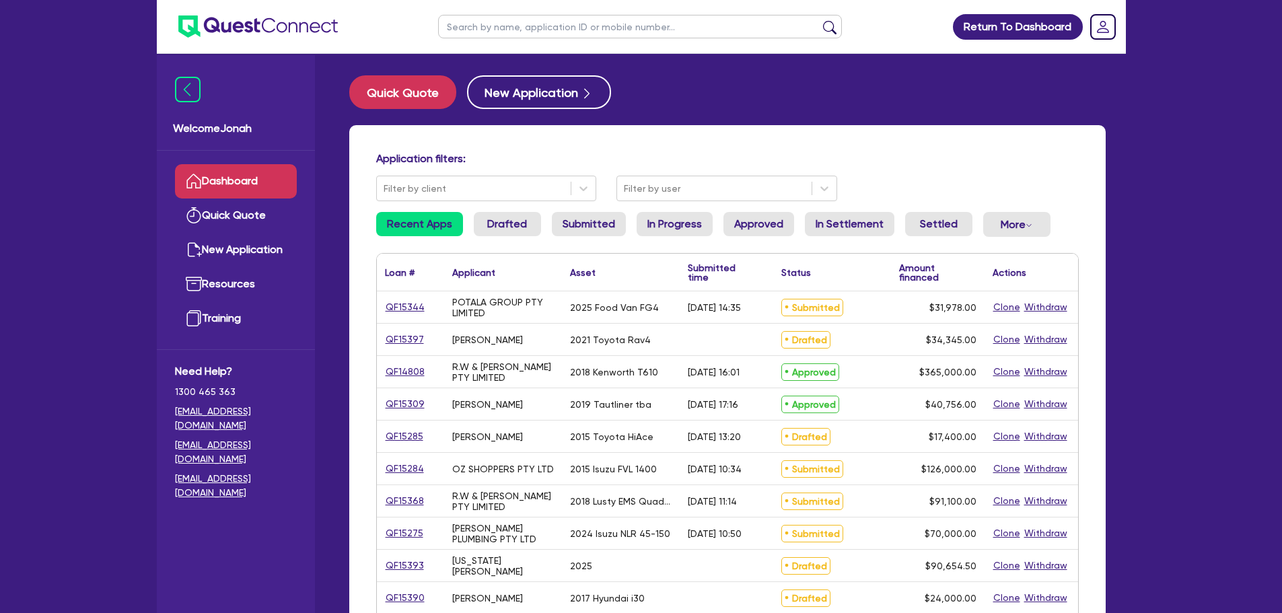
drag, startPoint x: 429, startPoint y: 301, endPoint x: 384, endPoint y: 301, distance: 45.1
click at [385, 301] on div "QF15344" at bounding box center [410, 306] width 50 height 15
drag, startPoint x: 427, startPoint y: 309, endPoint x: 387, endPoint y: 307, distance: 39.7
click at [387, 307] on div "QF15344" at bounding box center [410, 306] width 50 height 15
click at [889, 63] on main "Quick Quote New Application Application filters: Filter by client Filter by use…" at bounding box center [727, 553] width 797 height 998
